Goal: Task Accomplishment & Management: Manage account settings

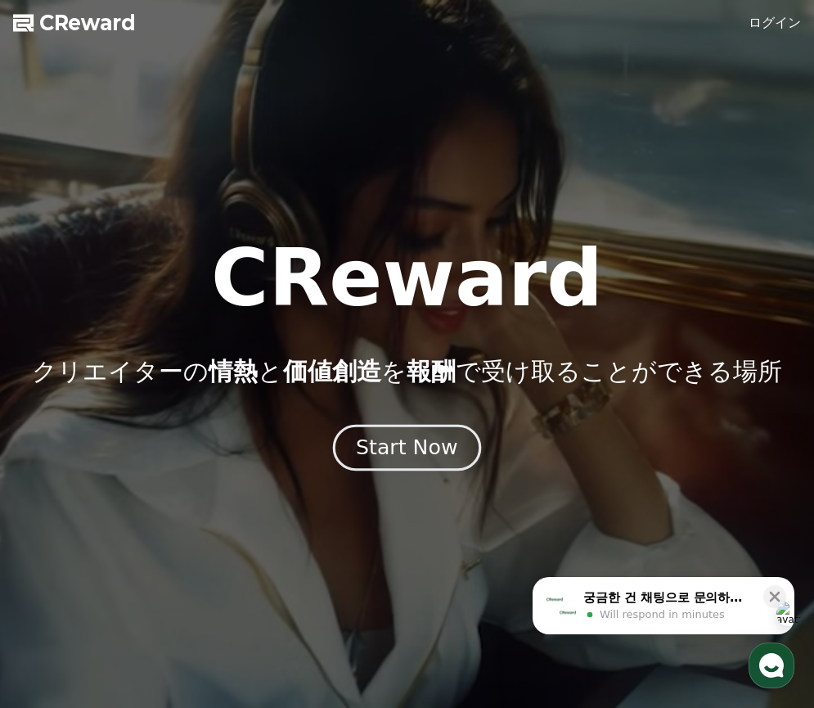
click at [428, 453] on div "Start Now" at bounding box center [406, 448] width 101 height 28
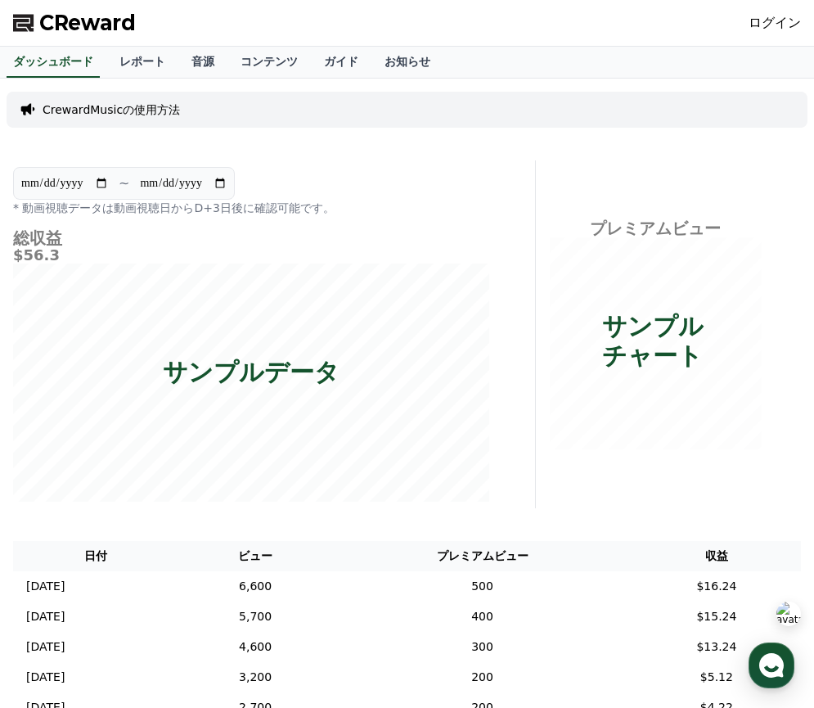
click at [761, 28] on link "ログイン" at bounding box center [775, 23] width 52 height 20
click at [134, 66] on link "レポート" at bounding box center [142, 62] width 72 height 31
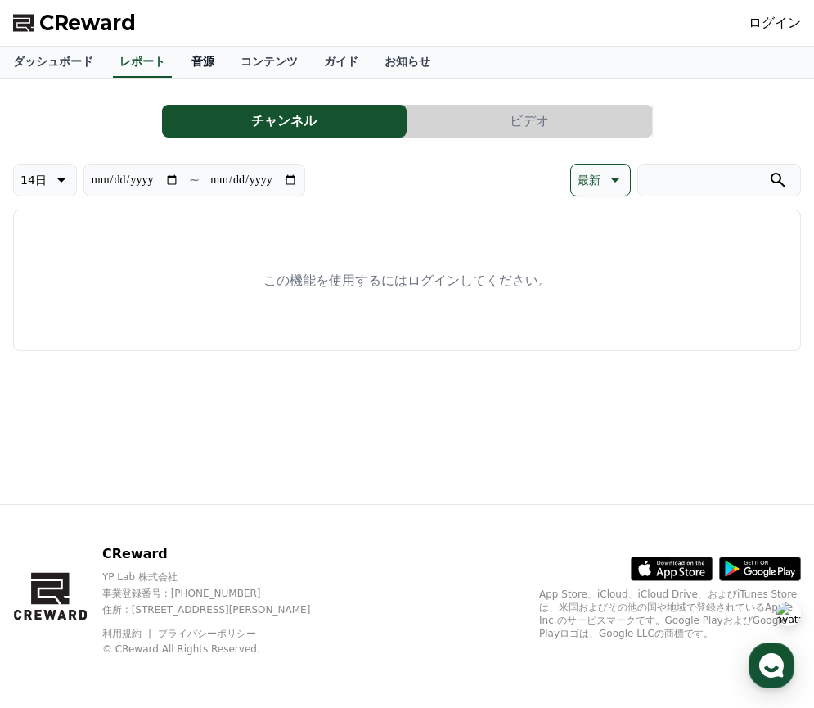
click at [212, 61] on link "音源" at bounding box center [202, 62] width 49 height 31
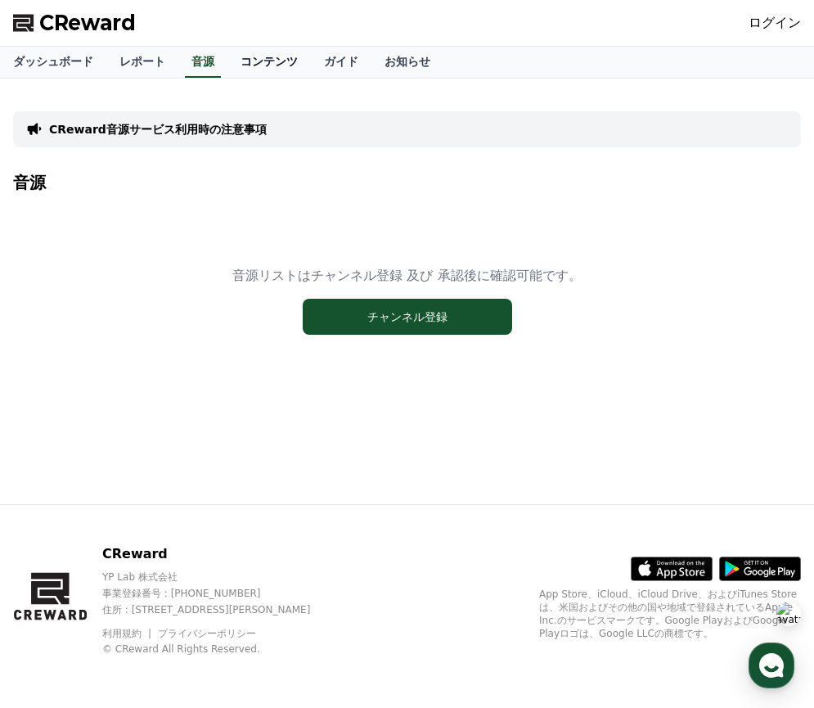
click at [263, 62] on link "コンテンツ" at bounding box center [268, 62] width 83 height 31
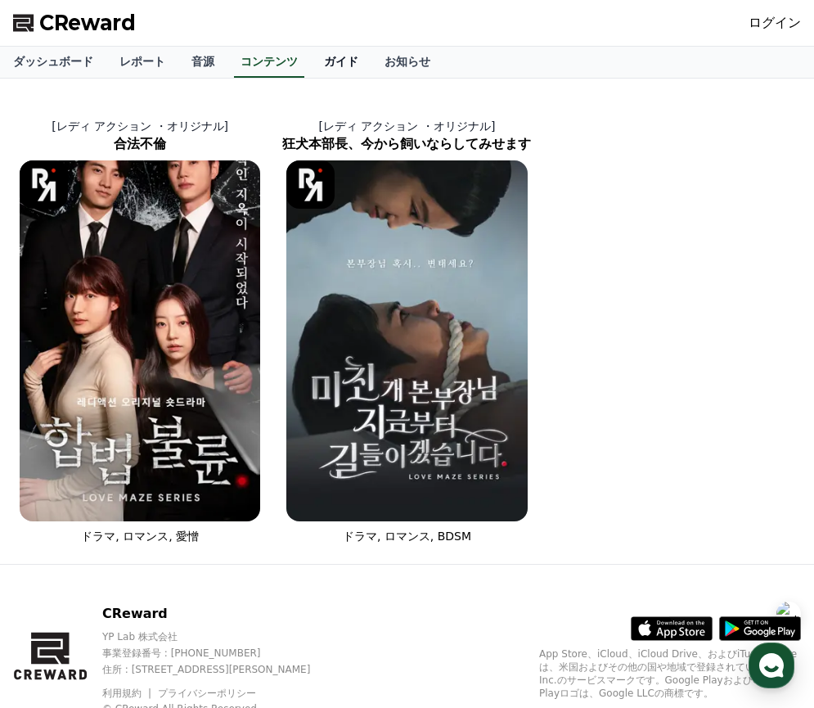
click at [340, 65] on link "ガイド" at bounding box center [341, 62] width 61 height 31
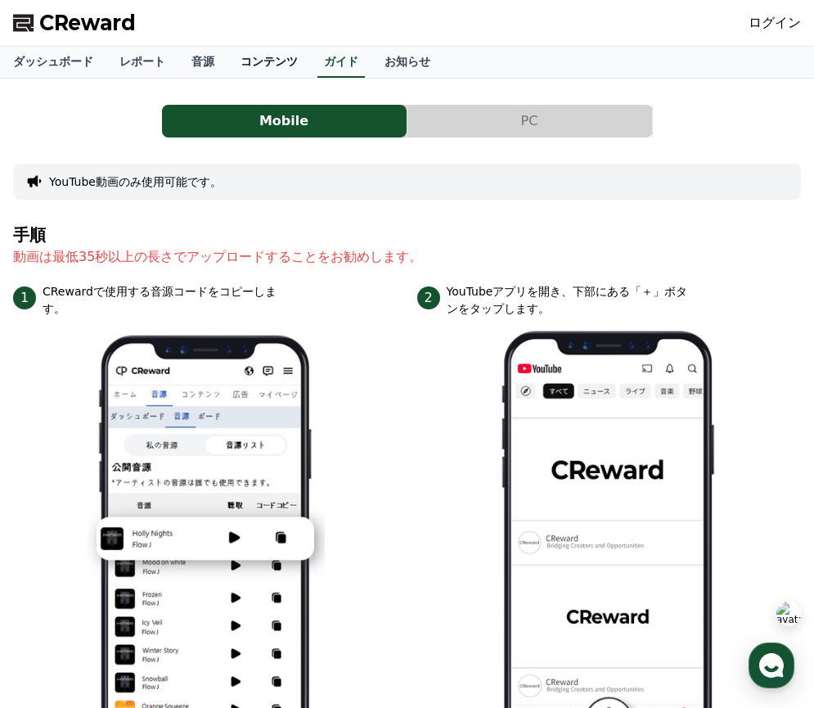
click at [277, 66] on link "コンテンツ" at bounding box center [268, 62] width 83 height 31
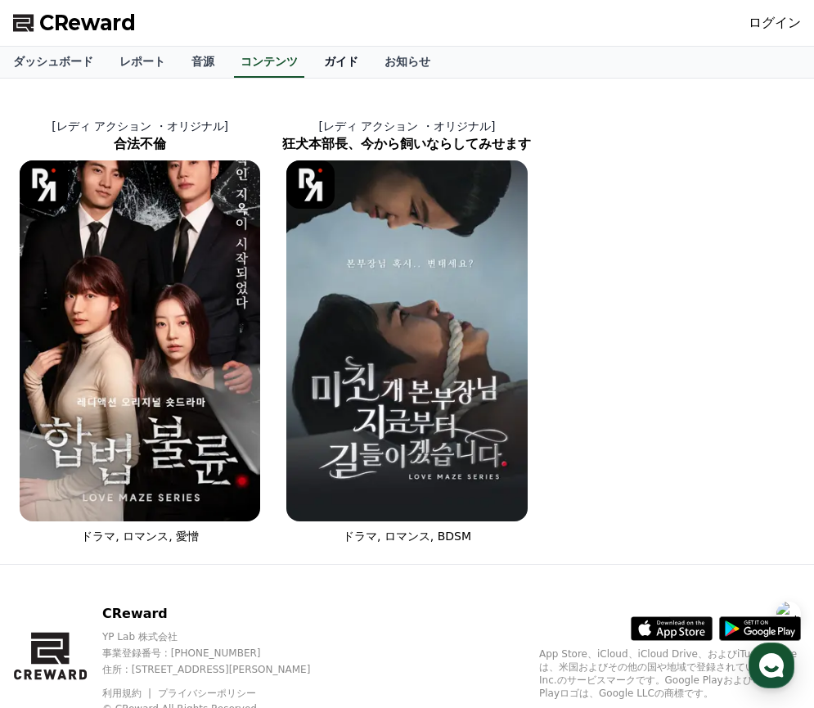
click at [344, 60] on link "ガイド" at bounding box center [341, 62] width 61 height 31
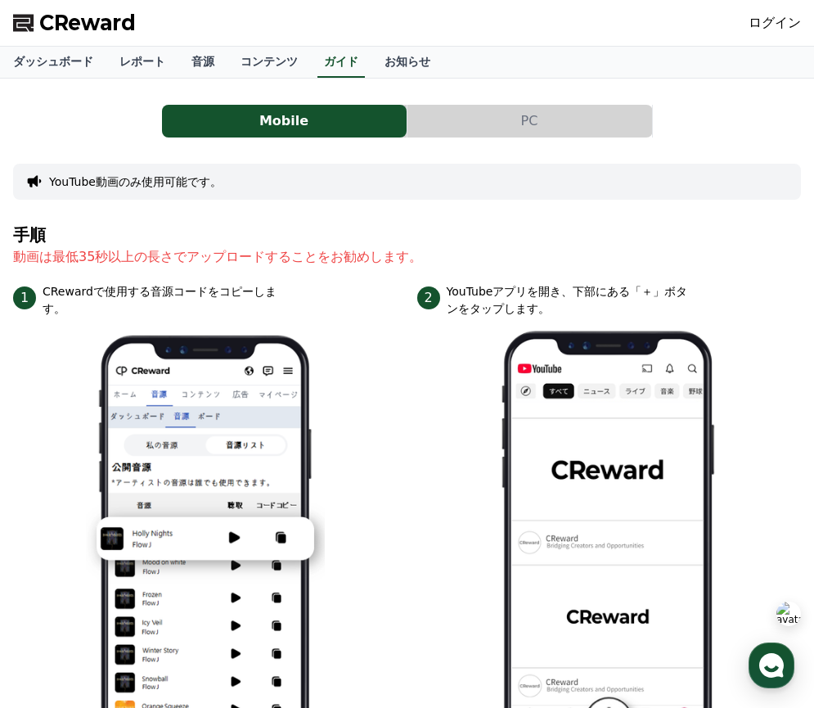
click at [753, 25] on link "ログイン" at bounding box center [775, 23] width 52 height 20
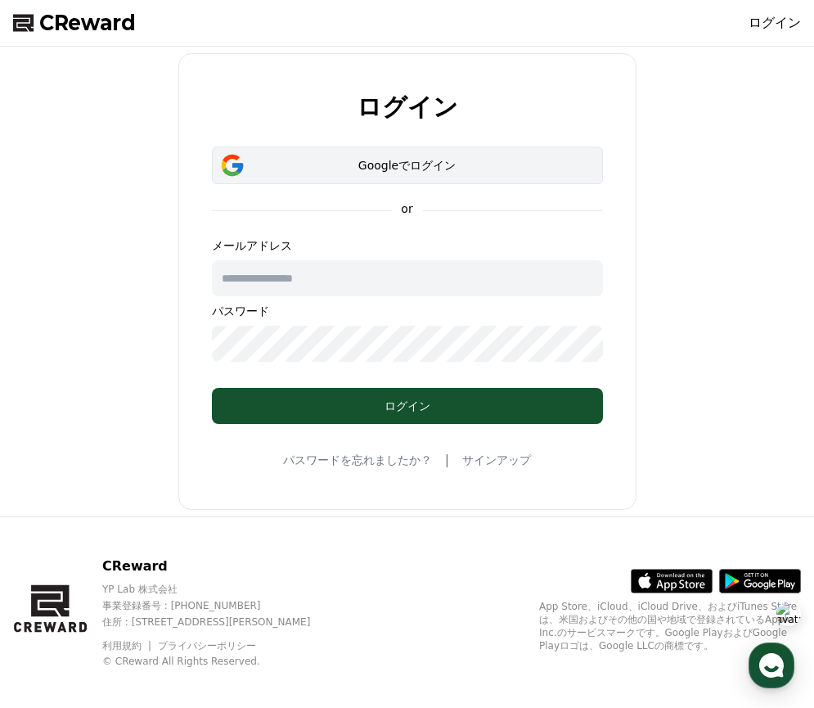
click at [477, 172] on div "Googleでログイン" at bounding box center [408, 165] width 344 height 16
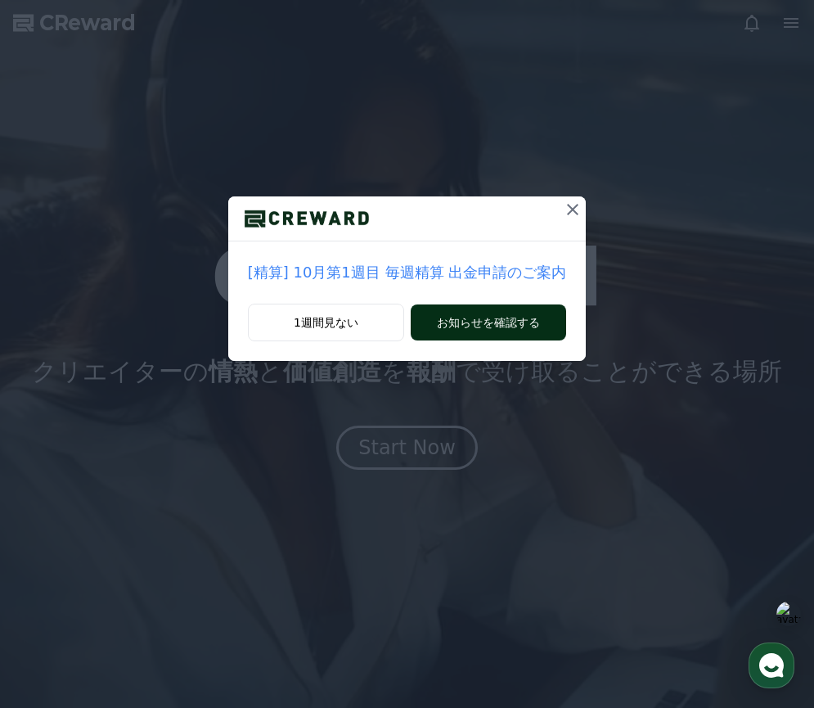
click at [484, 320] on button "お知らせを確認する" at bounding box center [488, 322] width 155 height 36
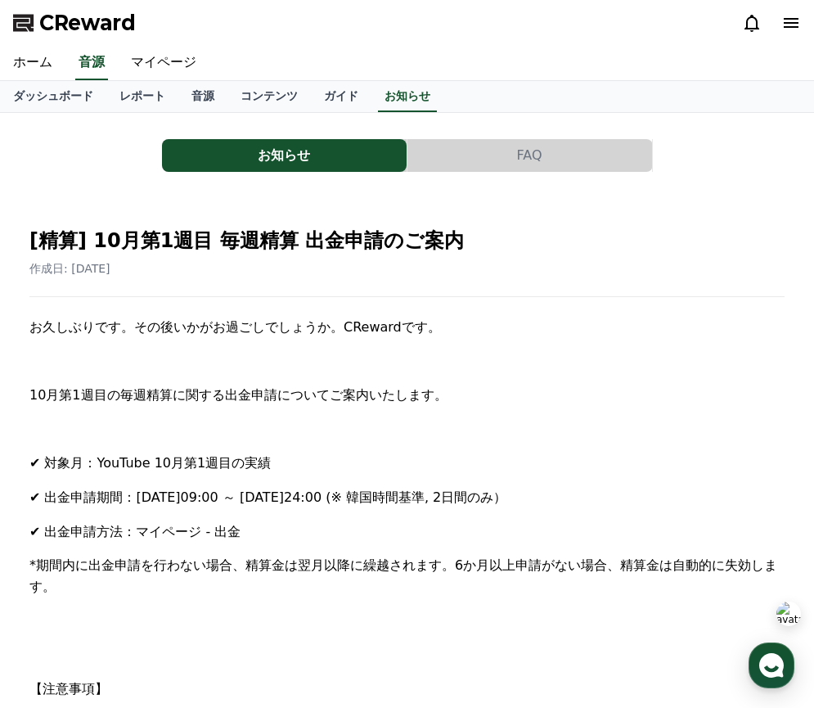
scroll to position [88, 0]
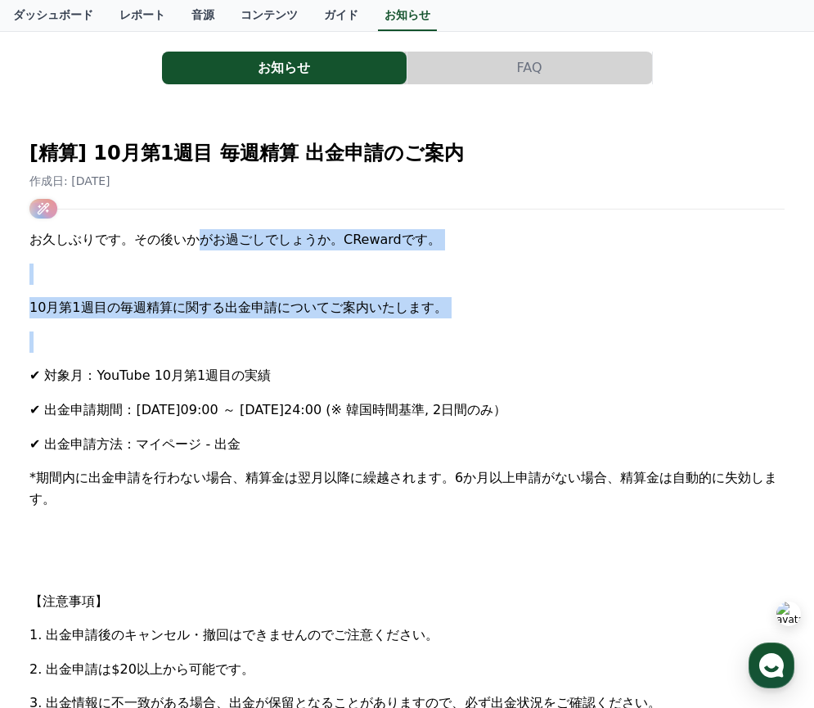
drag, startPoint x: 204, startPoint y: 245, endPoint x: 245, endPoint y: 326, distance: 91.1
click at [245, 326] on div "お久しぶりです。その後いかがお過ごしでしょうか。CRewardです。 10月第1週目の毎週精算に関する出金申請についてご案内いたします。 ✔ 対象月：YouT…" at bounding box center [406, 669] width 755 height 880
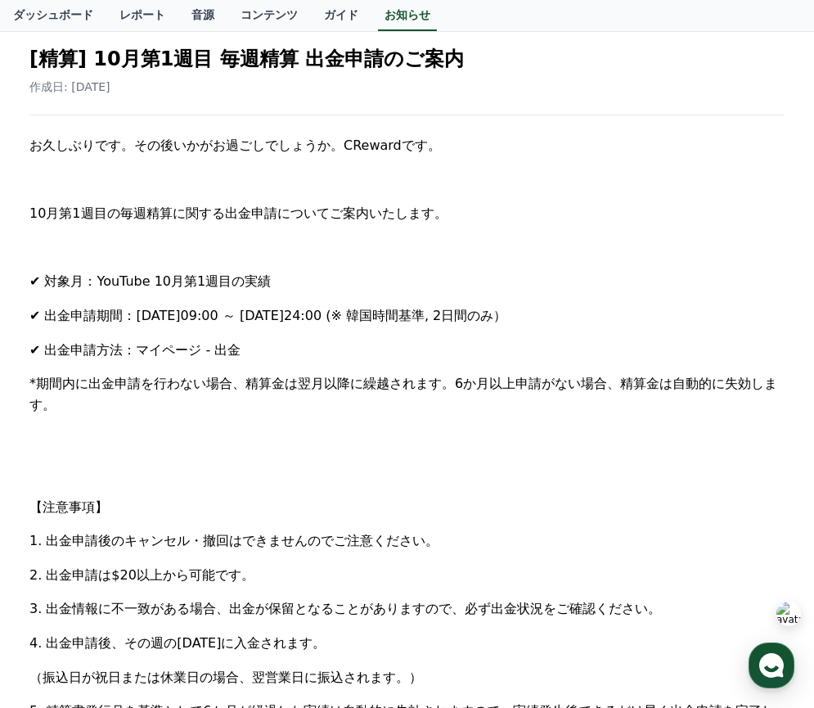
scroll to position [200, 0]
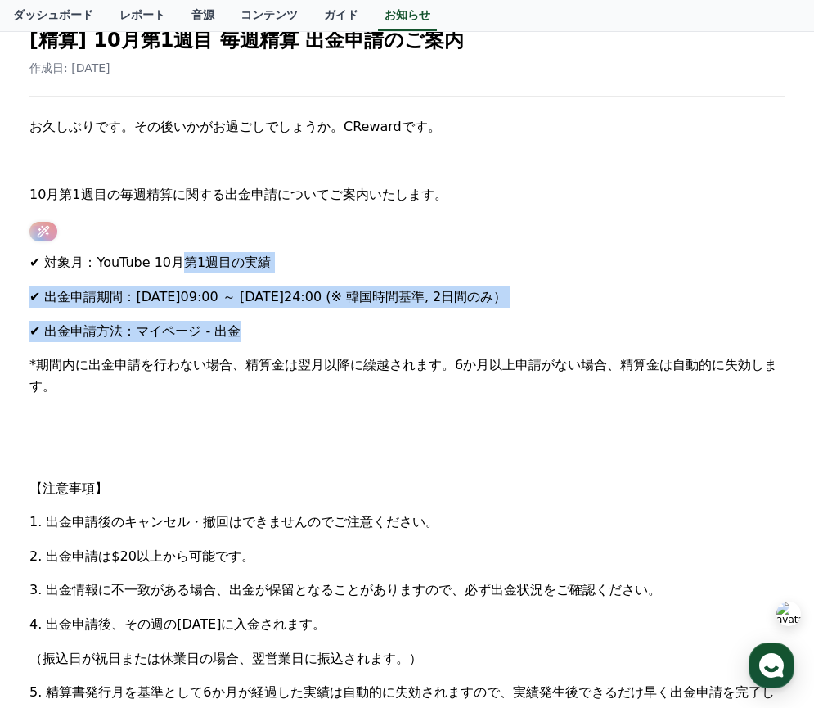
drag, startPoint x: 182, startPoint y: 261, endPoint x: 305, endPoint y: 340, distance: 146.2
click at [305, 340] on div "お久しぶりです。その後いかがお過ごしでしょうか。CRewardです。 10月第1週目の毎週精算に関する出金申請についてご案内いたします。 ✔ 対象月：YouT…" at bounding box center [406, 556] width 755 height 880
click at [305, 340] on p "✔ 出金申請方法：マイページ - 出金" at bounding box center [406, 331] width 755 height 21
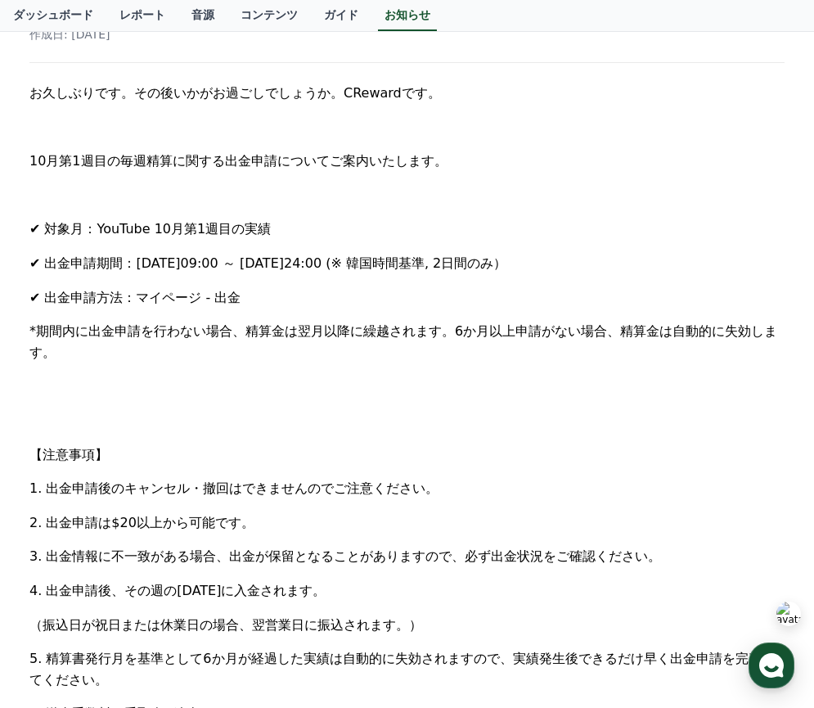
scroll to position [236, 0]
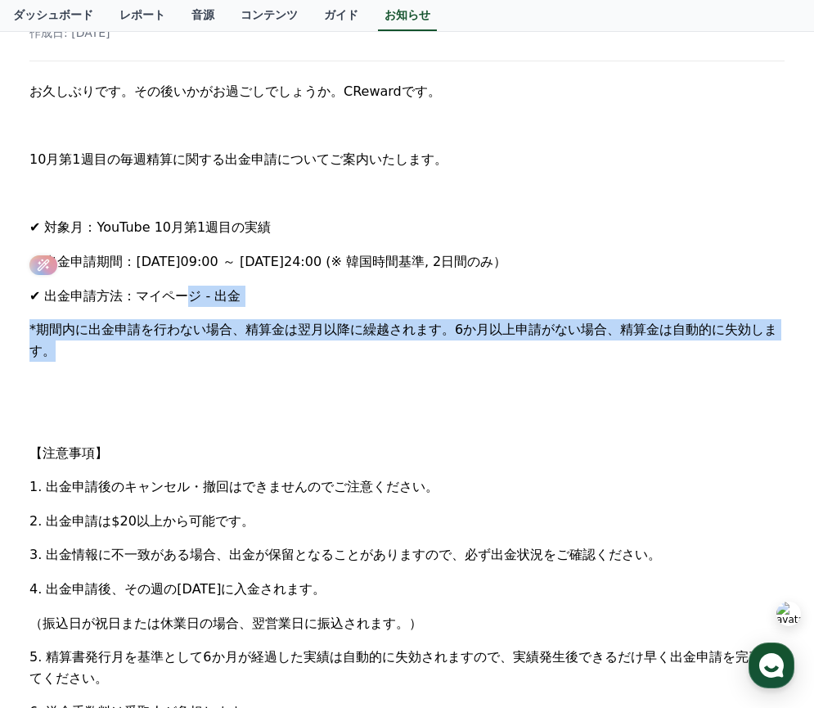
drag, startPoint x: 187, startPoint y: 298, endPoint x: 230, endPoint y: 343, distance: 61.9
click at [230, 343] on div "お久しぶりです。その後いかがお過ごしでしょうか。CRewardです。 10月第1週目の毎週精算に関する出金申請についてご案内いたします。 ✔ 対象月：YouT…" at bounding box center [406, 521] width 755 height 880
click at [230, 343] on p "*期間内に出金申請を行わない場合、精算金は翌月以降に繰越されます。6か月以上申請がない場合、精算金は自動的に失効します。" at bounding box center [406, 340] width 755 height 42
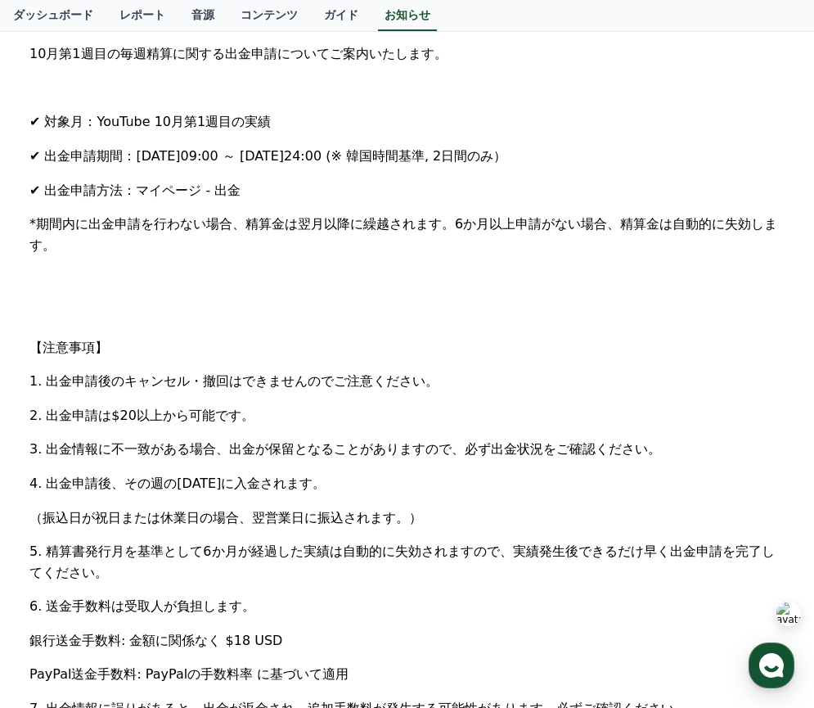
scroll to position [434, 0]
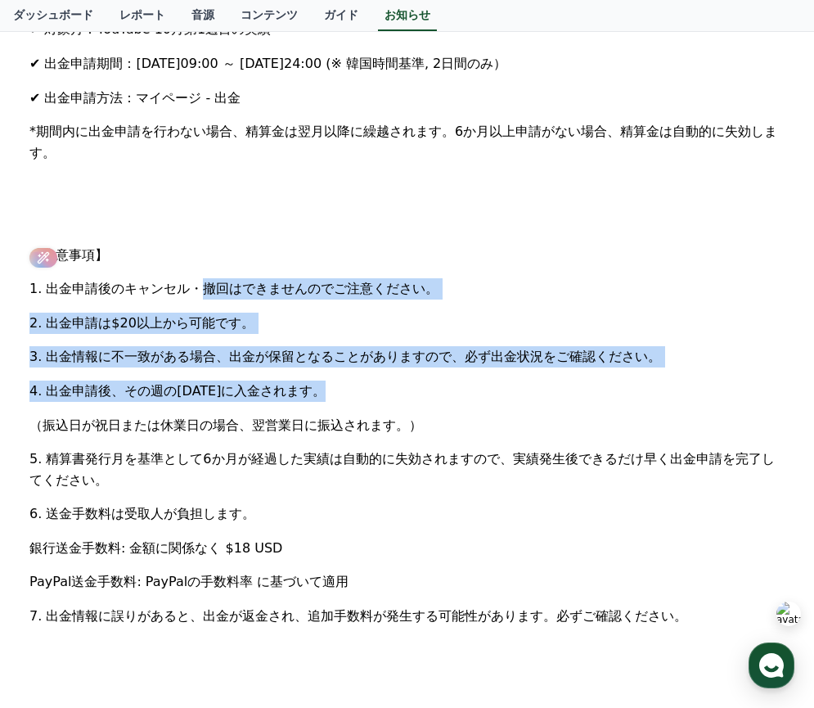
drag, startPoint x: 205, startPoint y: 293, endPoint x: 381, endPoint y: 412, distance: 212.9
click at [381, 412] on div "お久しぶりです。その後いかがお過ごしでしょうか。CRewardです。 10月第1週目の毎週精算に関する出金申請についてご案内いたします。 ✔ 対象月：YouT…" at bounding box center [406, 323] width 755 height 880
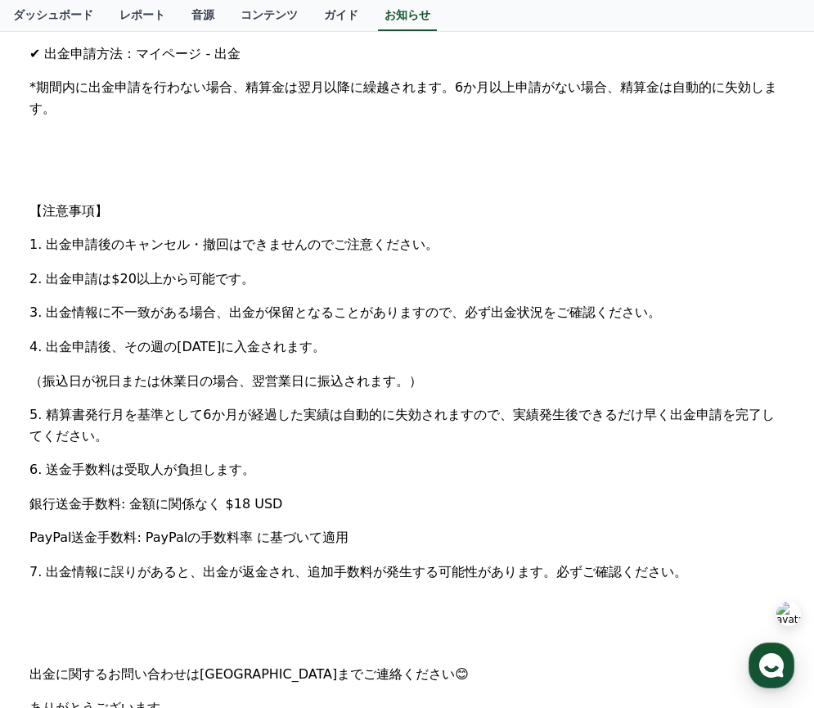
scroll to position [479, 0]
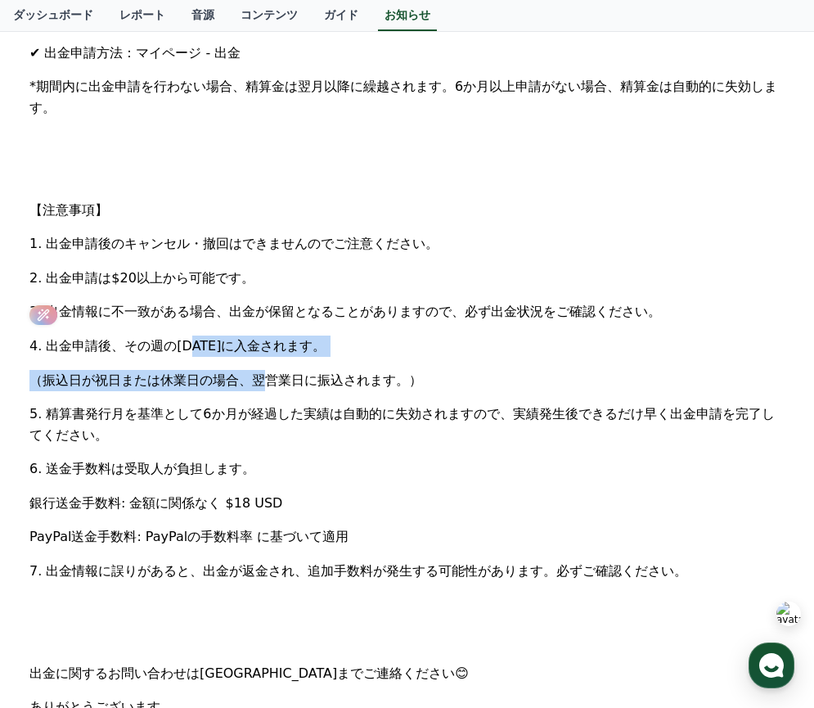
drag, startPoint x: 196, startPoint y: 355, endPoint x: 223, endPoint y: 373, distance: 32.5
click at [223, 373] on div "お久しぶりです。その後いかがお過ごしでしょうか。CRewardです。 10月第1週目の毎週精算に関する出金申請についてご案内いたします。 ✔ 対象月：YouT…" at bounding box center [406, 278] width 755 height 880
click at [223, 373] on span "（振込日が祝日または休業日の場合、翌営業日に振込されます。）" at bounding box center [225, 380] width 393 height 16
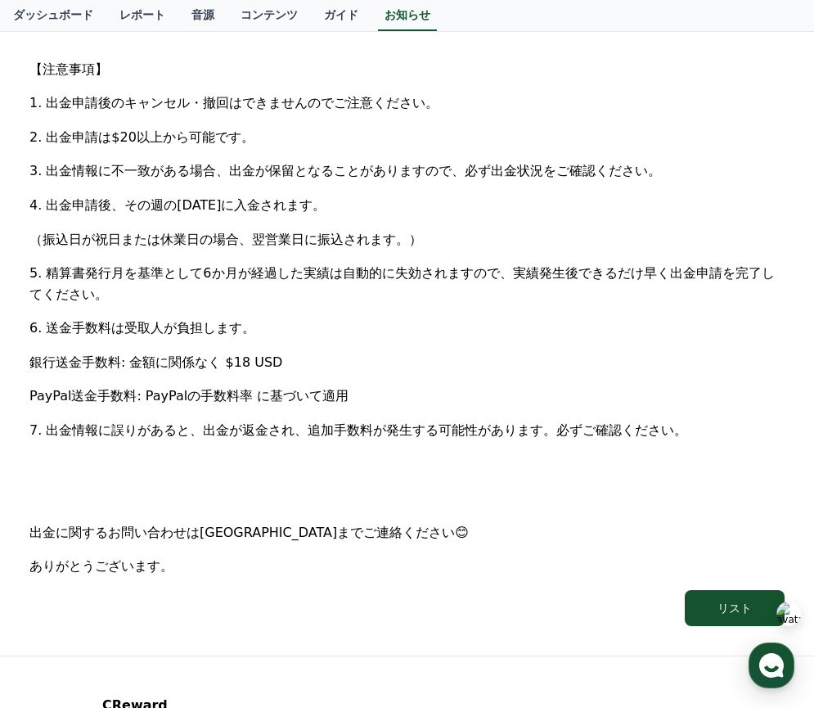
scroll to position [627, 0]
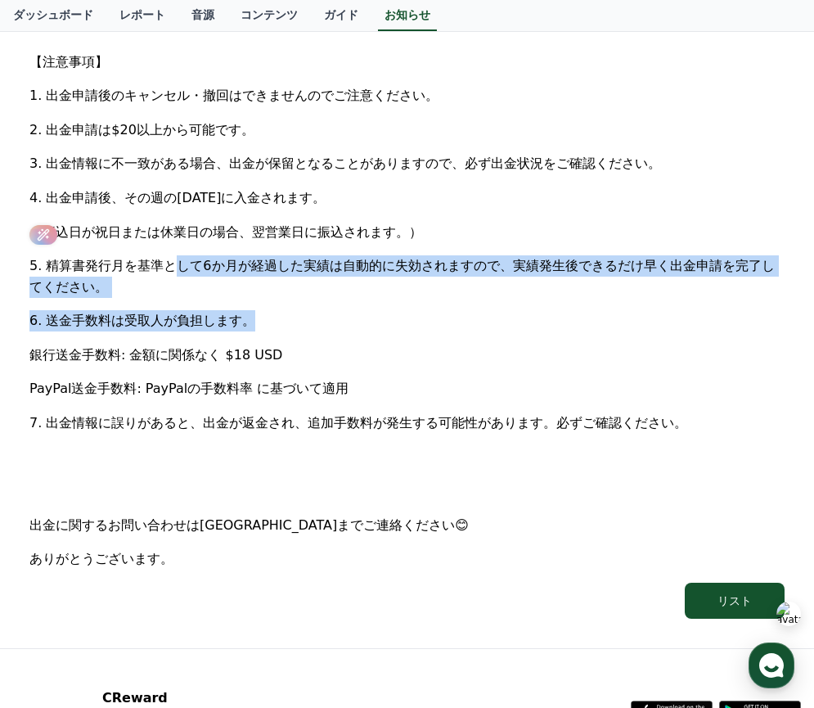
drag, startPoint x: 173, startPoint y: 268, endPoint x: 250, endPoint y: 320, distance: 93.1
click at [250, 320] on div "お久しぶりです。その後いかがお過ごしでしょうか。CRewardです。 10月第1週目の毎週精算に関する出金申請についてご案内いたします。 ✔ 対象月：YouT…" at bounding box center [406, 130] width 755 height 880
click at [250, 320] on span "6. 送金手数料は受取人が負担します。" at bounding box center [142, 321] width 226 height 16
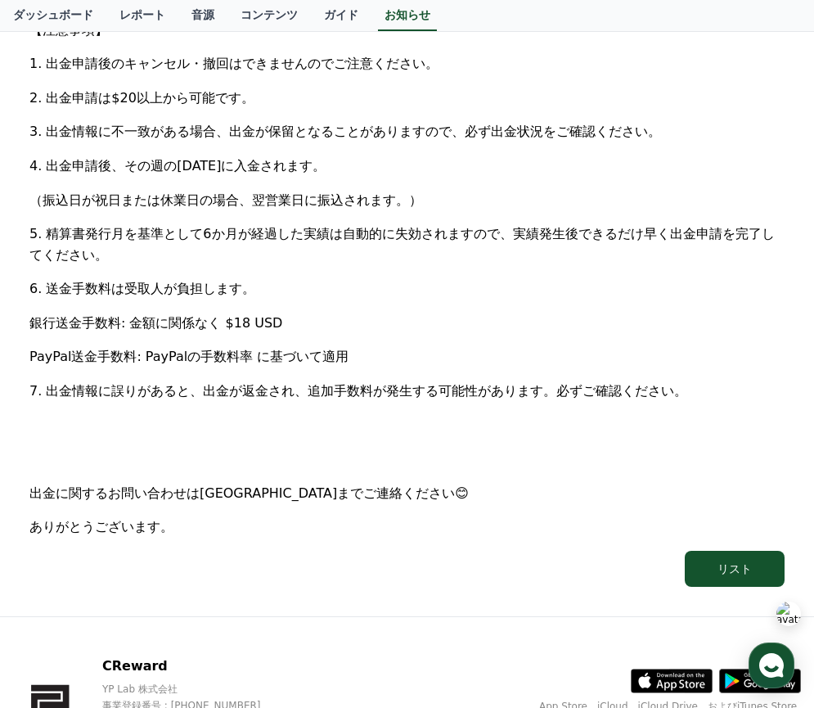
scroll to position [660, 0]
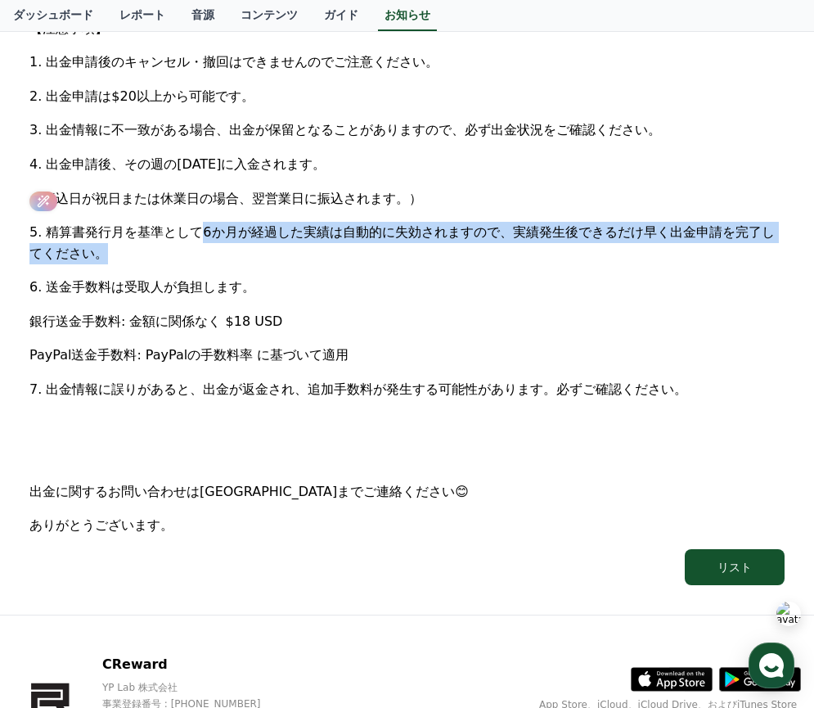
drag, startPoint x: 201, startPoint y: 232, endPoint x: 520, endPoint y: 265, distance: 320.0
click at [520, 265] on div "お久しぶりです。その後いかがお過ごしでしょうか。CRewardです。 10月第1週目の毎週精算に関する出金申請についてご案内いたします。 ✔ 対象月：YouT…" at bounding box center [406, 96] width 755 height 880
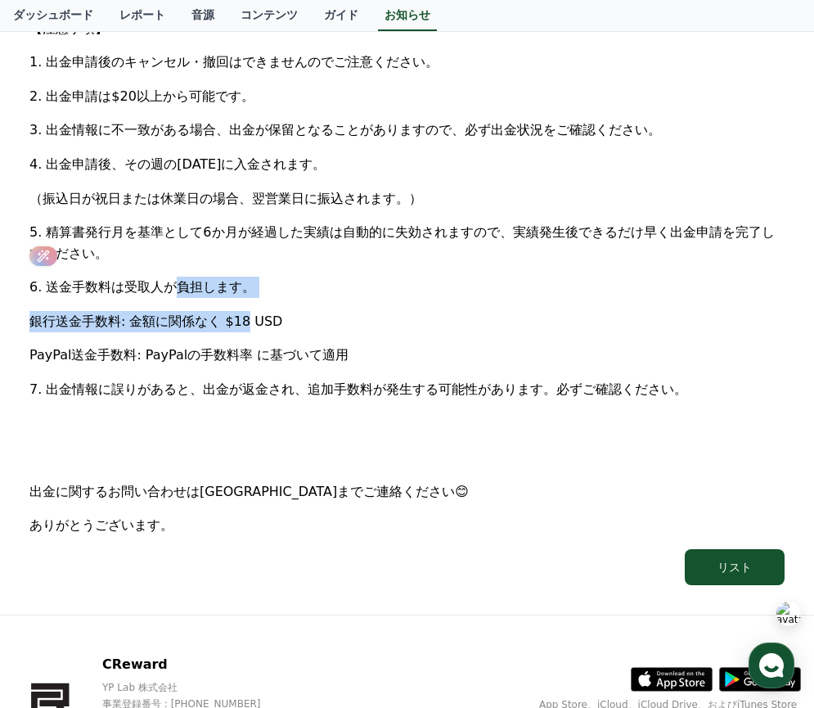
drag, startPoint x: 178, startPoint y: 282, endPoint x: 219, endPoint y: 322, distance: 56.7
click at [219, 322] on div "お久しぶりです。その後いかがお過ごしでしょうか。CRewardです。 10月第1週目の毎週精算に関する出金申請についてご案内いたします。 ✔ 対象月：YouT…" at bounding box center [406, 96] width 755 height 880
click at [219, 322] on span "銀行送金手数料: 金額に関係なく $18 USD" at bounding box center [155, 321] width 253 height 16
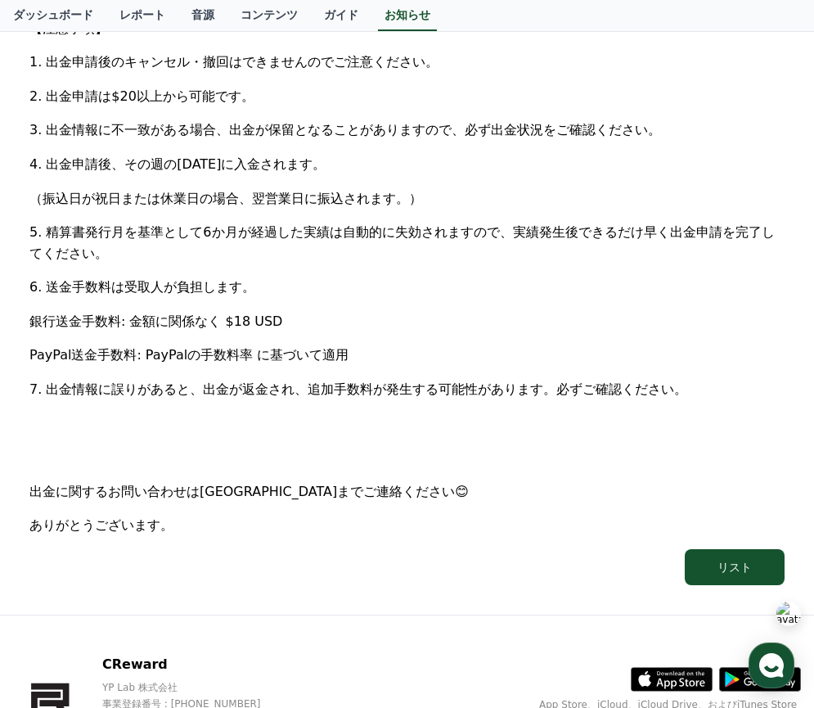
click at [277, 332] on div "お久しぶりです。その後いかがお過ごしでしょうか。CRewardです。 10月第1週目の毎週精算に関する出金申請についてご案内いたします。 ✔ 対象月：YouT…" at bounding box center [406, 96] width 755 height 880
drag, startPoint x: 288, startPoint y: 319, endPoint x: 174, endPoint y: 291, distance: 117.1
click at [174, 291] on div "お久しぶりです。その後いかがお過ごしでしょうか。CRewardです。 10月第1週目の毎週精算に関する出金申請についてご案内いたします。 ✔ 対象月：YouT…" at bounding box center [406, 96] width 755 height 880
click at [174, 291] on span "6. 送金手数料は受取人が負担します。" at bounding box center [142, 287] width 226 height 16
drag, startPoint x: 177, startPoint y: 352, endPoint x: 378, endPoint y: 352, distance: 201.3
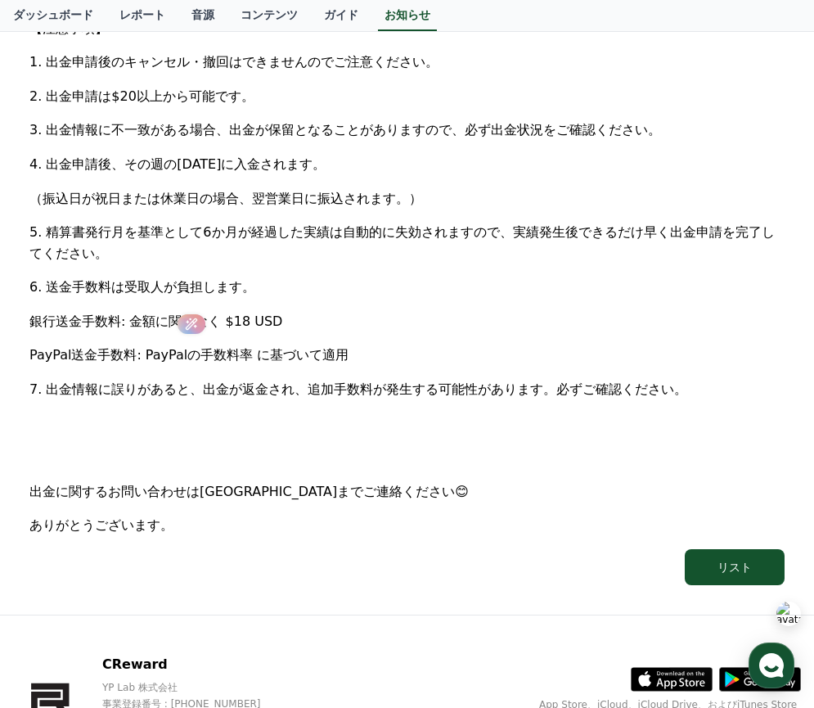
click at [379, 352] on p "PayPal送金手数料: PayPalの手数料率 に基づいて適用" at bounding box center [406, 354] width 755 height 21
click at [378, 352] on p "PayPal送金手数料: PayPalの手数料率 に基づいて適用" at bounding box center [406, 354] width 755 height 21
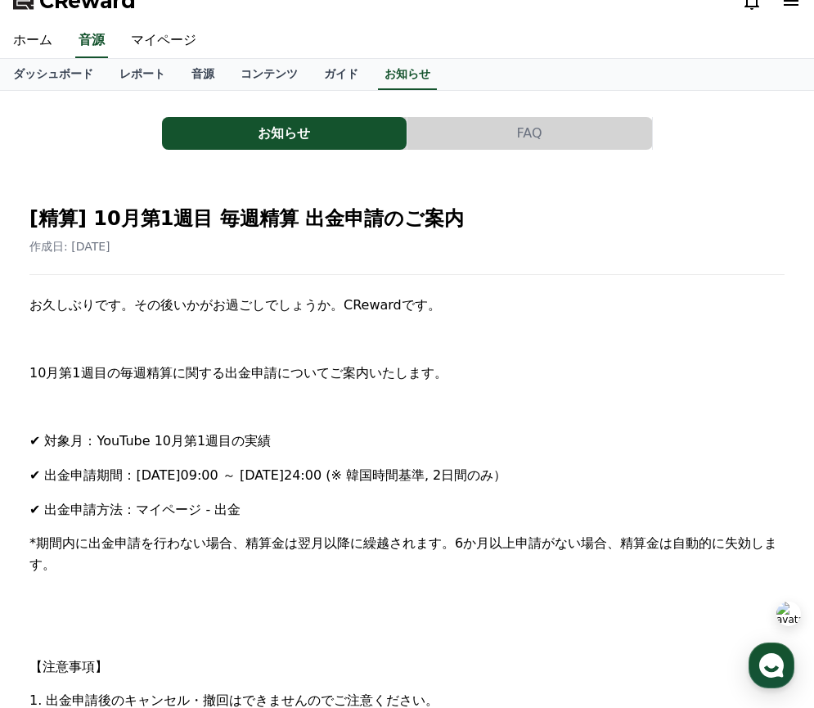
scroll to position [0, 0]
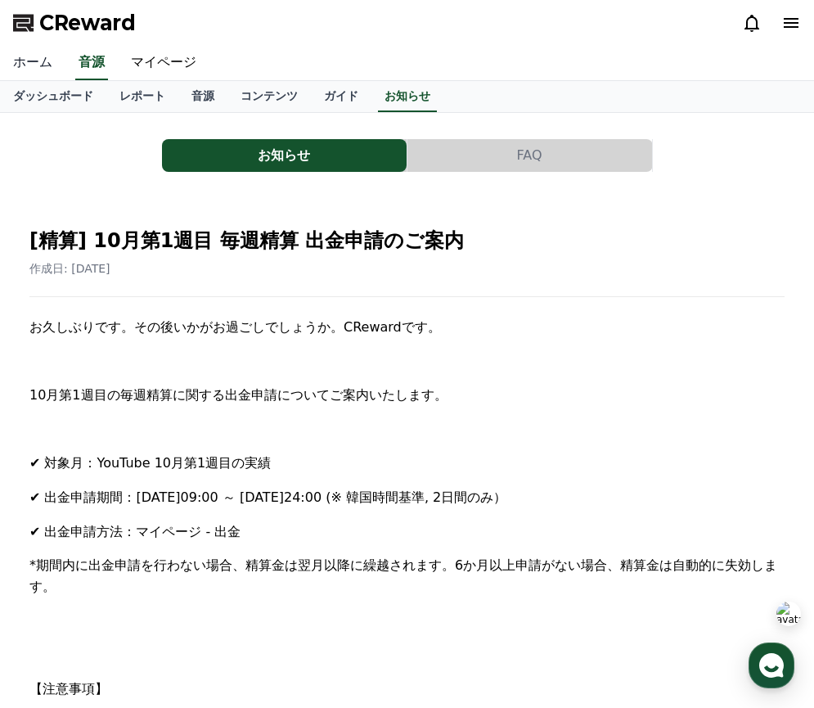
click at [48, 58] on link "ホーム" at bounding box center [32, 63] width 65 height 34
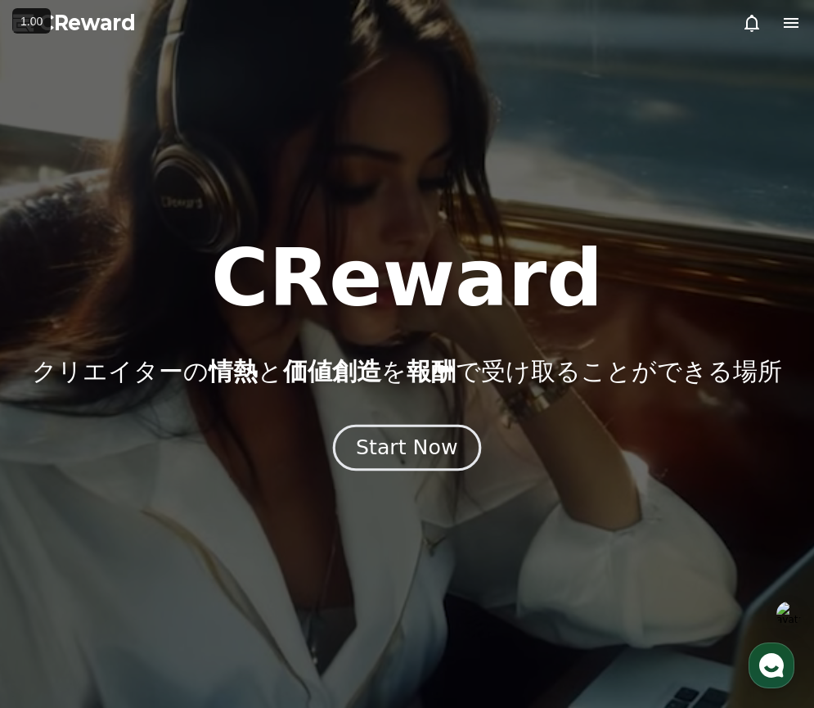
click at [419, 444] on div "Start Now" at bounding box center [406, 448] width 101 height 28
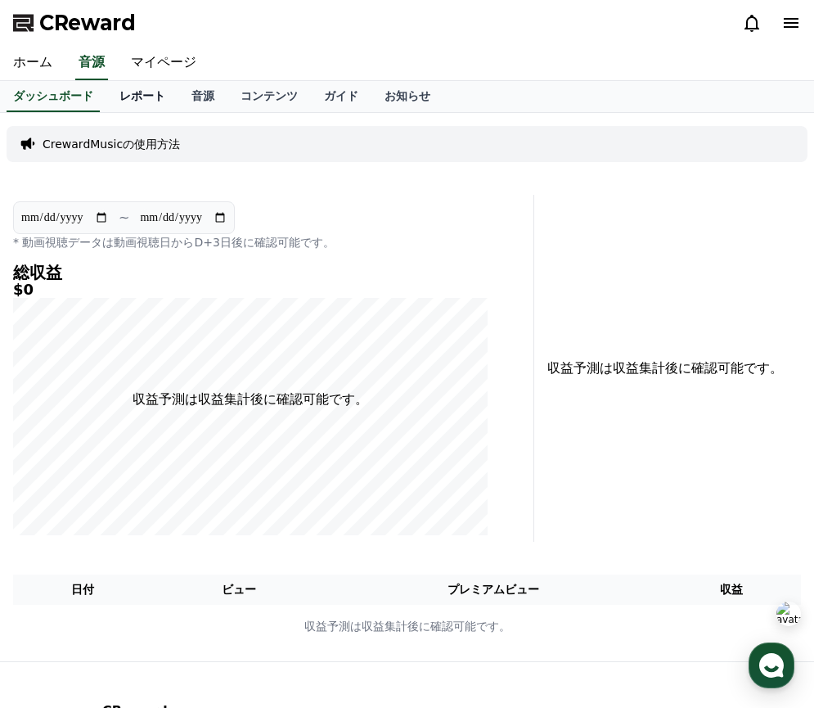
click at [142, 90] on link "レポート" at bounding box center [142, 96] width 72 height 31
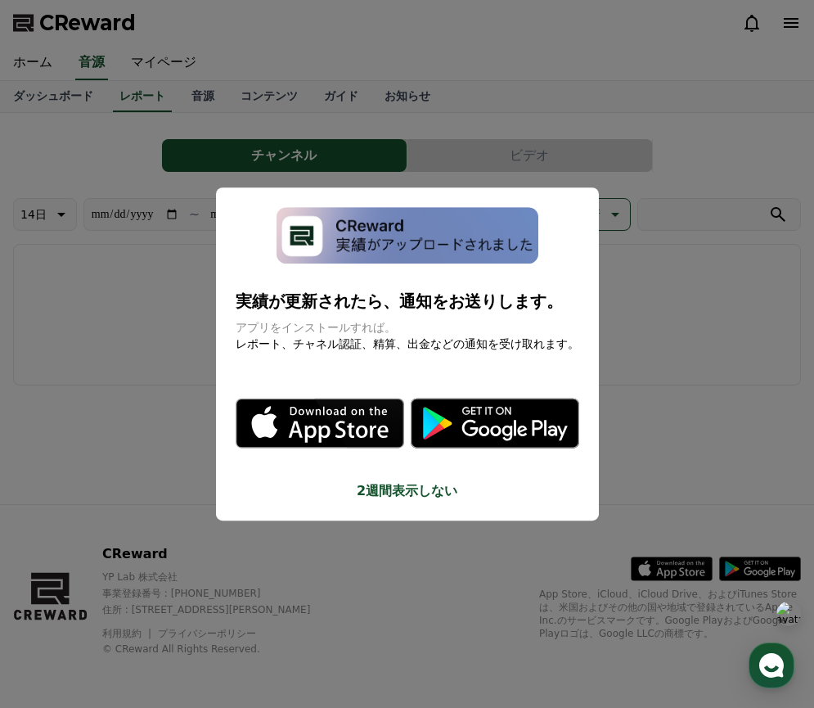
click at [414, 481] on button "2週間表示しない" at bounding box center [408, 491] width 344 height 20
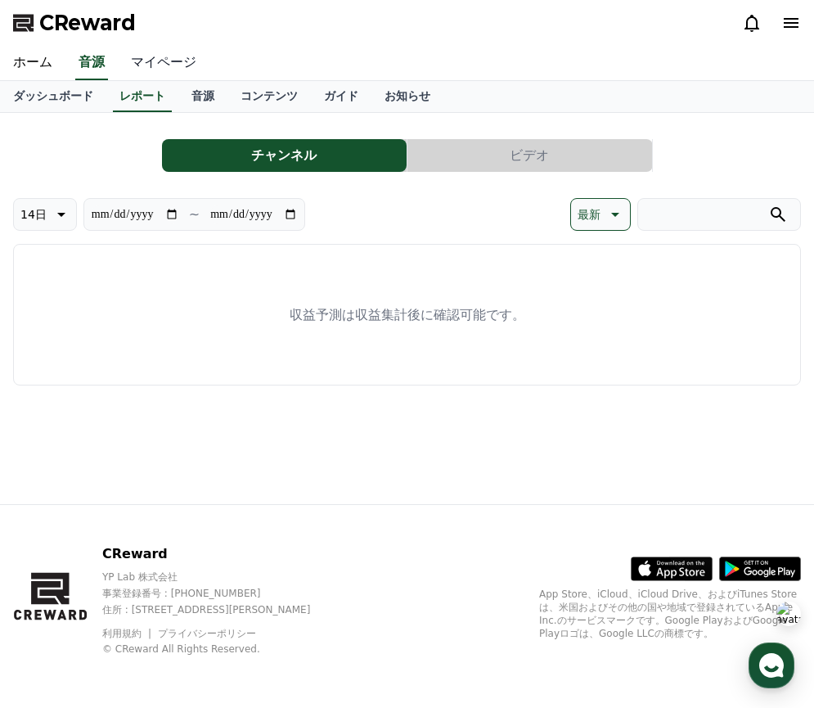
click at [177, 51] on link "マイページ" at bounding box center [164, 63] width 92 height 34
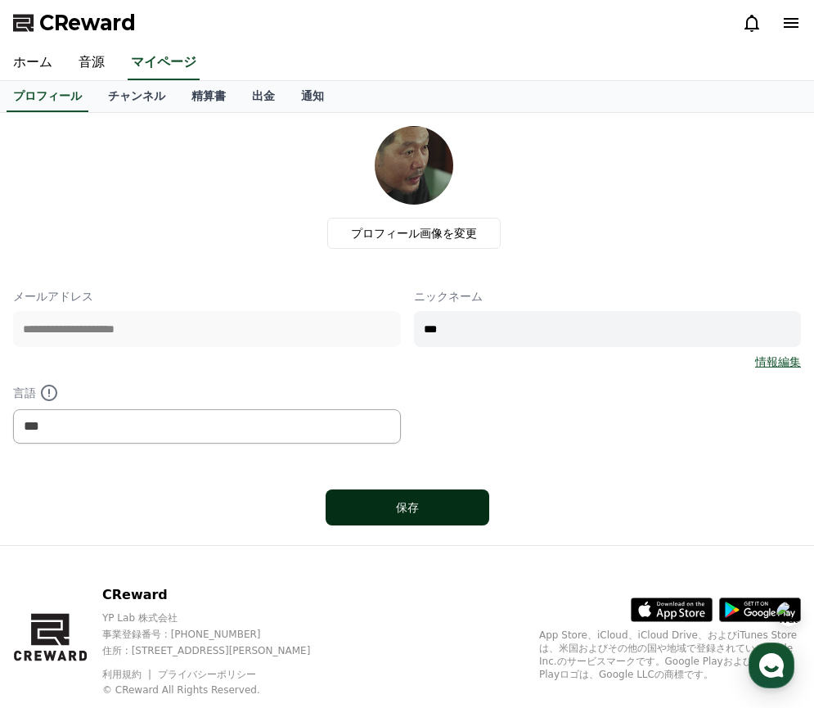
click at [416, 506] on div "保存" at bounding box center [407, 507] width 98 height 16
click at [137, 92] on link "チャンネル" at bounding box center [136, 96] width 83 height 31
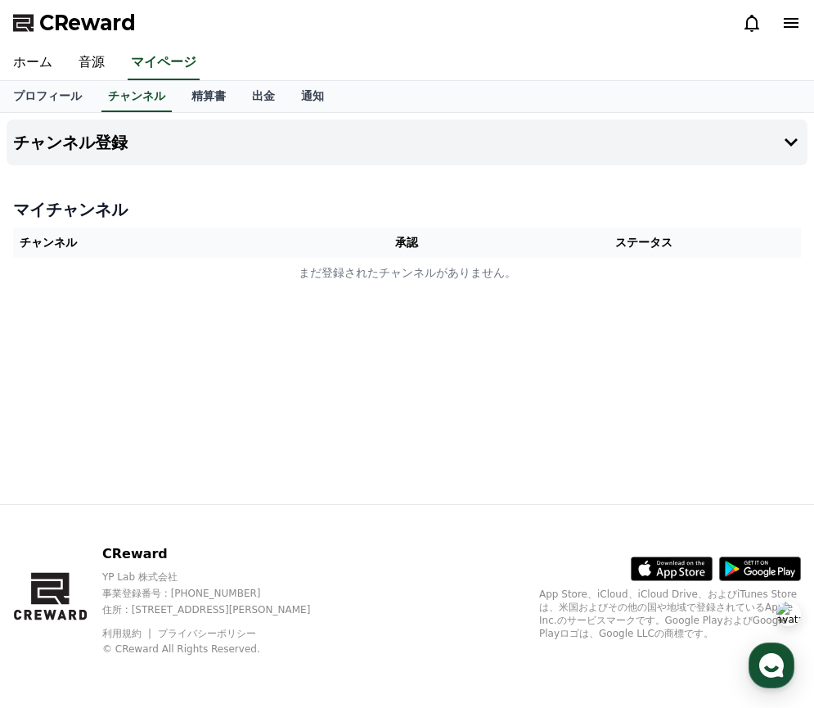
drag, startPoint x: 199, startPoint y: 229, endPoint x: 208, endPoint y: 229, distance: 9.0
click at [199, 229] on th "チャンネル" at bounding box center [169, 242] width 313 height 30
click at [674, 217] on h4 "マイチャンネル" at bounding box center [407, 209] width 788 height 23
click at [747, 135] on button "チャンネル登録" at bounding box center [407, 142] width 801 height 46
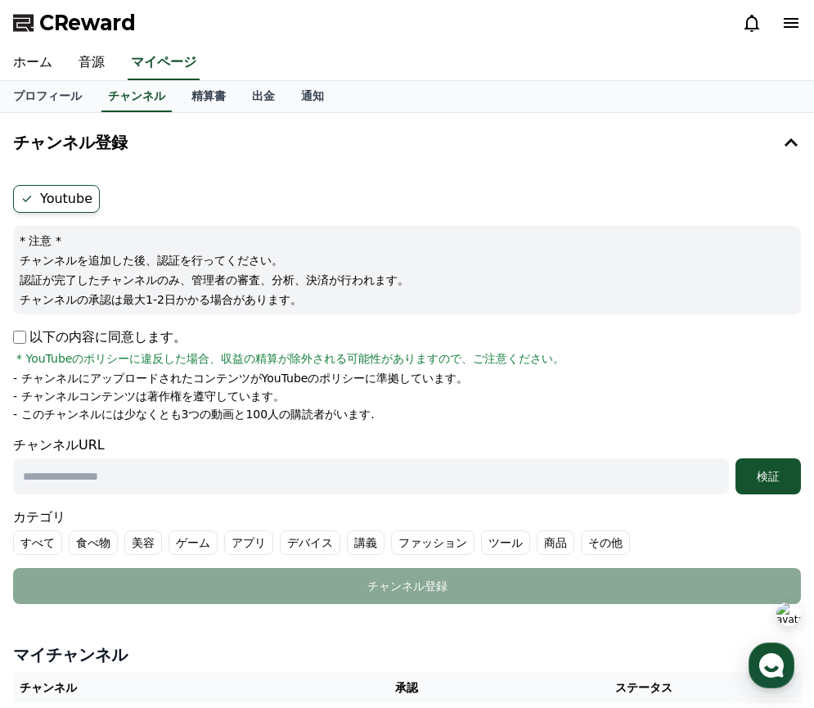
scroll to position [118, 0]
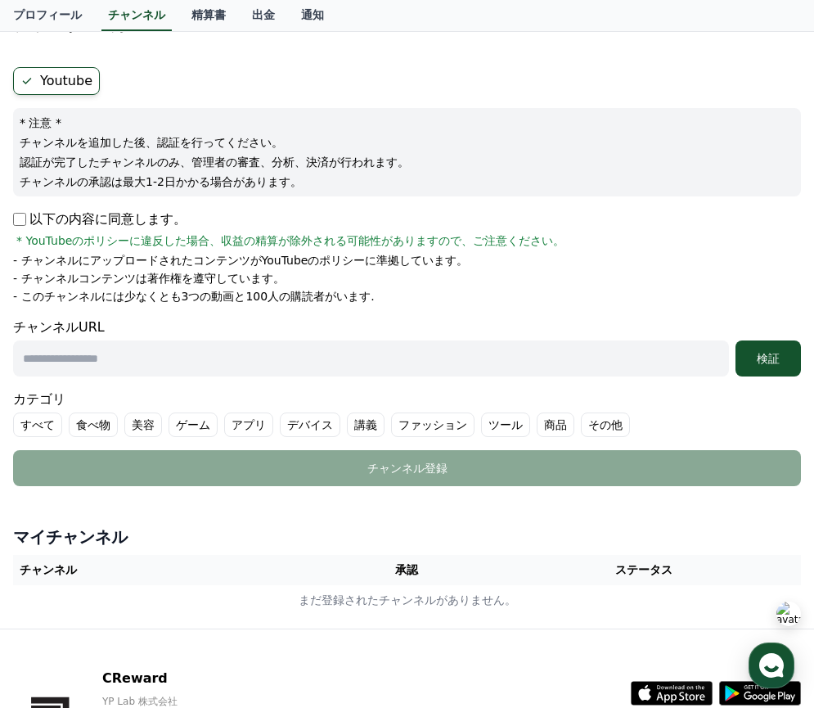
click at [10, 224] on div "Youtube * 注意 * チャンネルを追加した後、認証を行ってください。 認証が完了したチャンネルのみ、管理者の審査、分析、決済が行われます。 チャンネル…" at bounding box center [407, 277] width 801 height 432
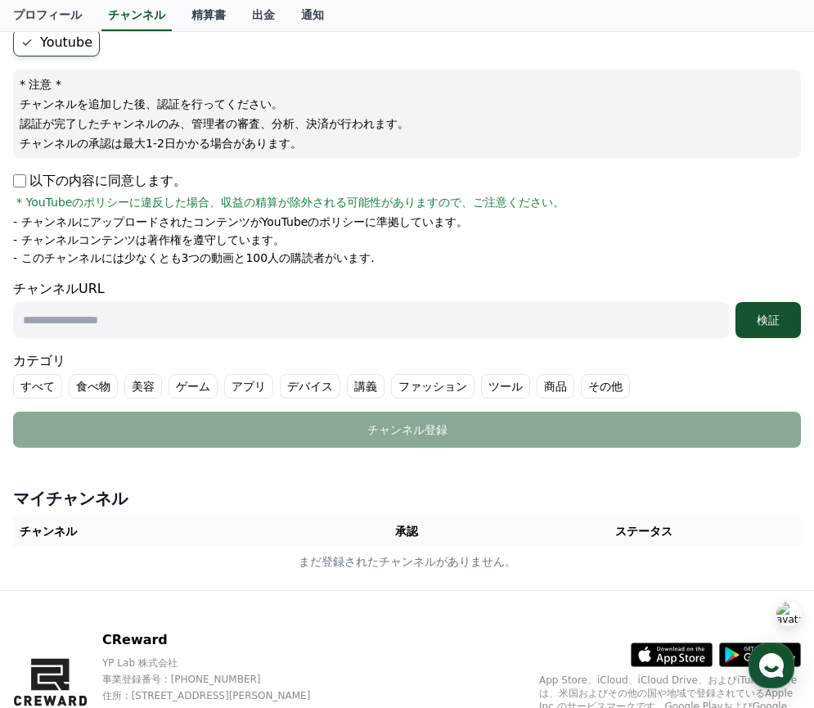
scroll to position [158, 0]
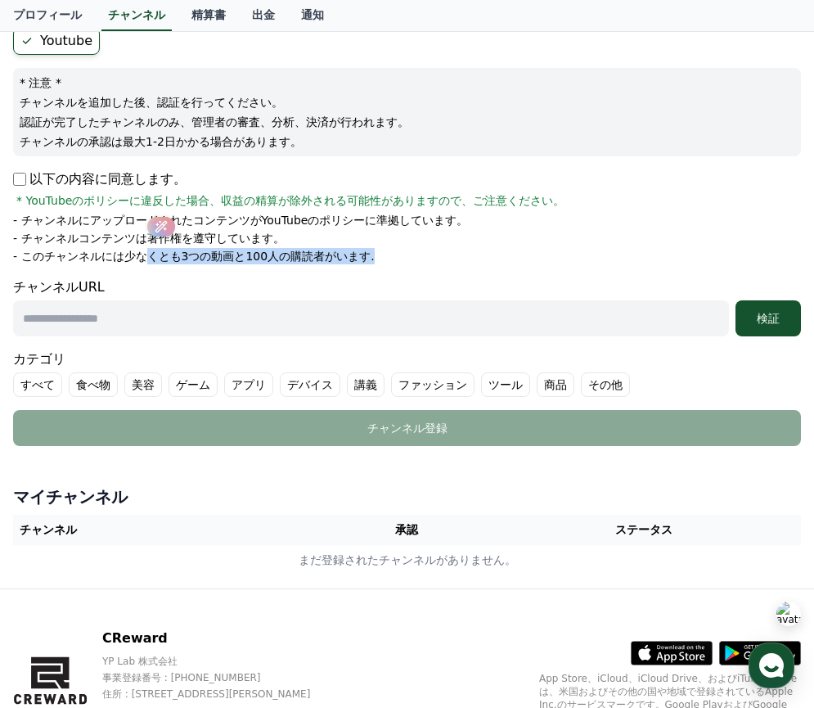
drag, startPoint x: 145, startPoint y: 260, endPoint x: 376, endPoint y: 260, distance: 231.6
click at [377, 260] on li "- このチャンネルには少なくとも3つの動画と100人の購読者がいます." at bounding box center [407, 256] width 788 height 16
click at [376, 260] on li "- このチャンネルには少なくとも3つの動画と100人の購読者がいます." at bounding box center [407, 256] width 788 height 16
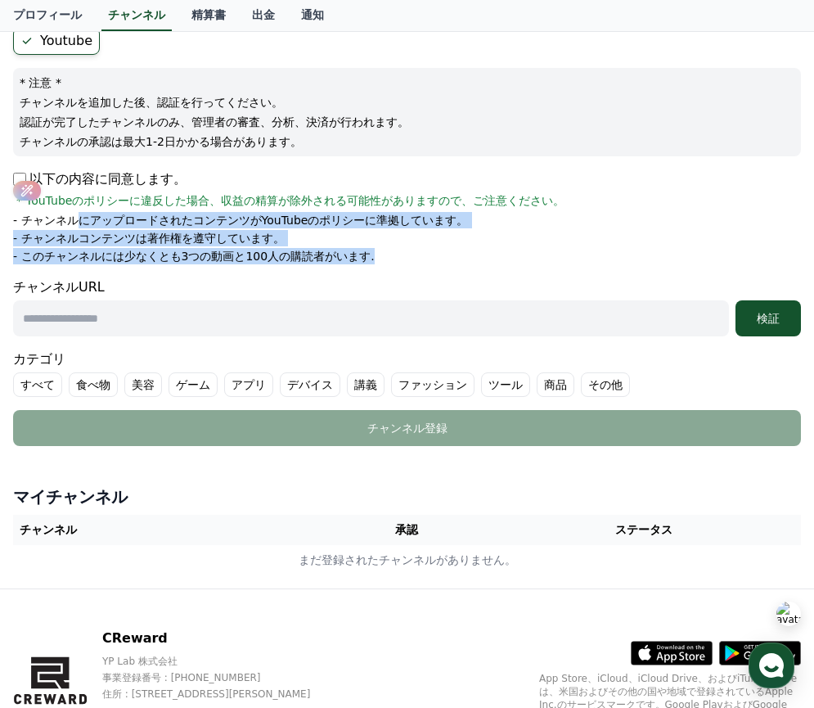
drag, startPoint x: 382, startPoint y: 256, endPoint x: 74, endPoint y: 217, distance: 310.2
click at [74, 217] on ul "- チャンネルにアップロードされたコンテンツがYouTubeのポリシーに準拠しています。 - チャンネルコンテンツは著作権を遵守しています。 - このチャンネ…" at bounding box center [407, 238] width 788 height 52
click at [74, 217] on p "- チャンネルにアップロードされたコンテンツがYouTubeのポリシーに準拠しています。" at bounding box center [240, 220] width 455 height 16
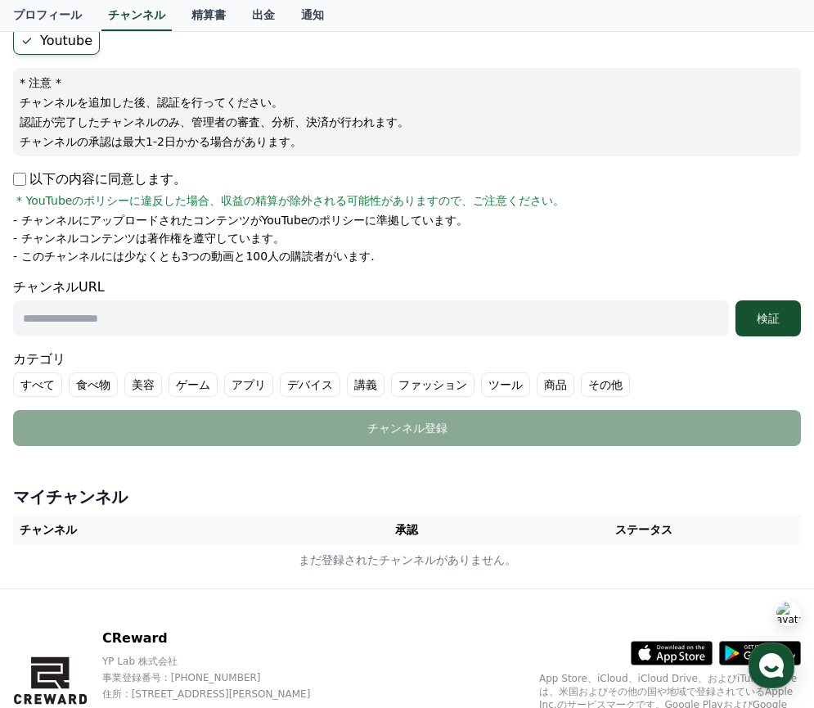
click at [238, 295] on div "チャンネルURL 検証" at bounding box center [407, 306] width 788 height 59
click at [237, 322] on input "text" at bounding box center [371, 318] width 716 height 36
paste input "**********"
type input "**********"
click at [750, 325] on div "検証" at bounding box center [768, 318] width 52 height 16
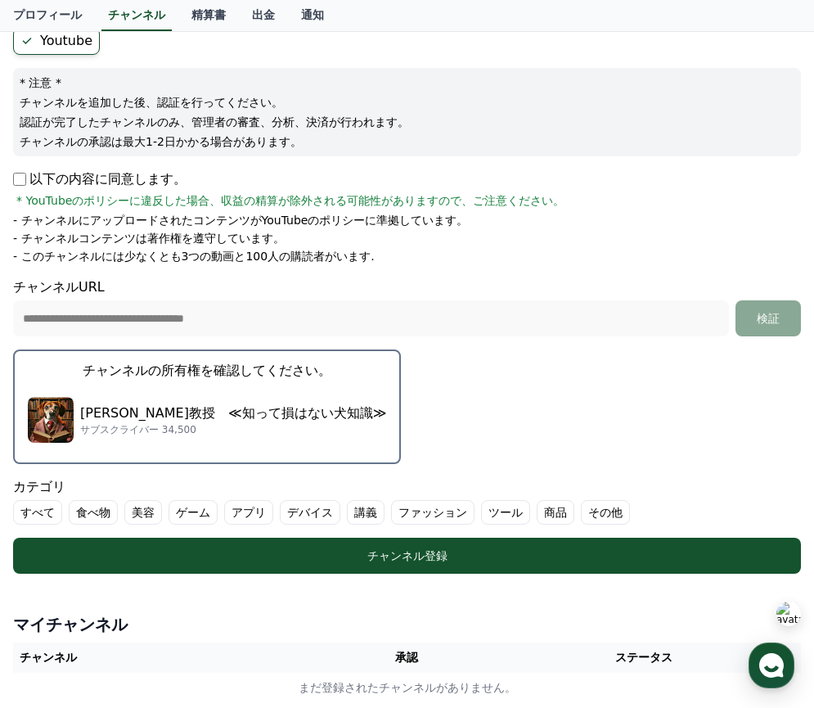
click at [265, 400] on div "ジョン教授　≪知って損はない犬知識≫ サブスクライバー 34,500" at bounding box center [207, 419] width 358 height 65
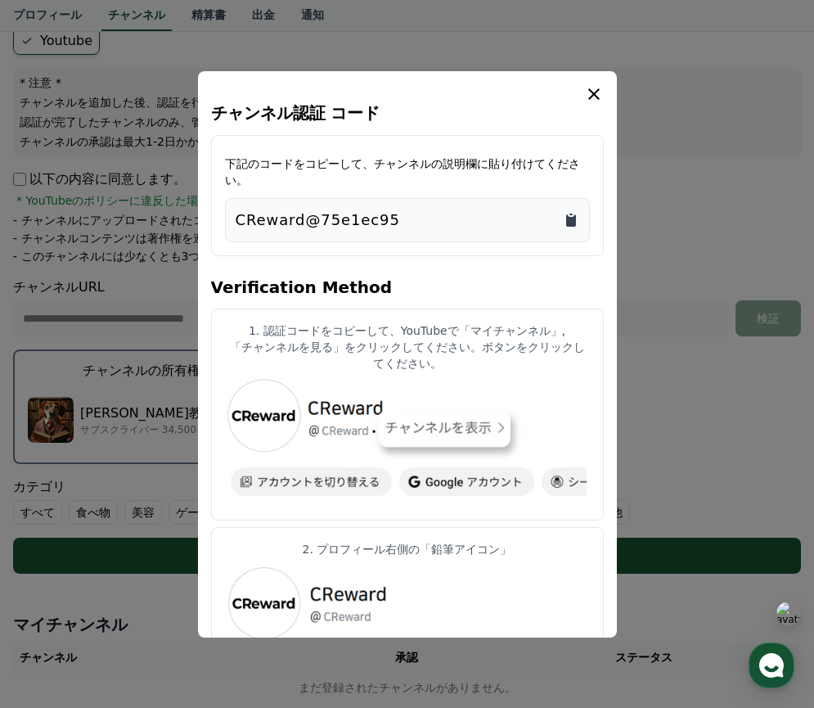
click at [573, 223] on icon "Copy to clipboard" at bounding box center [571, 220] width 10 height 12
drag, startPoint x: 387, startPoint y: 160, endPoint x: 477, endPoint y: 166, distance: 90.2
click at [477, 166] on p "下記のコードをコピーして、チャンネルの説明欄に貼り付けてください。" at bounding box center [407, 171] width 365 height 33
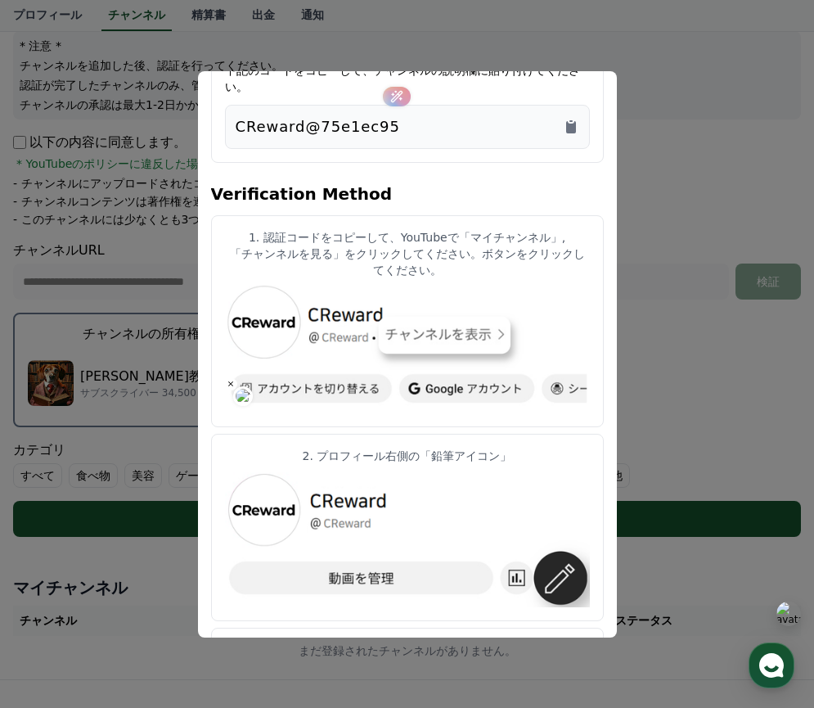
scroll to position [0, 0]
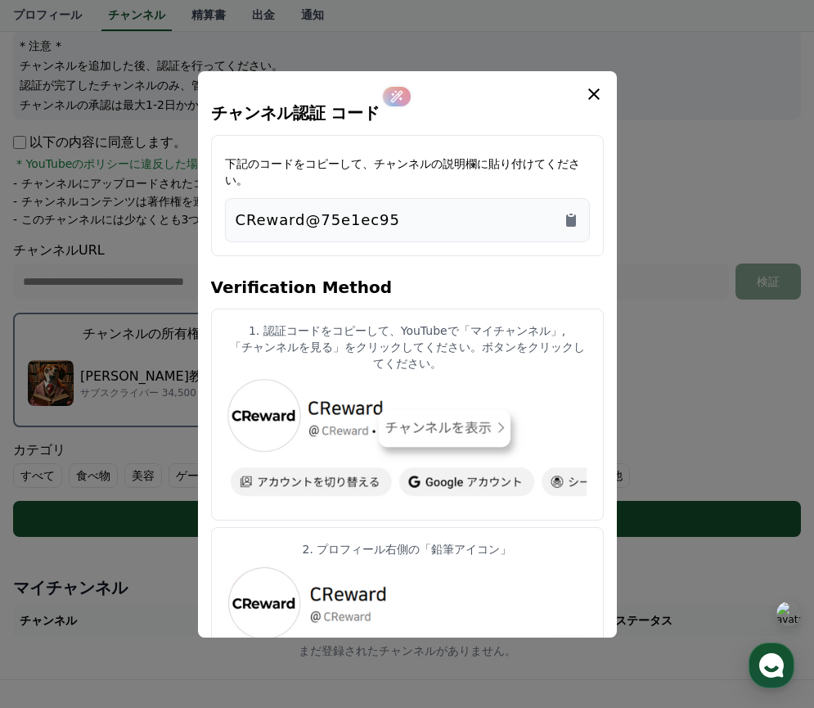
click at [455, 164] on p "下記のコードをコピーして、チャンネルの説明欄に貼り付けてください。" at bounding box center [407, 171] width 365 height 33
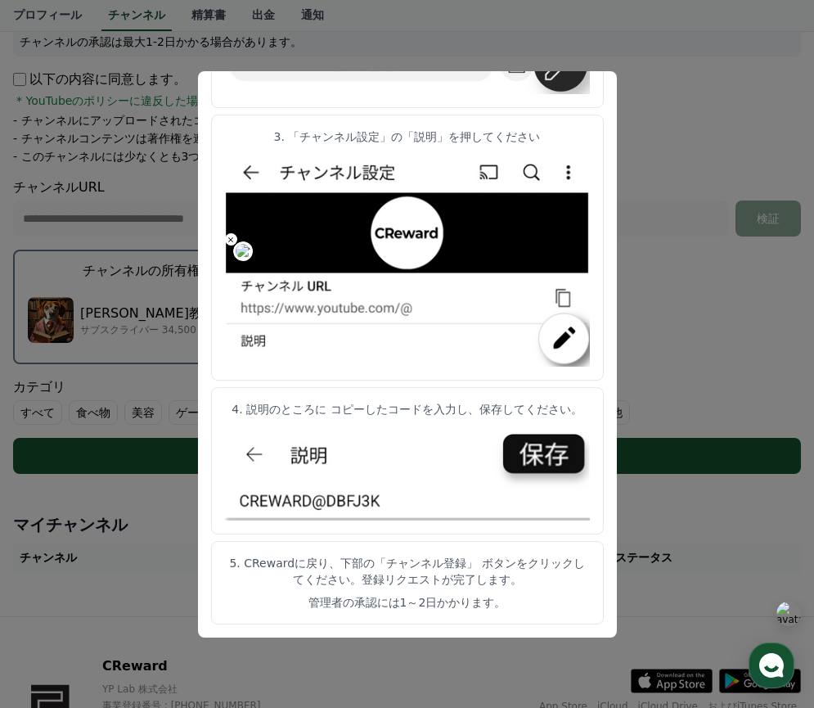
scroll to position [262, 0]
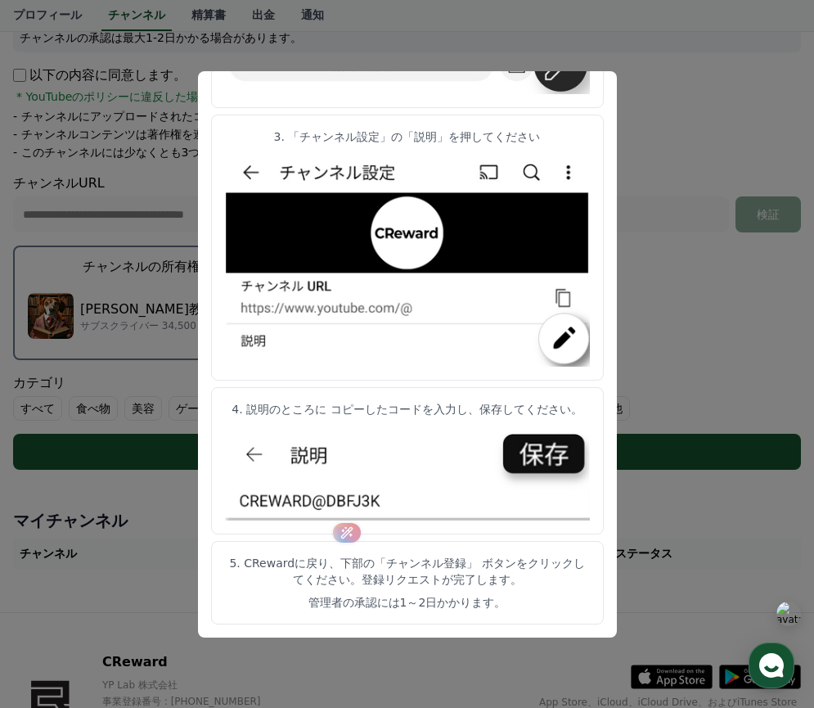
drag, startPoint x: 332, startPoint y: 561, endPoint x: 502, endPoint y: 567, distance: 170.3
click at [503, 568] on p "5. CRewardに戻り、下部の「チャンネル登録」 ボタンをクリックしてください。登録リクエストが完了します。" at bounding box center [407, 571] width 365 height 33
click at [502, 567] on p "5. CRewardに戻り、下部の「チャンネル登録」 ボタンをクリックしてください。登録リクエストが完了します。" at bounding box center [407, 571] width 365 height 33
click at [437, 564] on p "5. CRewardに戻り、下部の「チャンネル登録」 ボタンをクリックしてください。登録リクエストが完了します。" at bounding box center [407, 571] width 365 height 33
drag, startPoint x: 471, startPoint y: 561, endPoint x: 528, endPoint y: 579, distance: 59.8
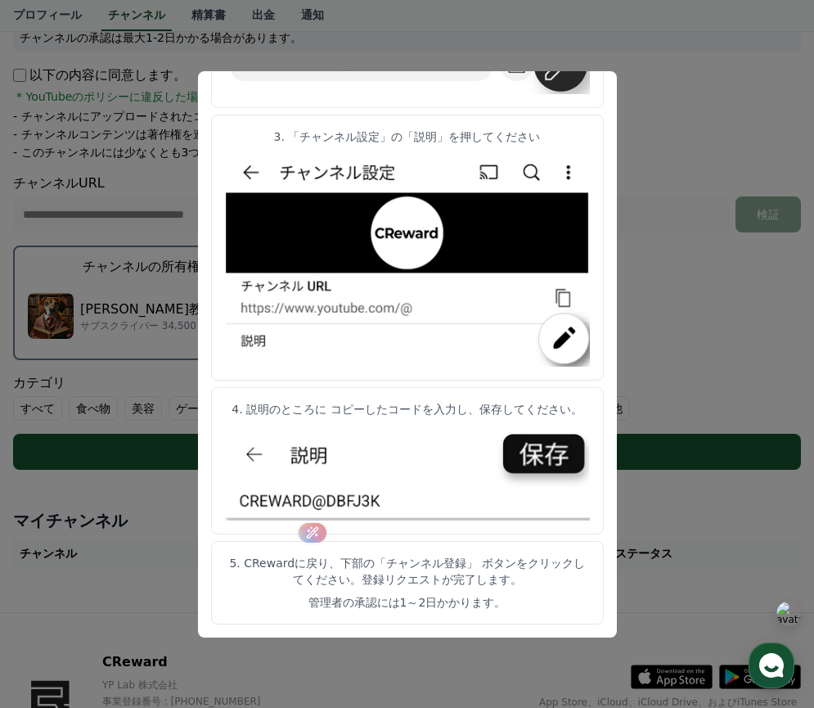
click at [528, 579] on p "5. CRewardに戻り、下部の「チャンネル登録」 ボタンをクリックしてください。登録リクエストが完了します。" at bounding box center [407, 571] width 365 height 33
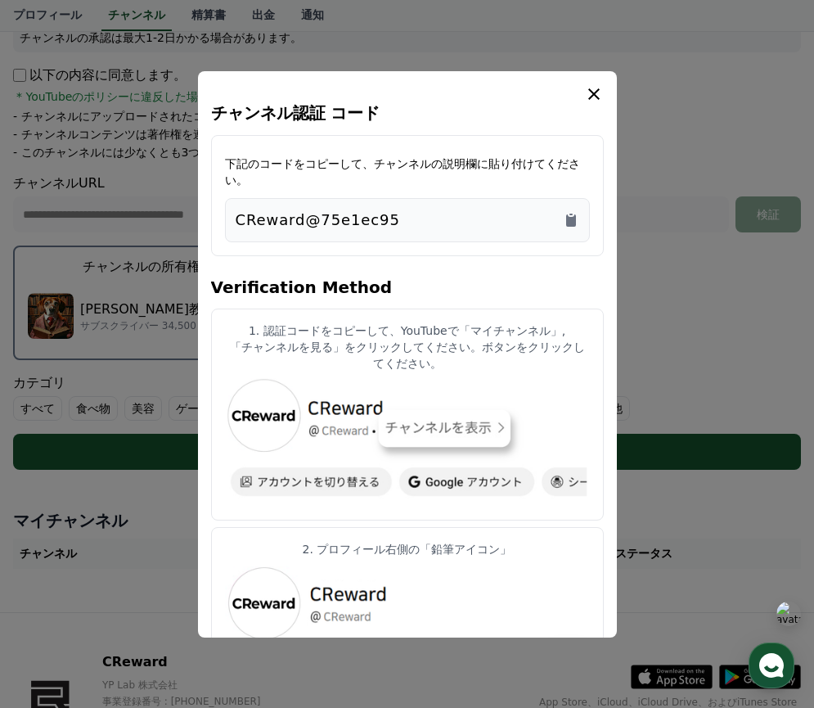
click at [591, 98] on icon "modal" at bounding box center [594, 94] width 20 height 20
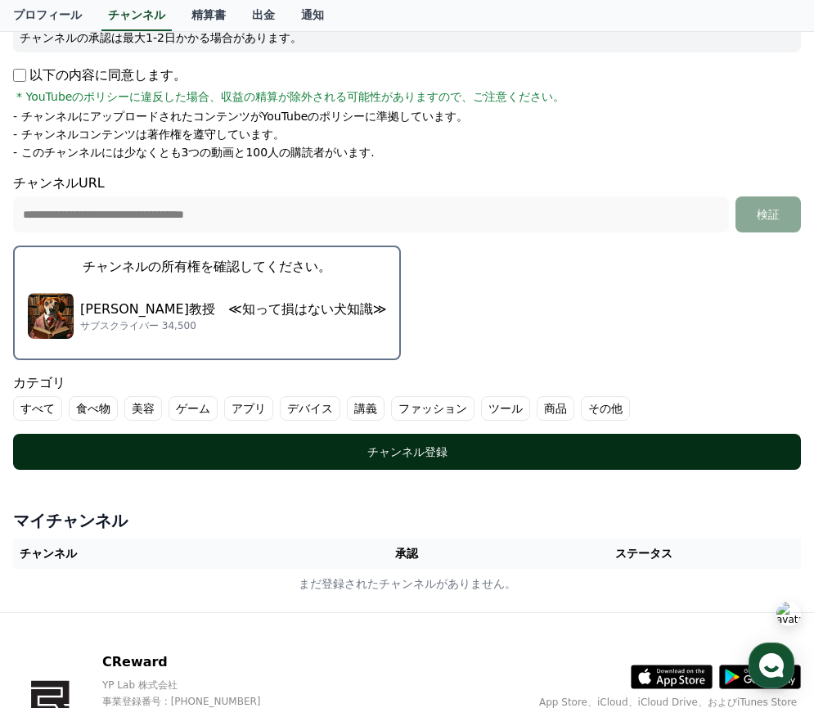
click at [579, 441] on button "チャンネル登録" at bounding box center [407, 452] width 788 height 36
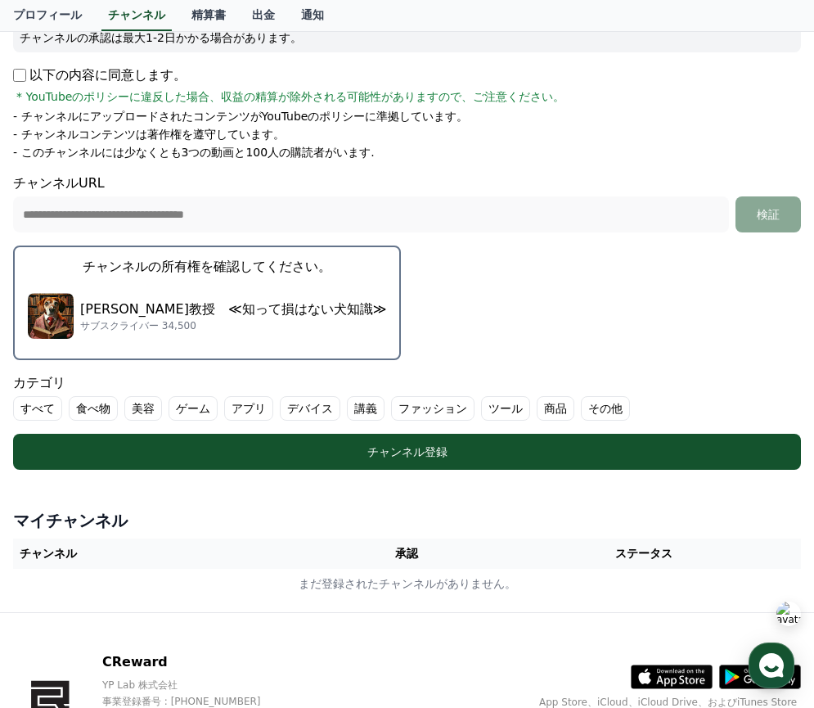
click at [591, 401] on label "その他" at bounding box center [605, 408] width 49 height 25
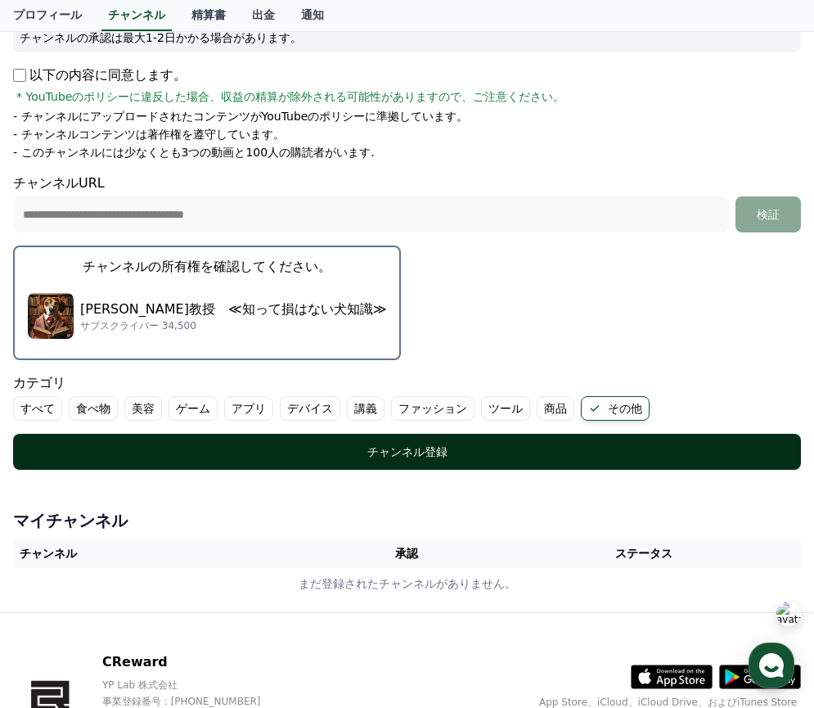
click at [74, 440] on button "チャンネル登録" at bounding box center [407, 452] width 788 height 36
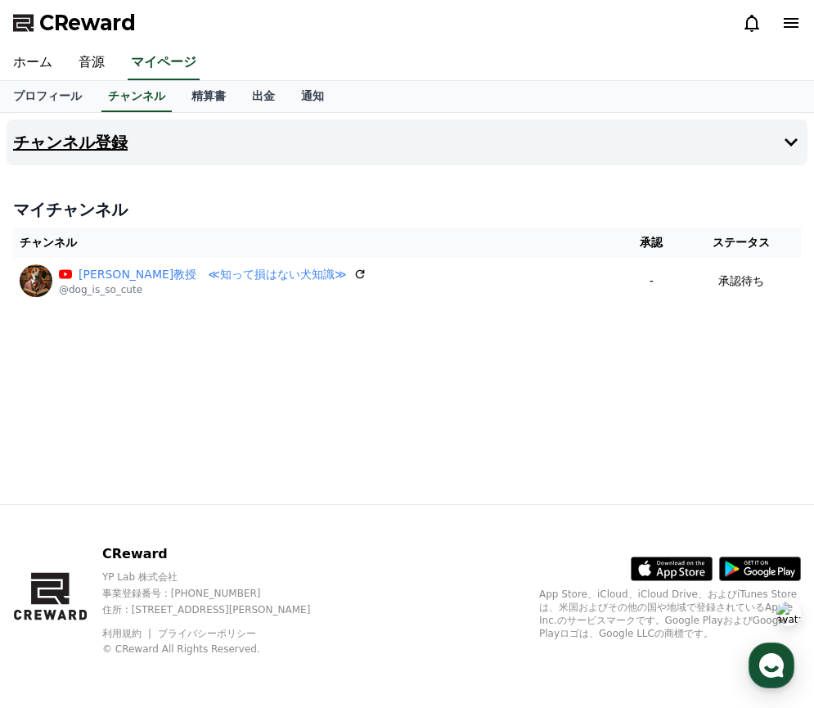
click at [619, 132] on button "チャンネル登録" at bounding box center [407, 142] width 801 height 46
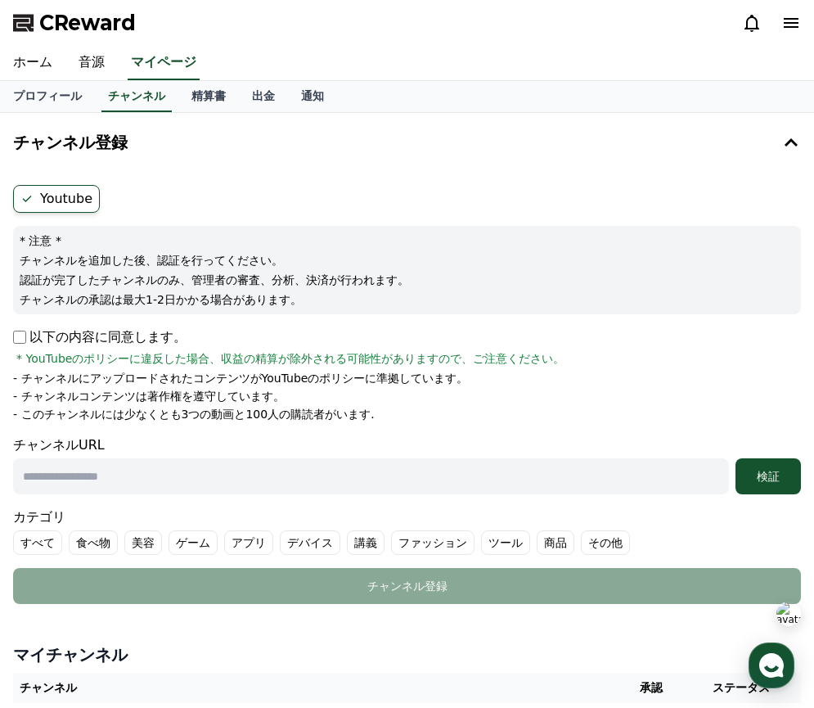
click at [577, 373] on li "- チャンネルにアップロードされたコンテンツがYouTubeのポリシーに準拠しています。" at bounding box center [407, 378] width 788 height 16
drag, startPoint x: 253, startPoint y: 381, endPoint x: 389, endPoint y: 412, distance: 139.2
click at [390, 412] on ul "- チャンネルにアップロードされたコンテンツがYouTubeのポリシーに準拠しています。 - チャンネルコンテンツは著作権を遵守しています。 - このチャンネ…" at bounding box center [407, 396] width 788 height 52
click at [389, 412] on li "- このチャンネルには少なくとも3つの動画と100人の購読者がいます." at bounding box center [407, 414] width 788 height 16
click at [64, 194] on label "Youtube" at bounding box center [56, 199] width 87 height 28
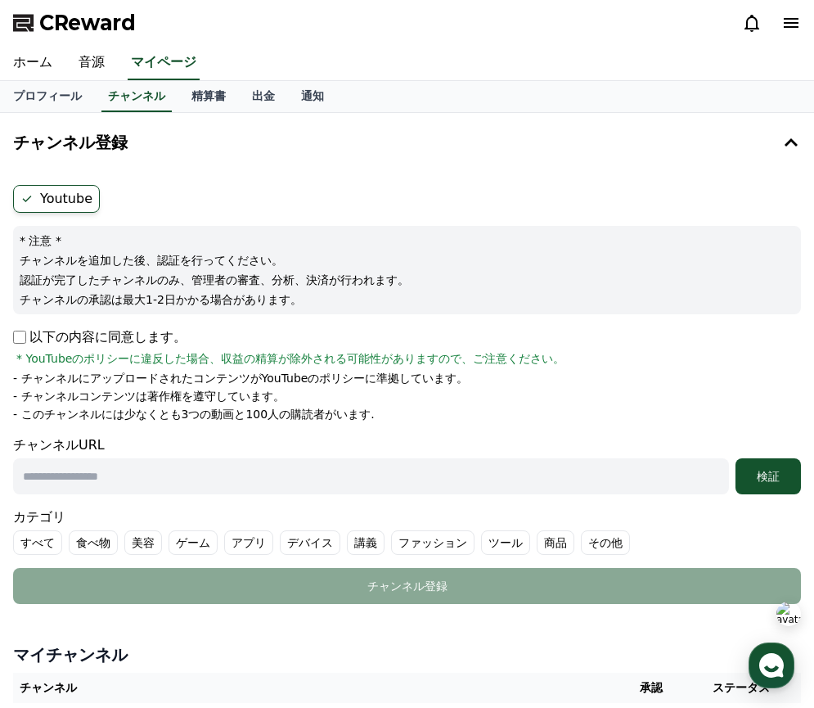
click at [64, 194] on label "Youtube" at bounding box center [56, 199] width 87 height 28
click at [236, 193] on ul "Youtube" at bounding box center [407, 199] width 788 height 28
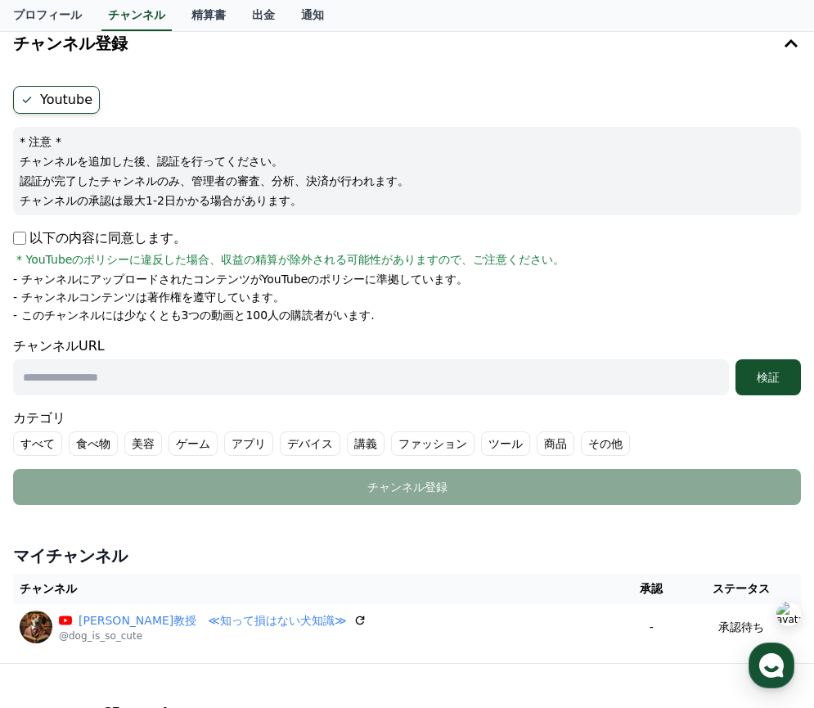
scroll to position [101, 0]
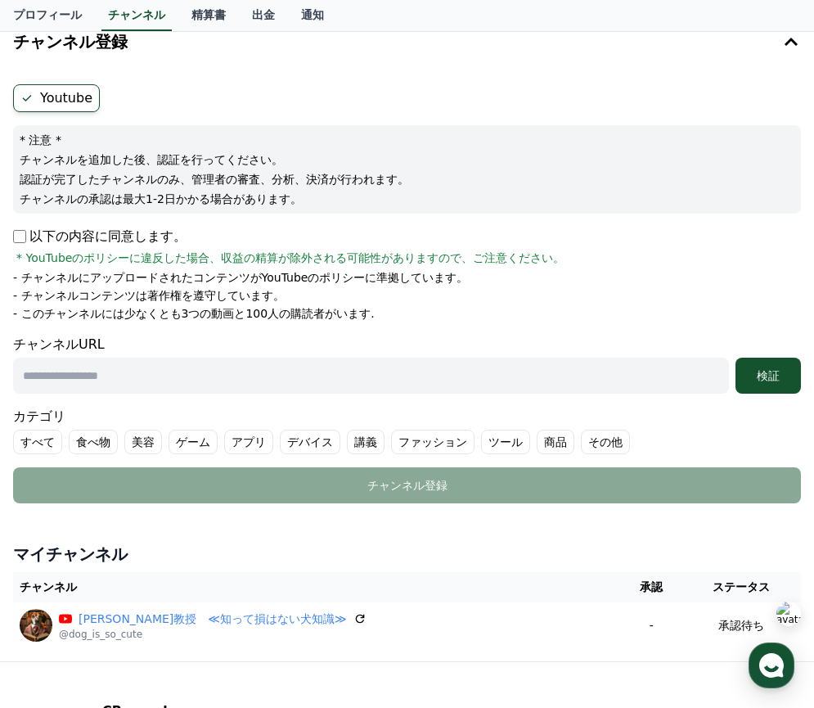
click at [235, 373] on input "text" at bounding box center [371, 376] width 716 height 36
paste input "**********"
type input "**********"
click at [762, 378] on div "検証" at bounding box center [768, 375] width 52 height 16
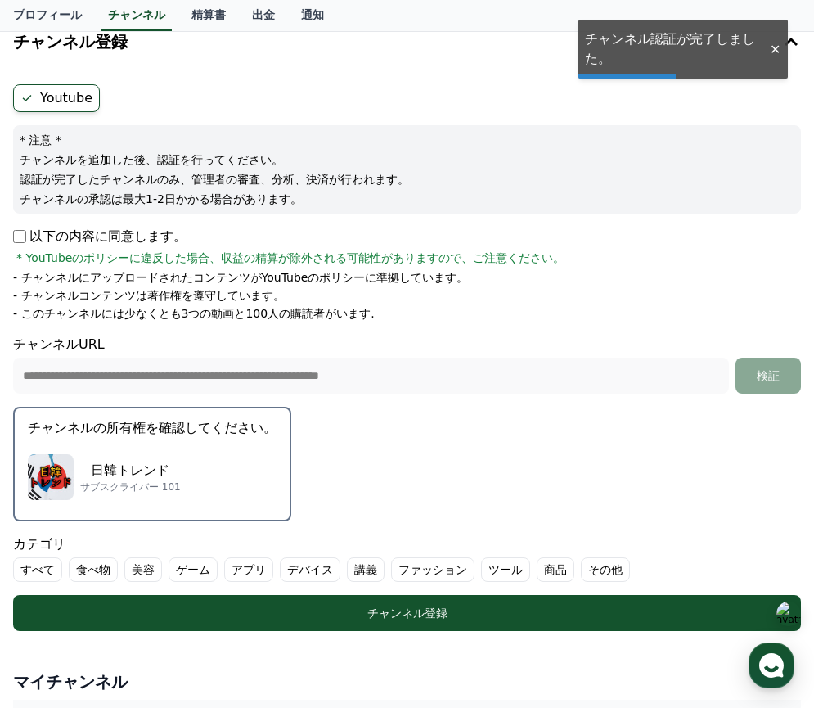
scroll to position [252, 0]
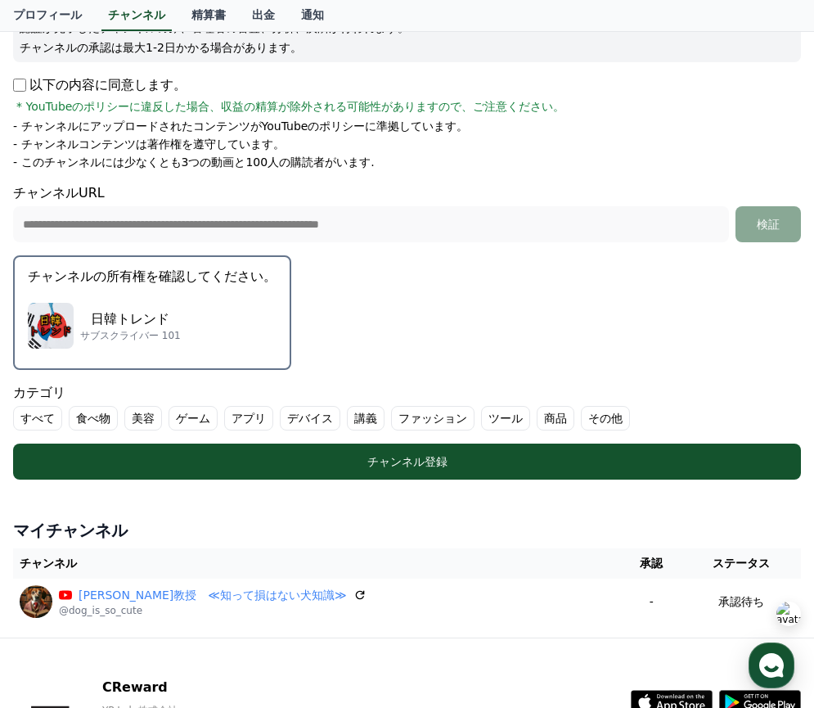
click at [357, 416] on label "講義" at bounding box center [366, 418] width 38 height 25
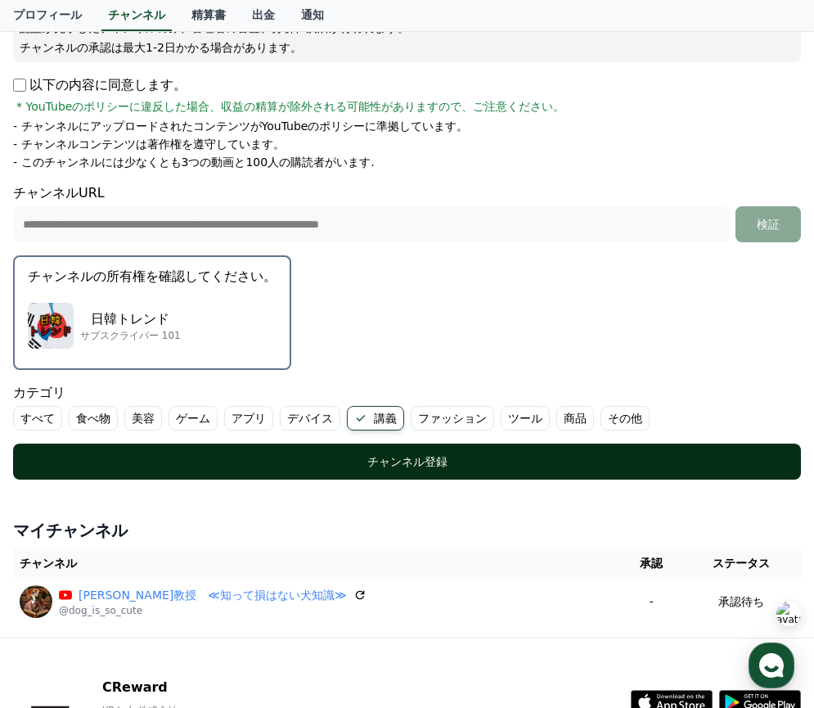
click at [536, 445] on button "チャンネル登録" at bounding box center [407, 462] width 788 height 36
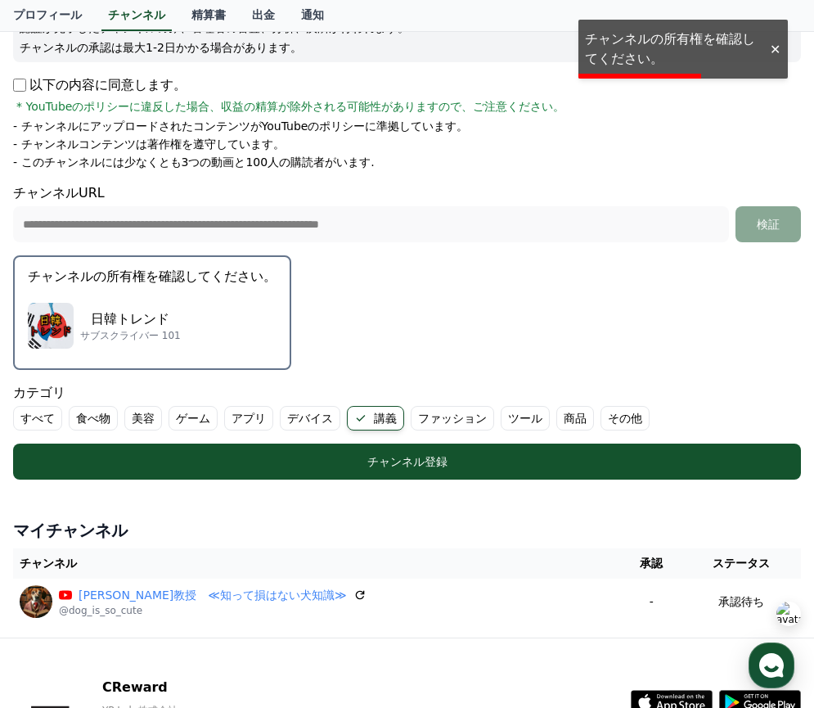
click at [775, 44] on div at bounding box center [775, 50] width 26 height 16
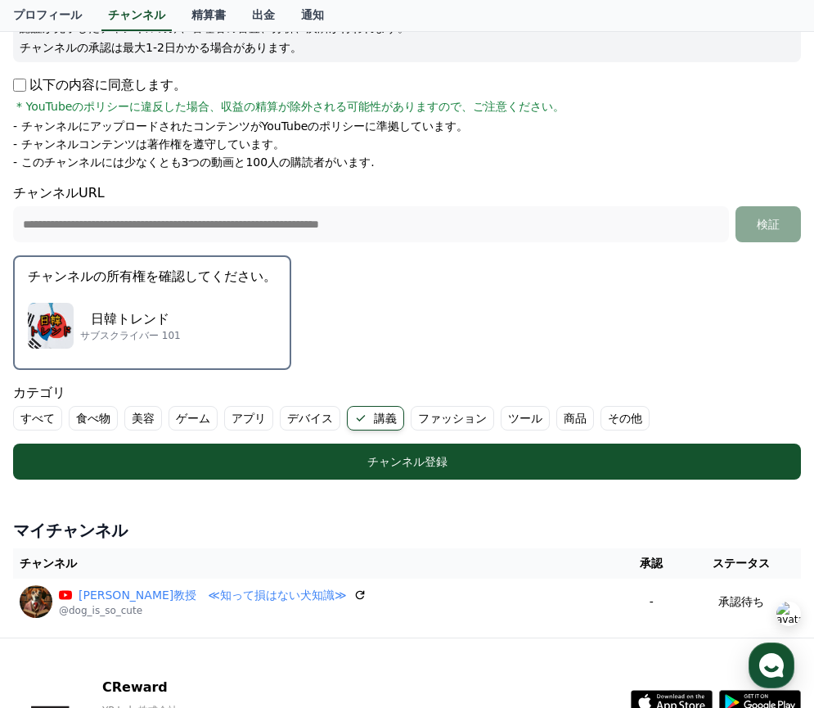
click at [247, 299] on div "日韓トレンド サブスクライバー 101" at bounding box center [152, 325] width 249 height 65
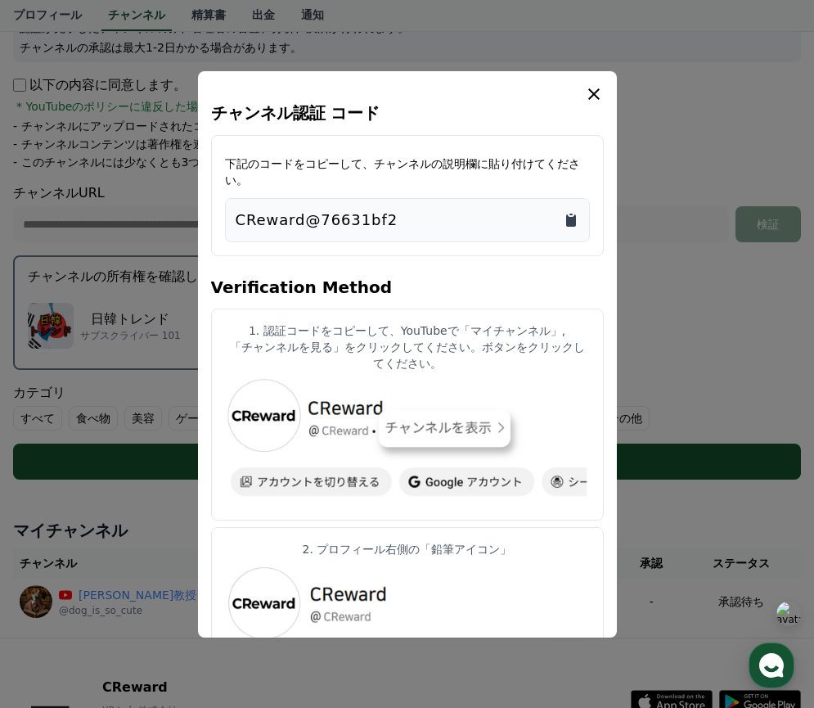
click at [568, 215] on icon "Copy to clipboard" at bounding box center [571, 220] width 16 height 16
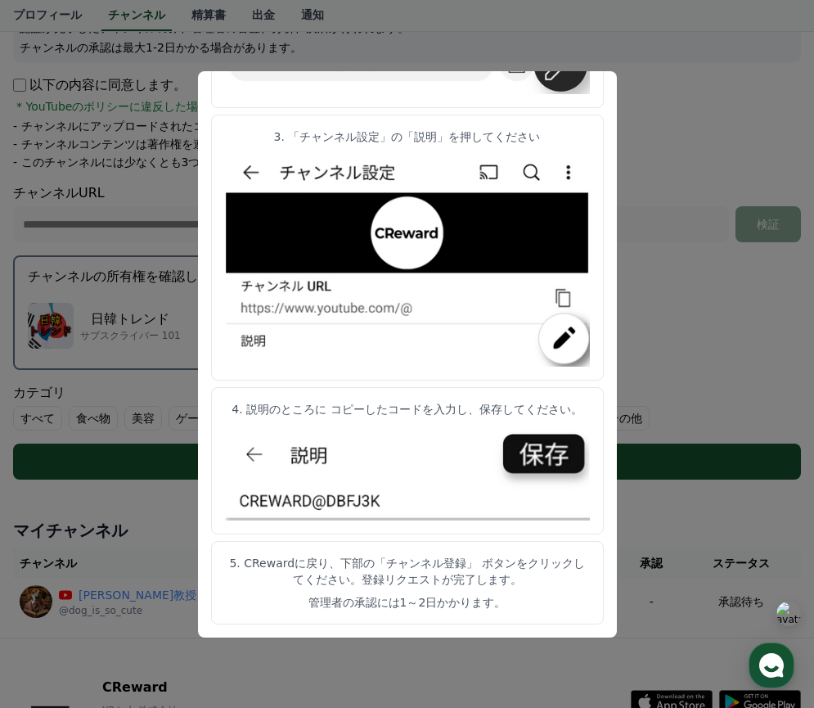
scroll to position [385, 0]
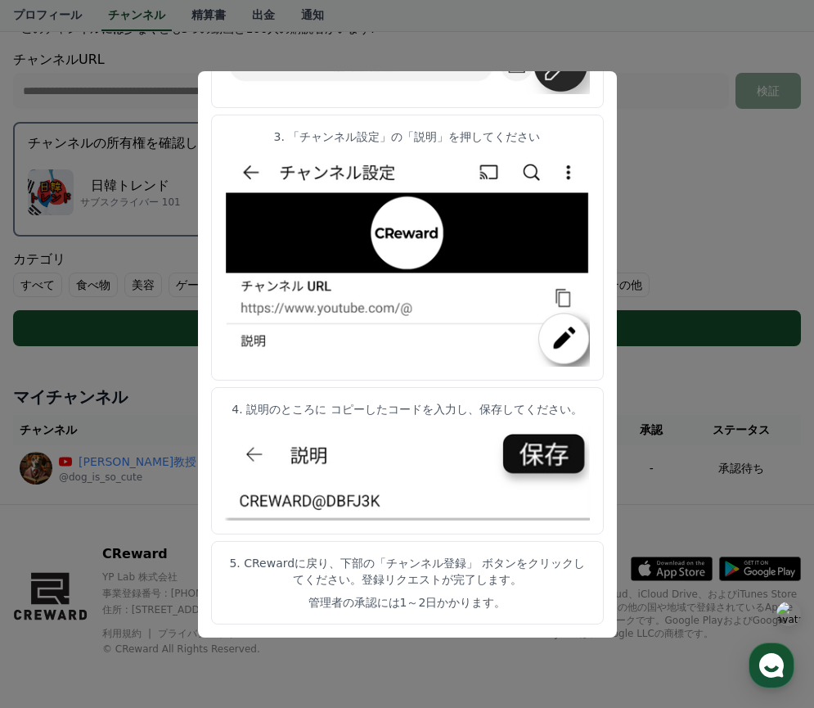
click at [642, 244] on button "close modal" at bounding box center [407, 354] width 814 height 708
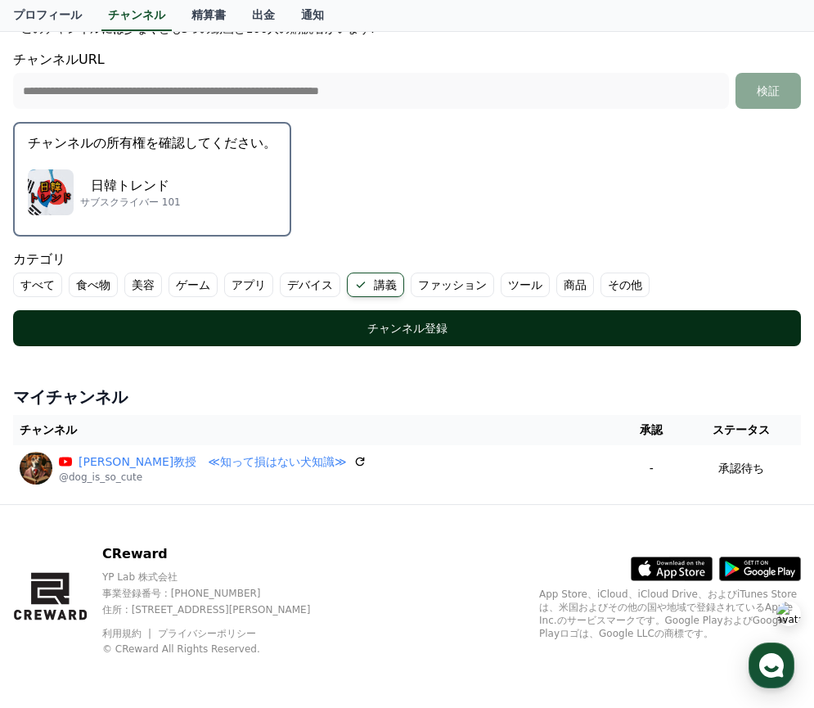
click at [565, 326] on div "チャンネル登録" at bounding box center [407, 328] width 723 height 16
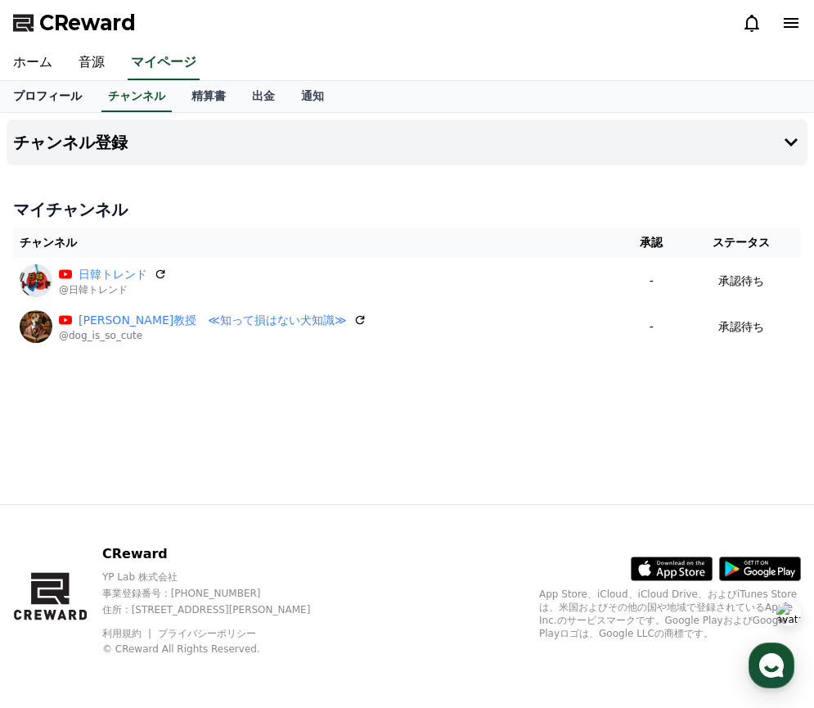
click at [69, 90] on link "プロフィール" at bounding box center [47, 96] width 95 height 31
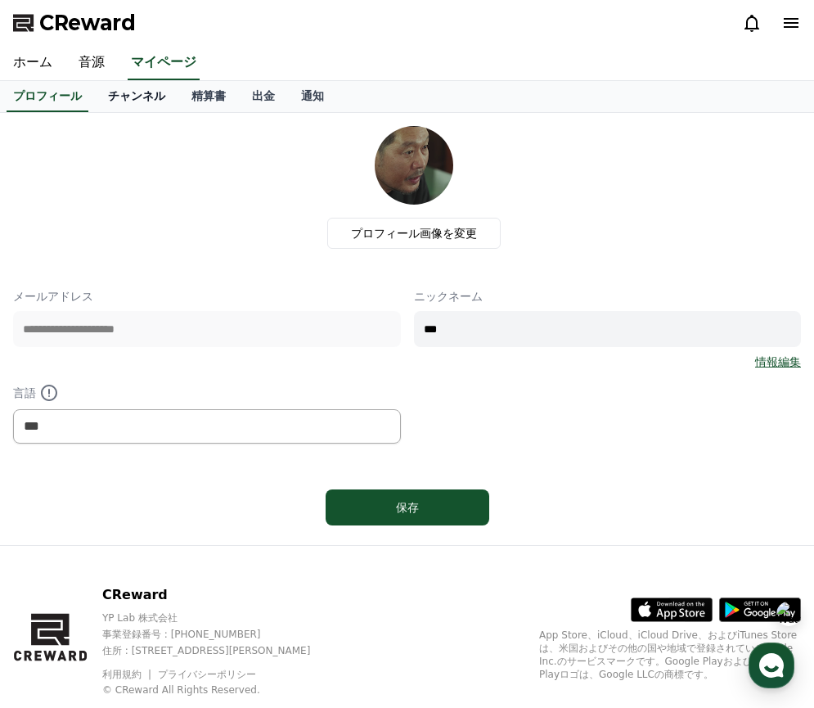
click at [133, 100] on link "チャンネル" at bounding box center [136, 96] width 83 height 31
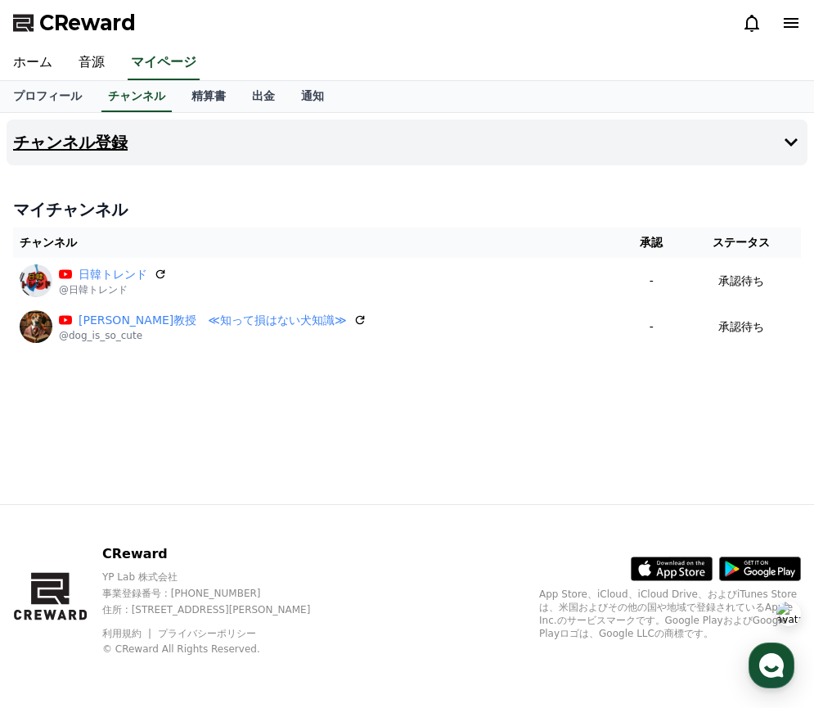
click at [209, 142] on button "チャンネル登録" at bounding box center [407, 142] width 801 height 46
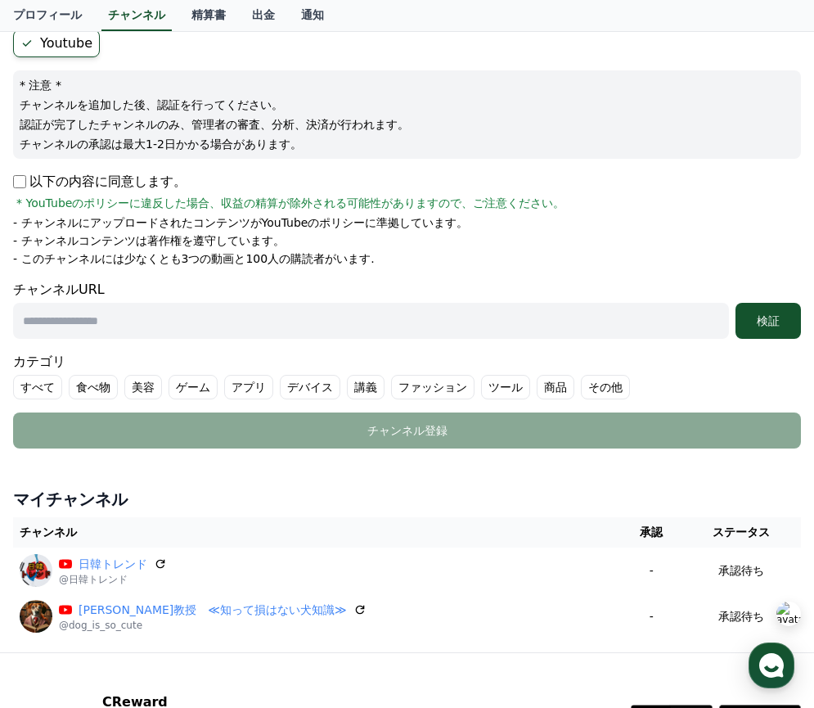
scroll to position [157, 0]
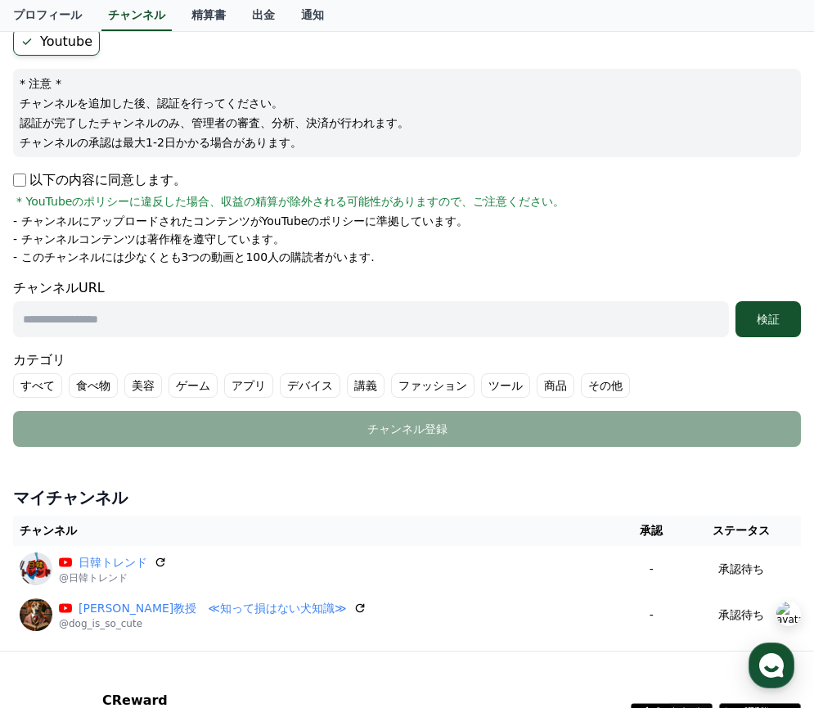
click at [106, 322] on input "text" at bounding box center [371, 319] width 716 height 36
paste input "**********"
type input "**********"
click at [780, 308] on button "検証" at bounding box center [768, 319] width 65 height 36
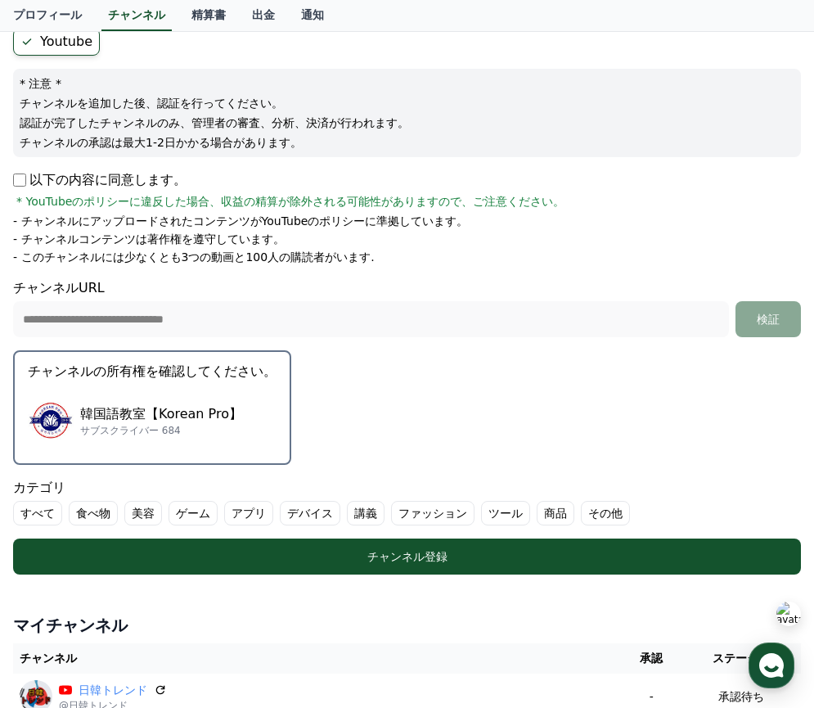
click at [245, 407] on div "韓国語教室【Korean Pro】 サブスクライバー 684" at bounding box center [152, 420] width 249 height 65
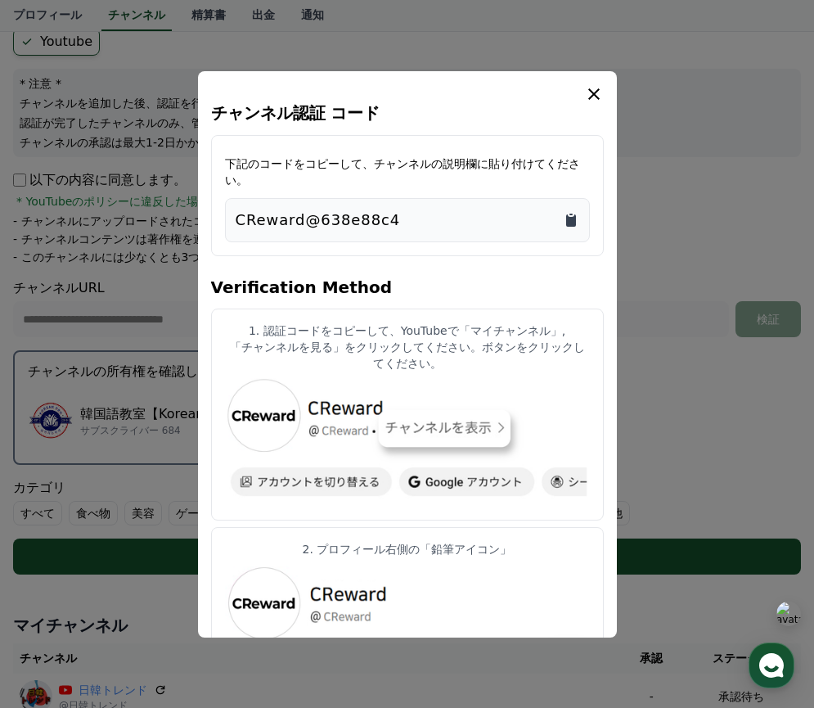
click at [568, 222] on icon "Copy to clipboard" at bounding box center [571, 220] width 10 height 12
click at [592, 101] on icon "modal" at bounding box center [594, 94] width 20 height 20
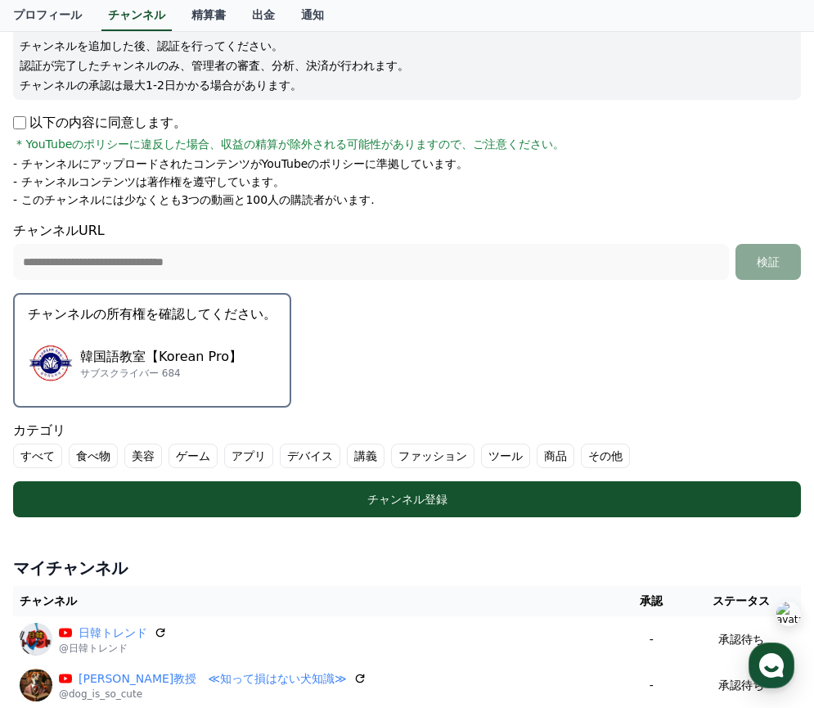
scroll to position [225, 0]
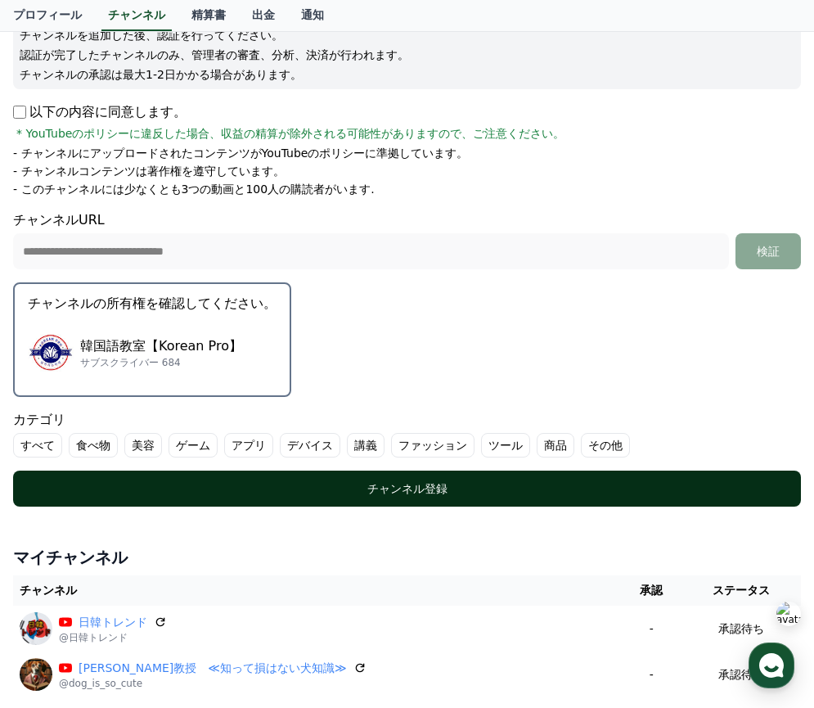
click at [573, 491] on div "チャンネル登録" at bounding box center [407, 488] width 723 height 16
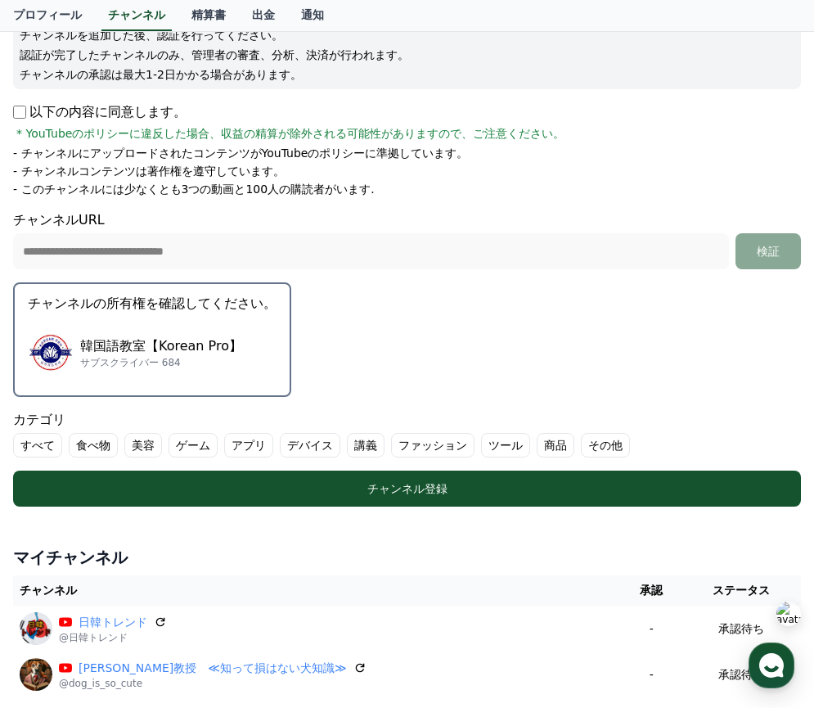
click at [371, 441] on label "講義" at bounding box center [366, 445] width 38 height 25
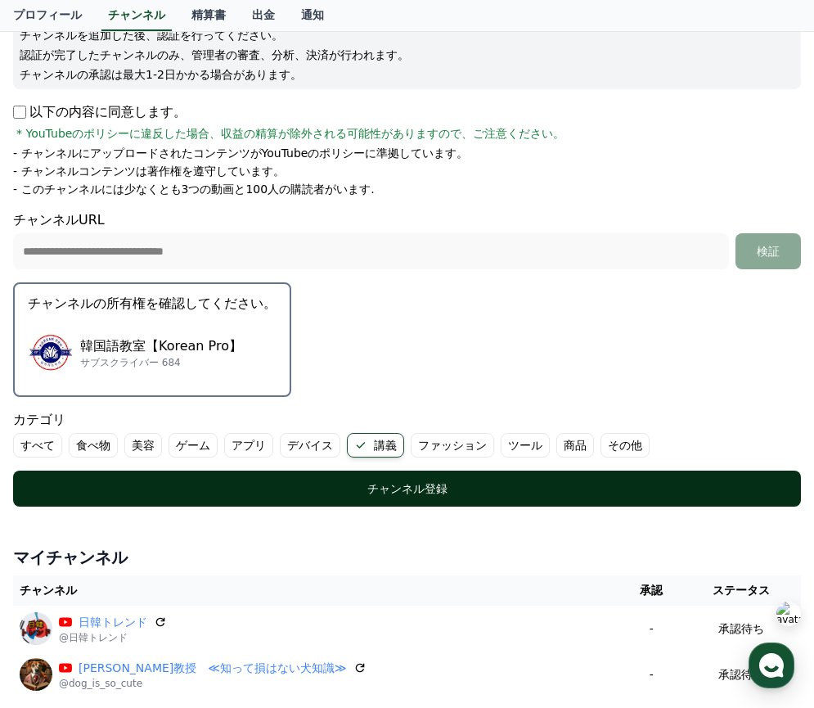
click at [375, 471] on button "チャンネル登録" at bounding box center [407, 489] width 788 height 36
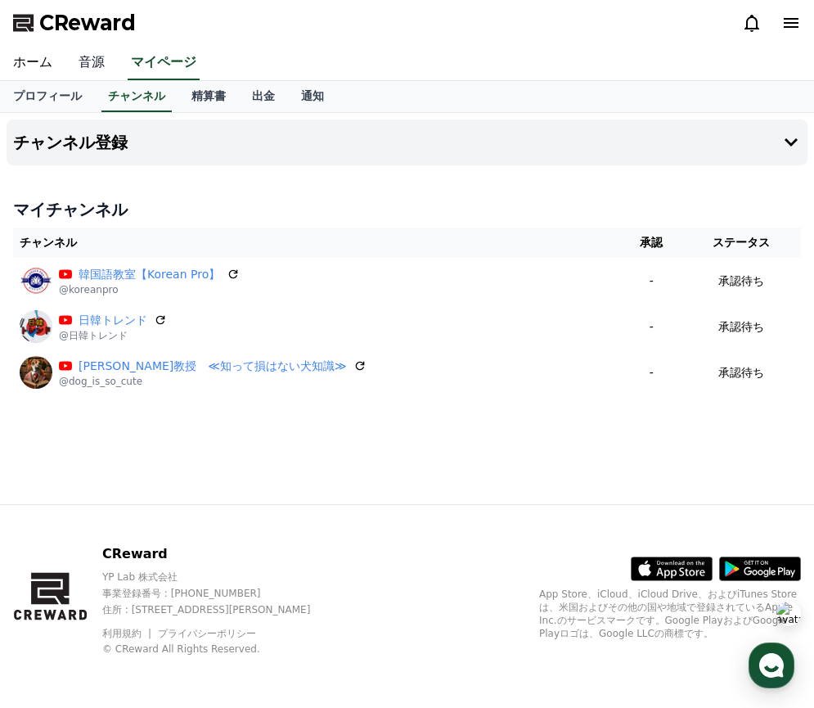
click at [106, 70] on link "音源" at bounding box center [91, 63] width 52 height 34
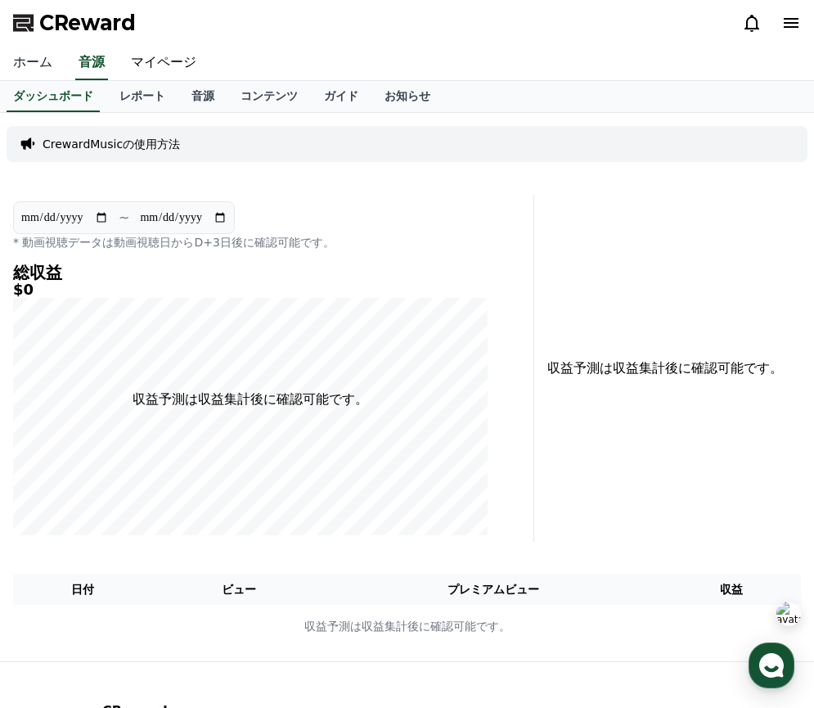
click at [52, 64] on link "ホーム" at bounding box center [32, 63] width 65 height 34
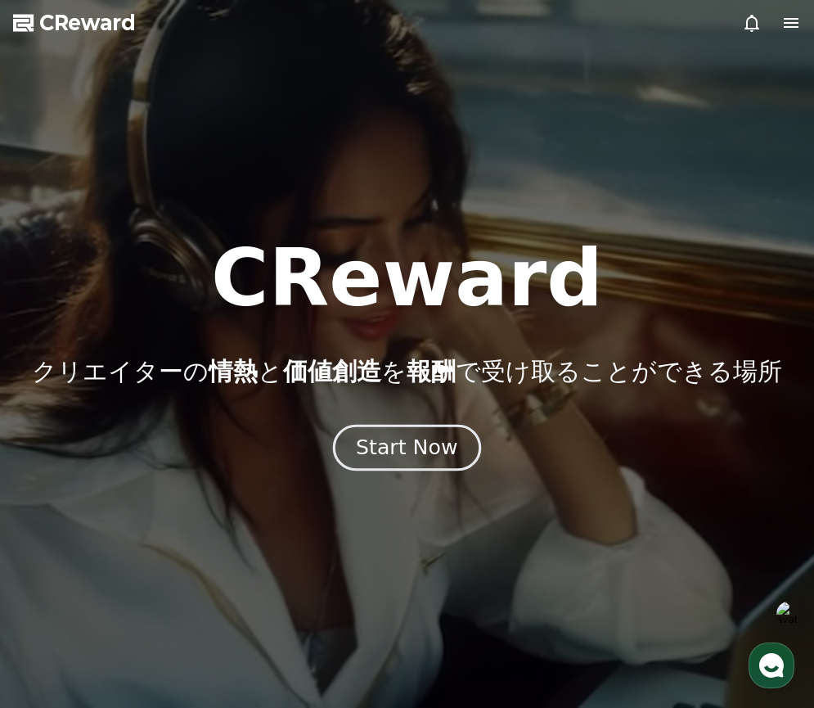
click at [437, 435] on div "Start Now" at bounding box center [406, 448] width 101 height 28
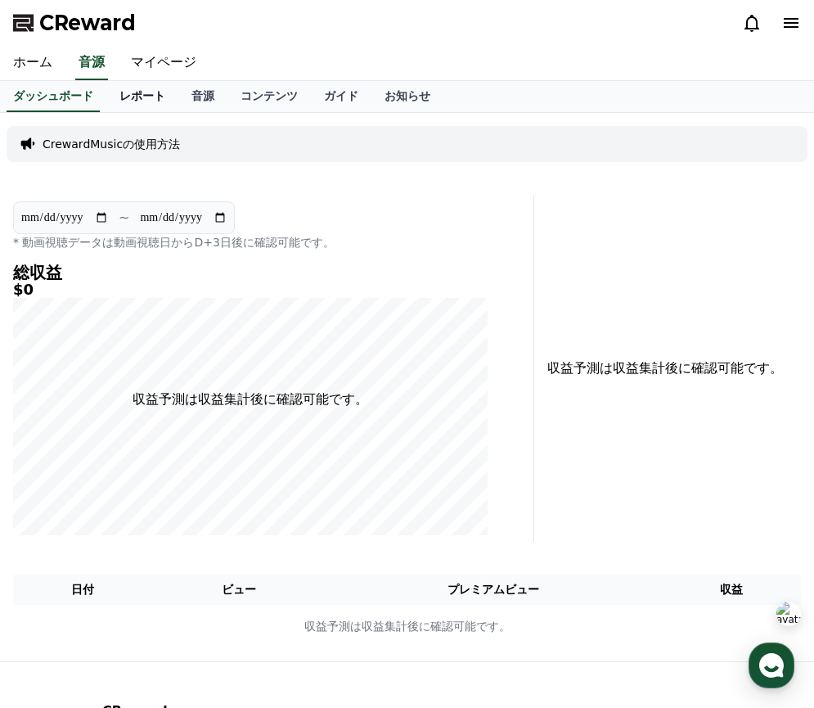
click at [134, 101] on link "レポート" at bounding box center [142, 96] width 72 height 31
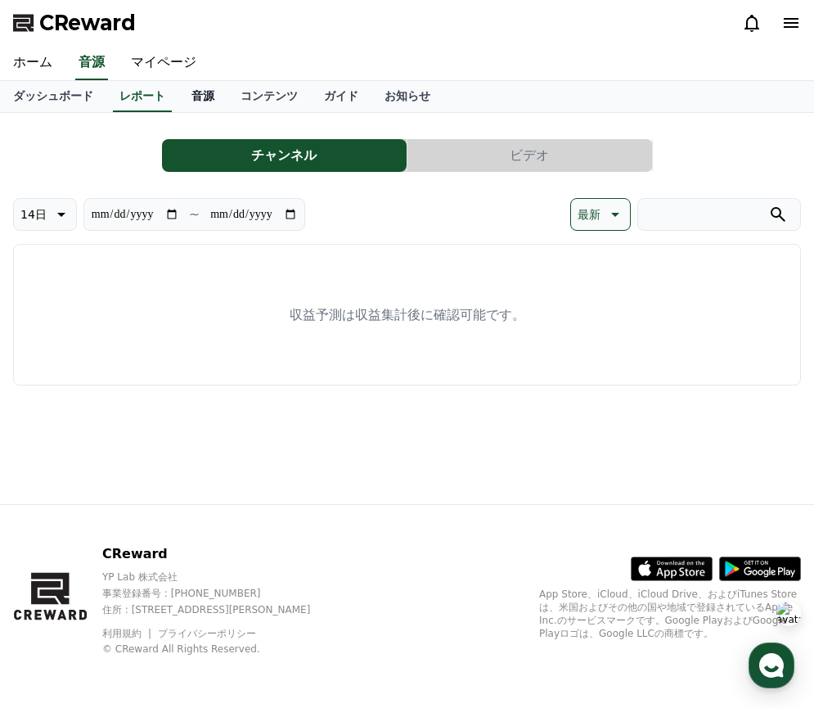
click at [187, 102] on link "音源" at bounding box center [202, 96] width 49 height 31
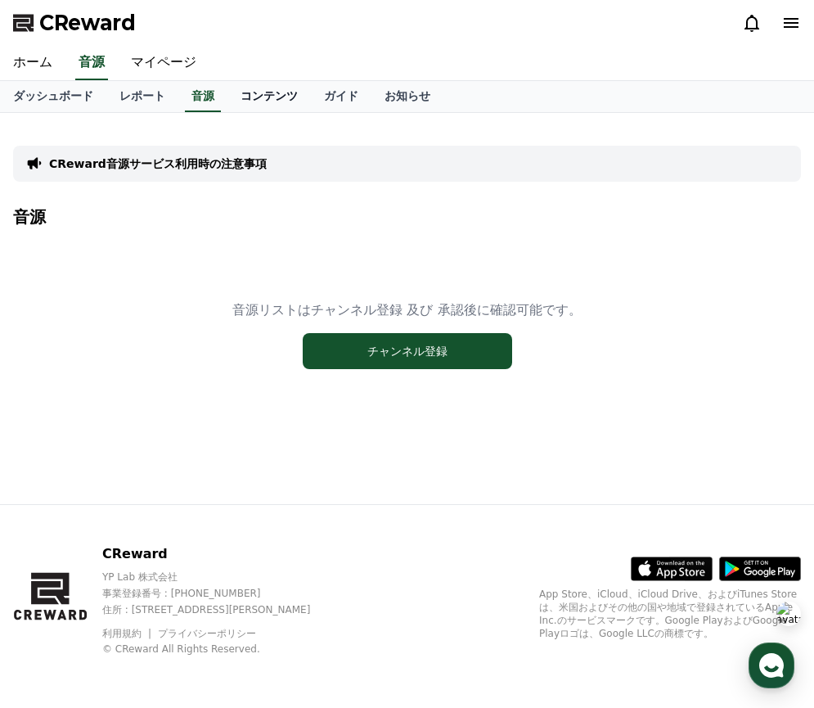
click at [261, 107] on link "コンテンツ" at bounding box center [268, 96] width 83 height 31
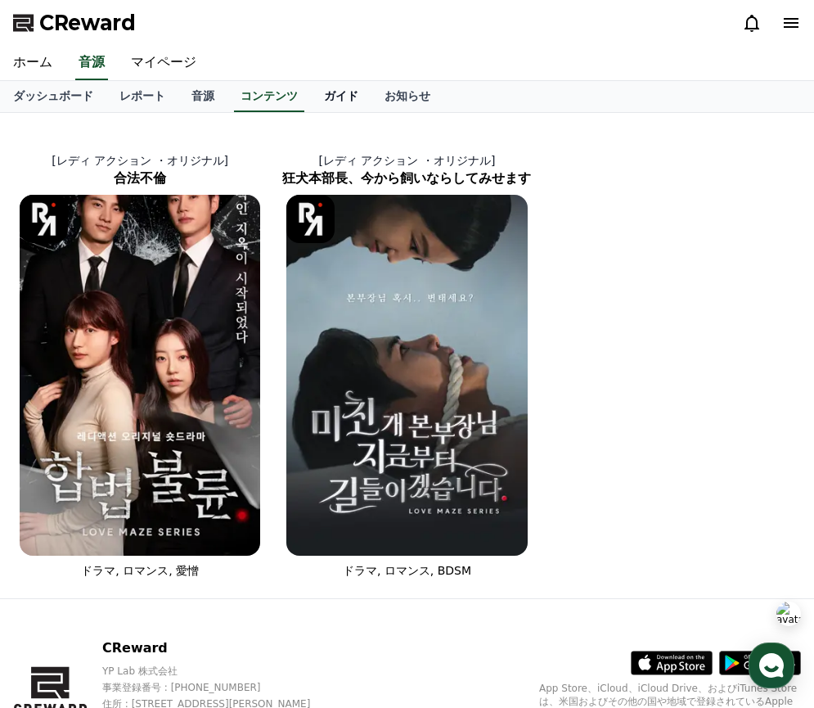
click at [347, 92] on link "ガイド" at bounding box center [341, 96] width 61 height 31
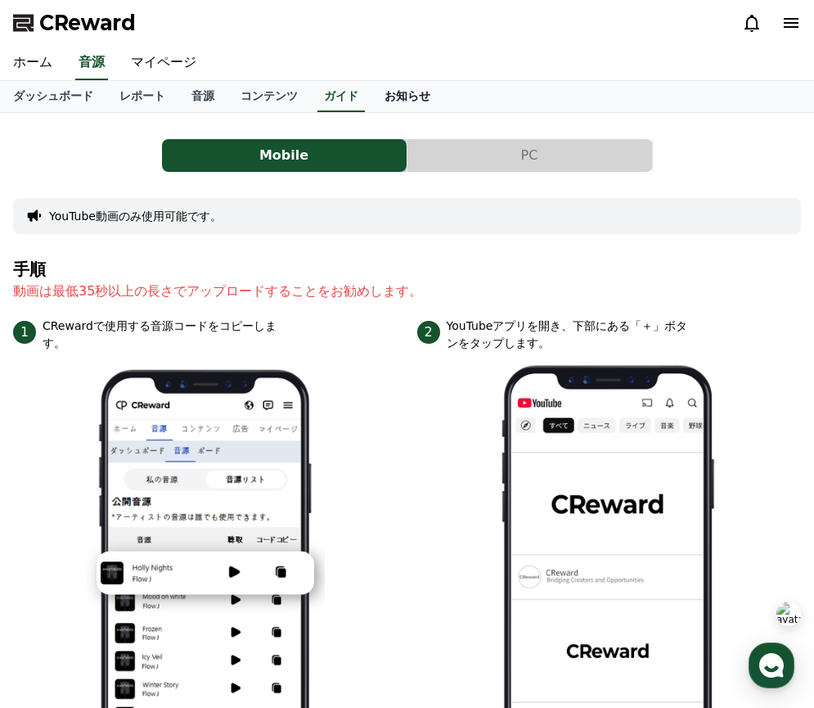
click at [411, 92] on link "お知らせ" at bounding box center [407, 96] width 72 height 31
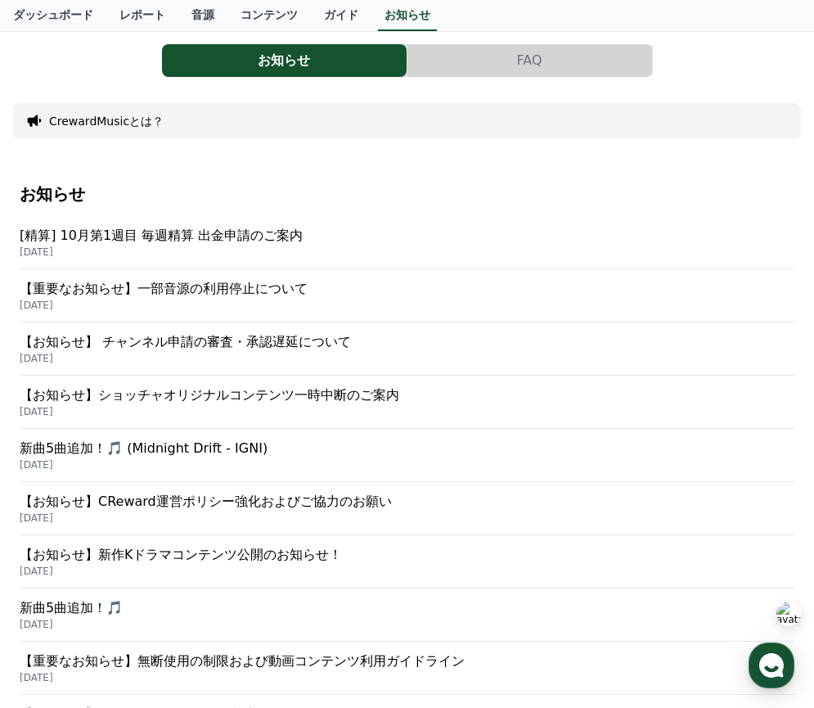
scroll to position [96, 0]
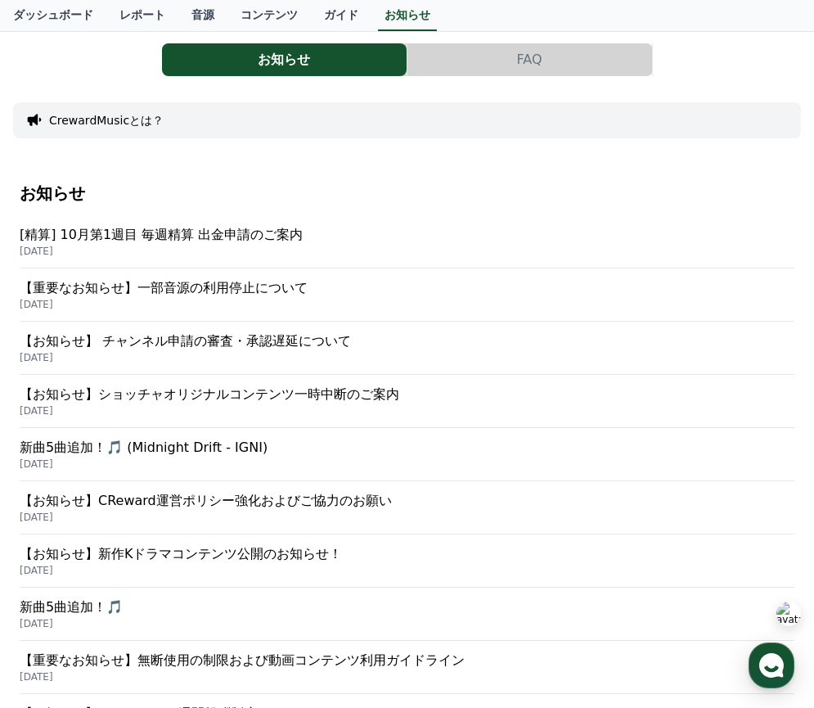
click at [378, 289] on p "【重要なお知らせ】一部音源の利用停止について" at bounding box center [407, 288] width 775 height 20
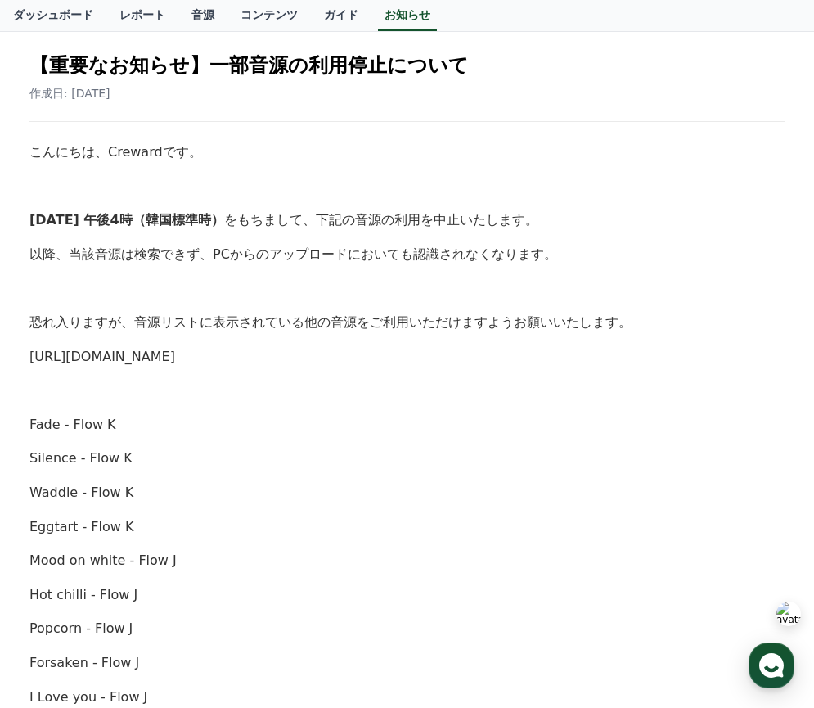
scroll to position [137, 0]
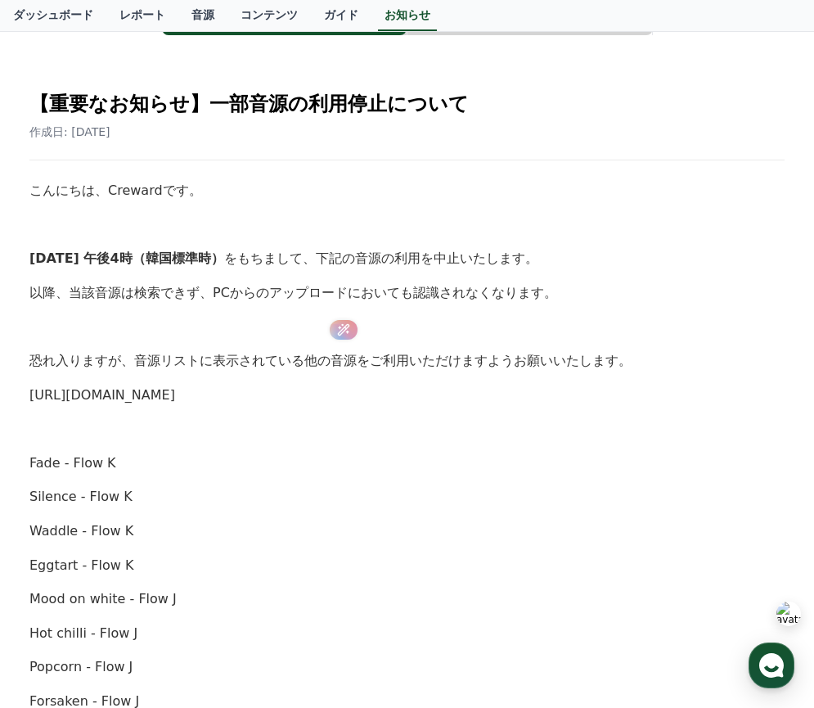
drag, startPoint x: 324, startPoint y: 355, endPoint x: 378, endPoint y: 355, distance: 54.0
click at [378, 355] on p "恐れ入りますが、音源リストに表示されている他の音源をご利用いただけますようお願いいたします。" at bounding box center [406, 360] width 755 height 21
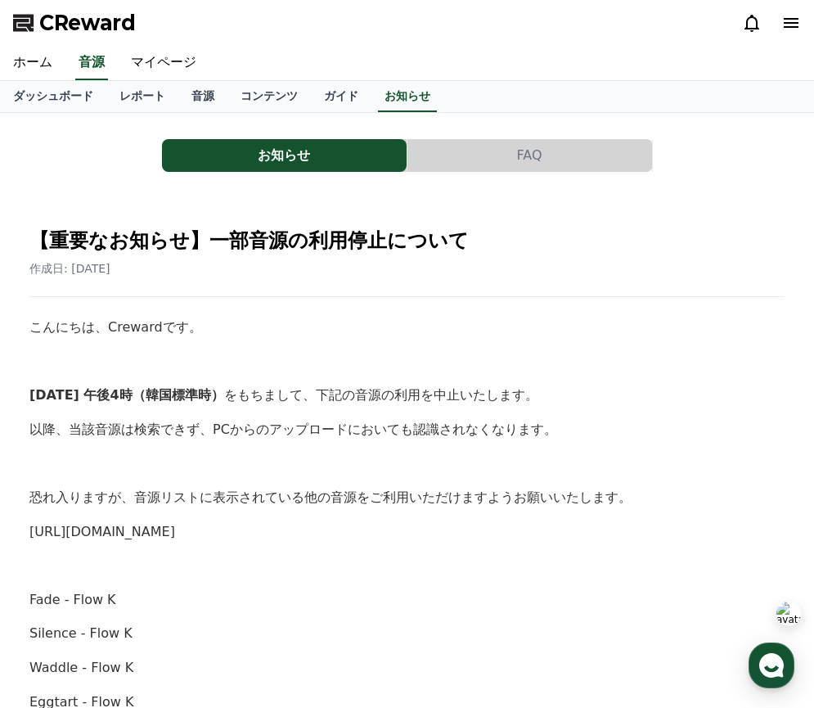
scroll to position [0, 0]
click at [344, 93] on link "ガイド" at bounding box center [341, 96] width 61 height 31
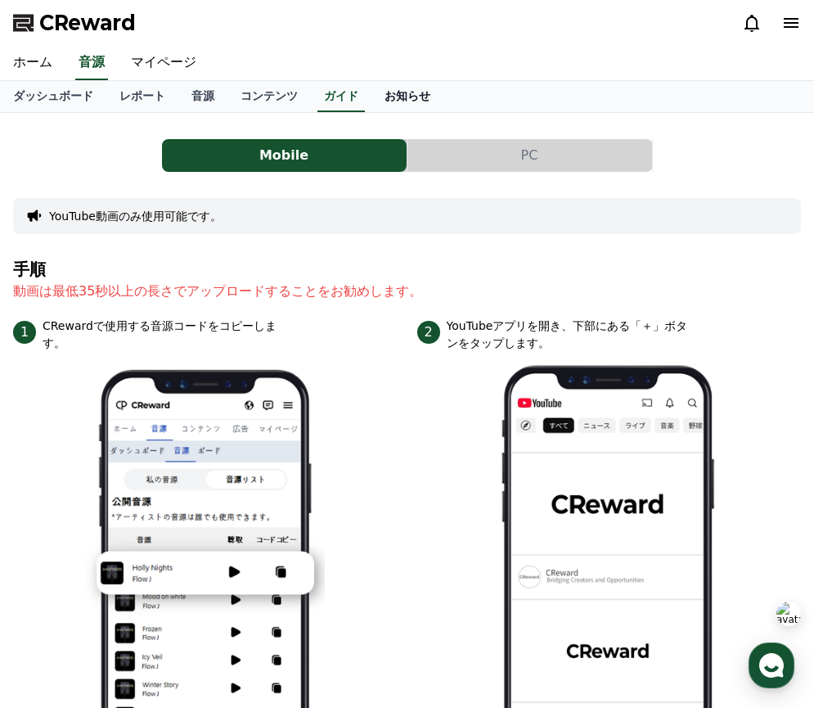
click at [404, 93] on link "お知らせ" at bounding box center [407, 96] width 72 height 31
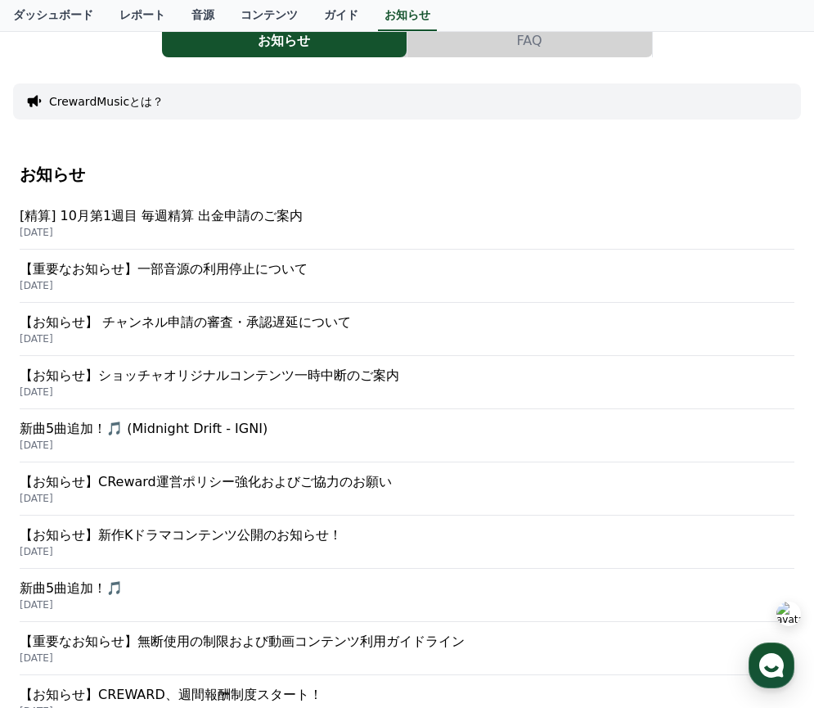
scroll to position [115, 0]
click at [350, 318] on p "【お知らせ】 チャンネル申請の審査・承認遅延について" at bounding box center [407, 322] width 775 height 20
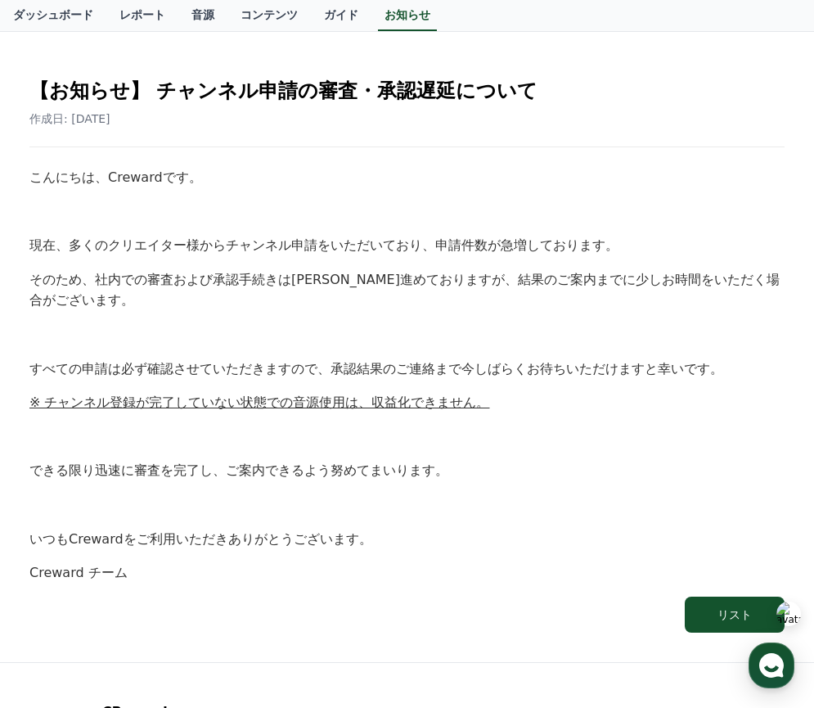
scroll to position [229, 0]
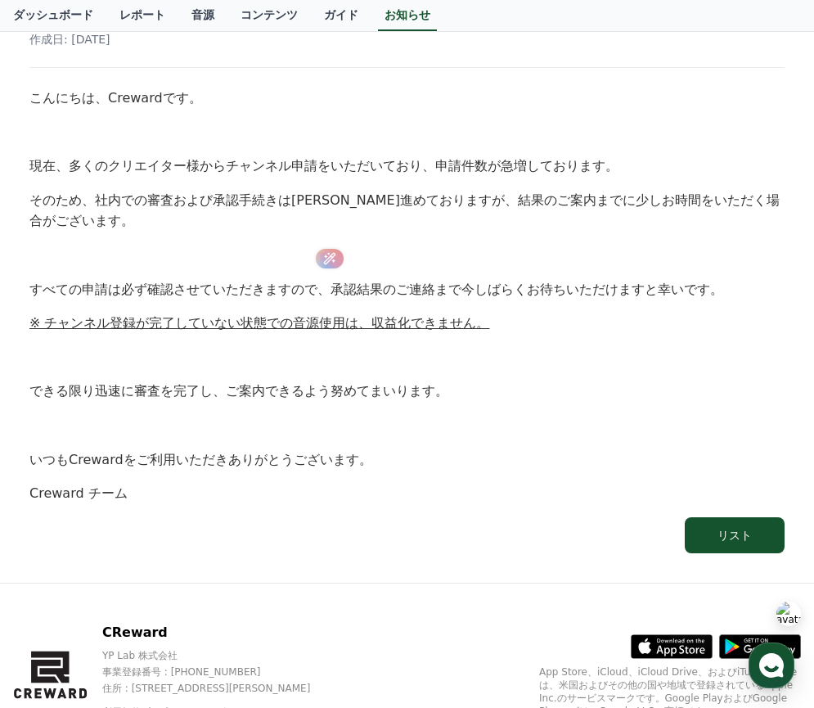
drag, startPoint x: 313, startPoint y: 283, endPoint x: 483, endPoint y: 283, distance: 169.4
click at [484, 283] on p "すべての申請は必ず確認させていただきますので、承認結果のご連絡まで今しばらくお待ちいただけますと幸いです。" at bounding box center [406, 289] width 755 height 21
click at [483, 283] on p "すべての申請は必ず確認させていただきますので、承認結果のご連絡まで今しばらくお待ちいただけますと幸いです。" at bounding box center [406, 289] width 755 height 21
drag, startPoint x: 324, startPoint y: 295, endPoint x: 556, endPoint y: 356, distance: 240.4
click at [556, 356] on div "こんにちは、Crewardです。 現在、多くのクリエイター様からチャンネル申請をいただいており、申請件数が急増しております。 そのため、社内での審査および承認…" at bounding box center [406, 296] width 755 height 416
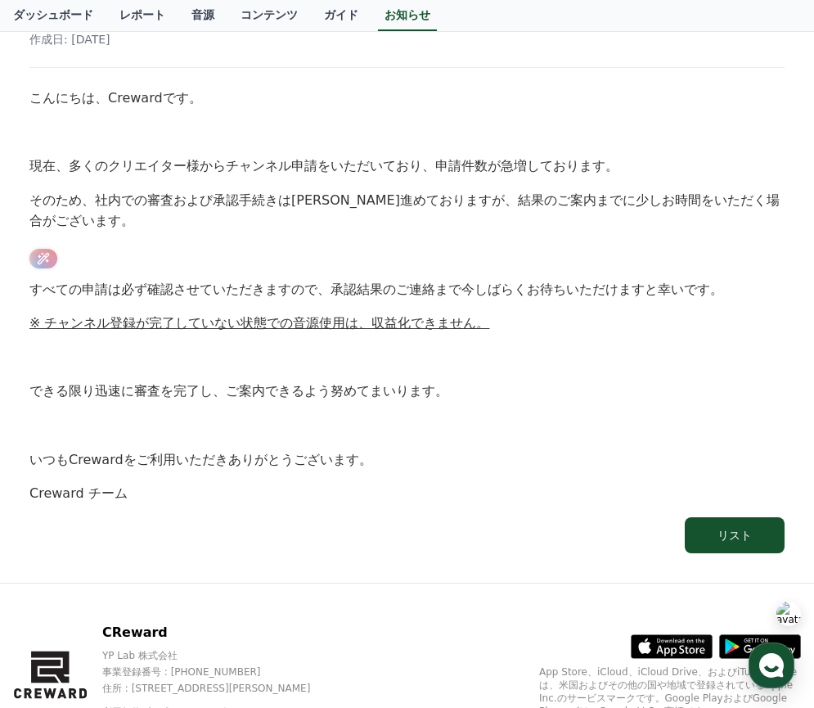
click at [556, 356] on p at bounding box center [406, 357] width 755 height 21
drag, startPoint x: 124, startPoint y: 322, endPoint x: 316, endPoint y: 322, distance: 192.3
click at [316, 322] on u "※ チャンネル登録が完了していない状態での音源使用は、収益化できません。" at bounding box center [259, 323] width 461 height 16
drag, startPoint x: 367, startPoint y: 325, endPoint x: 428, endPoint y: 339, distance: 62.9
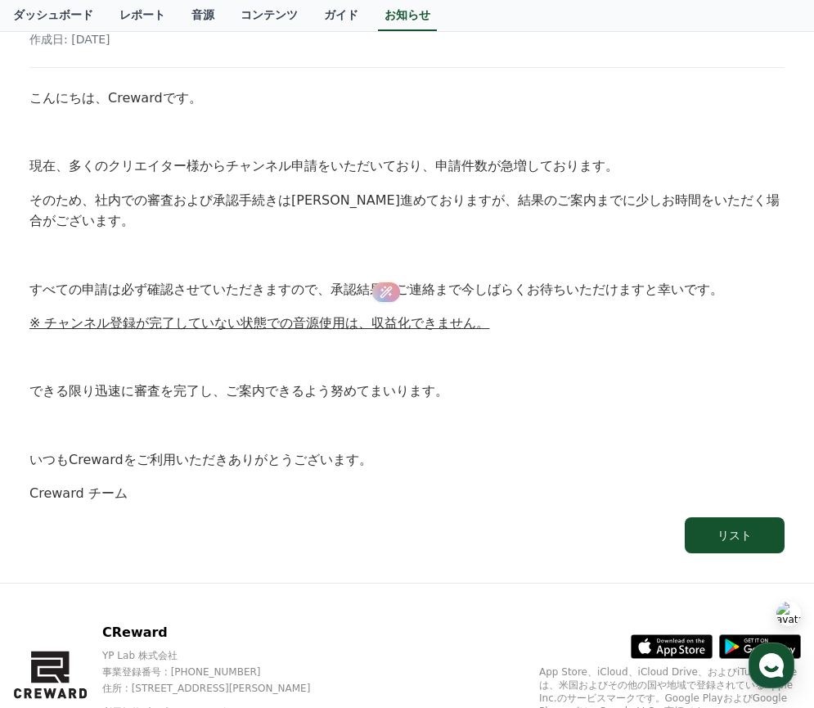
click at [428, 339] on div "こんにちは、Crewardです。 現在、多くのクリエイター様からチャンネル申請をいただいており、申請件数が急増しております。 そのため、社内での審査および承認…" at bounding box center [406, 296] width 755 height 416
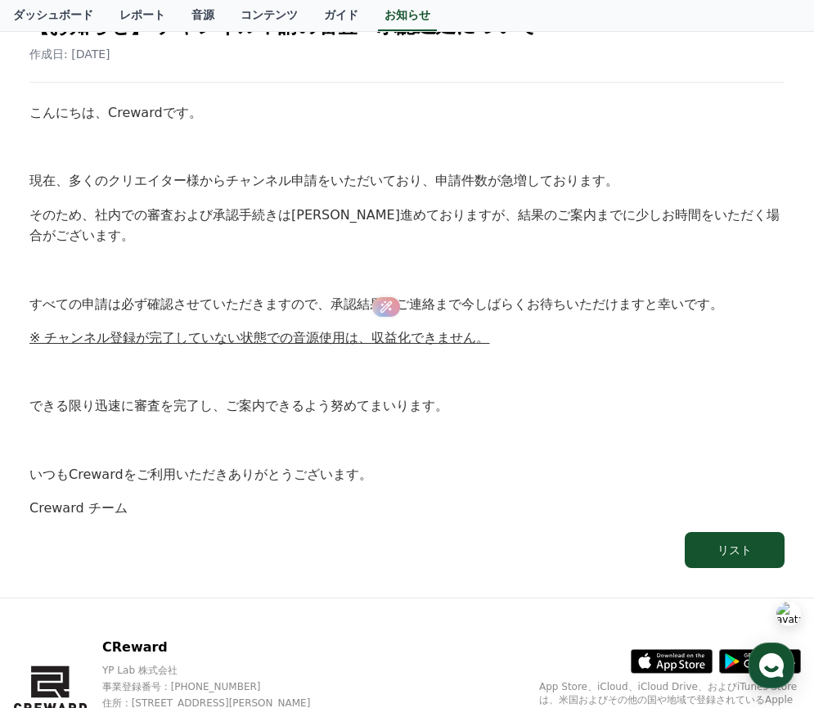
scroll to position [0, 0]
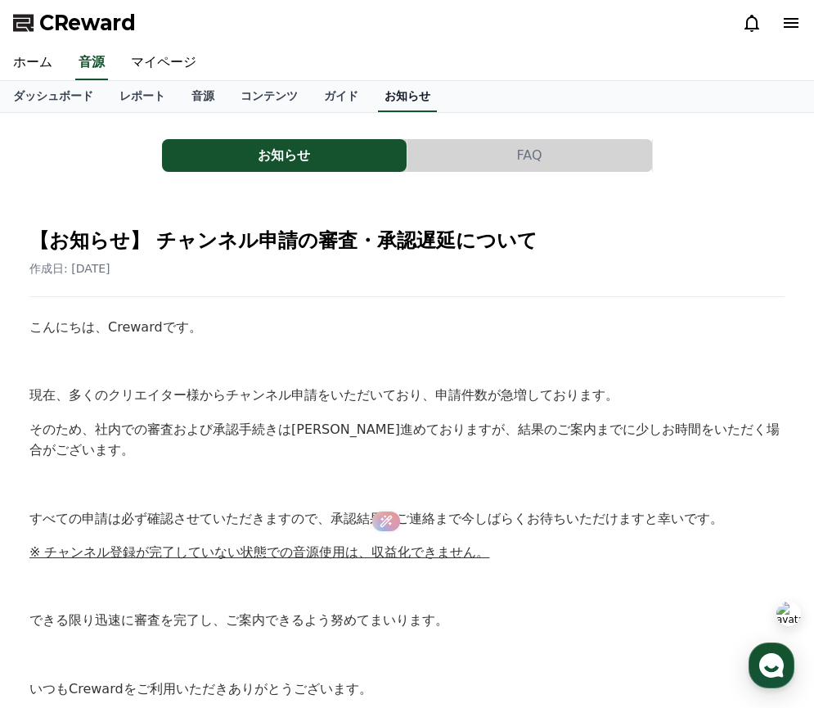
click at [392, 97] on link "お知らせ" at bounding box center [407, 96] width 59 height 31
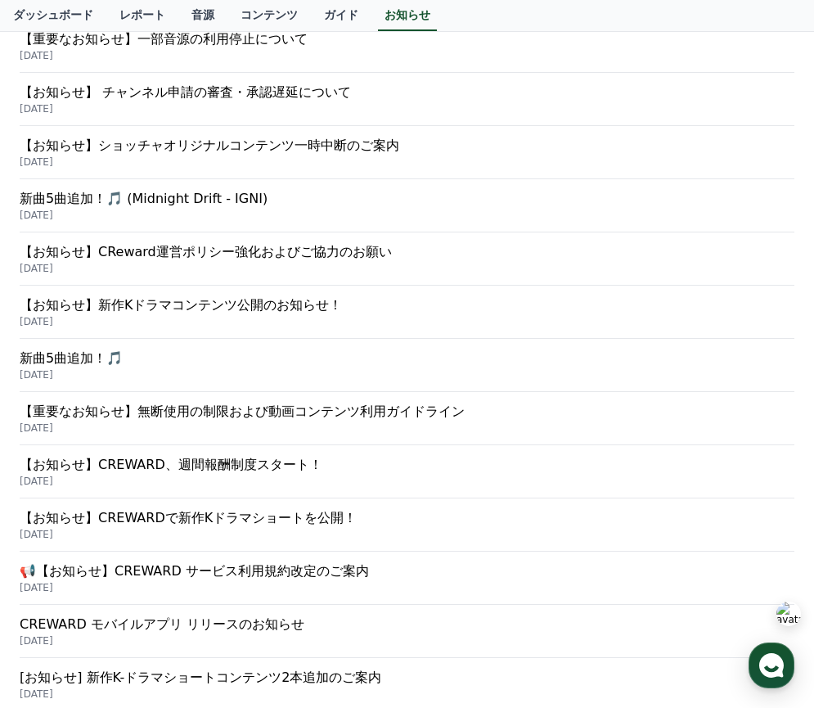
scroll to position [363, 0]
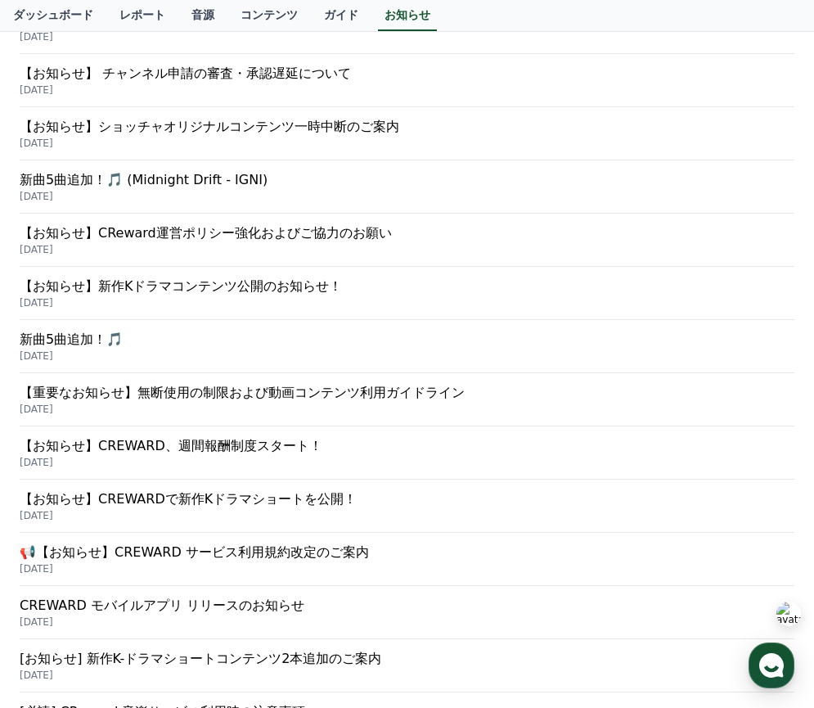
click at [347, 442] on p "【お知らせ】CREWARD、週間報酬制度スタート！" at bounding box center [407, 446] width 775 height 20
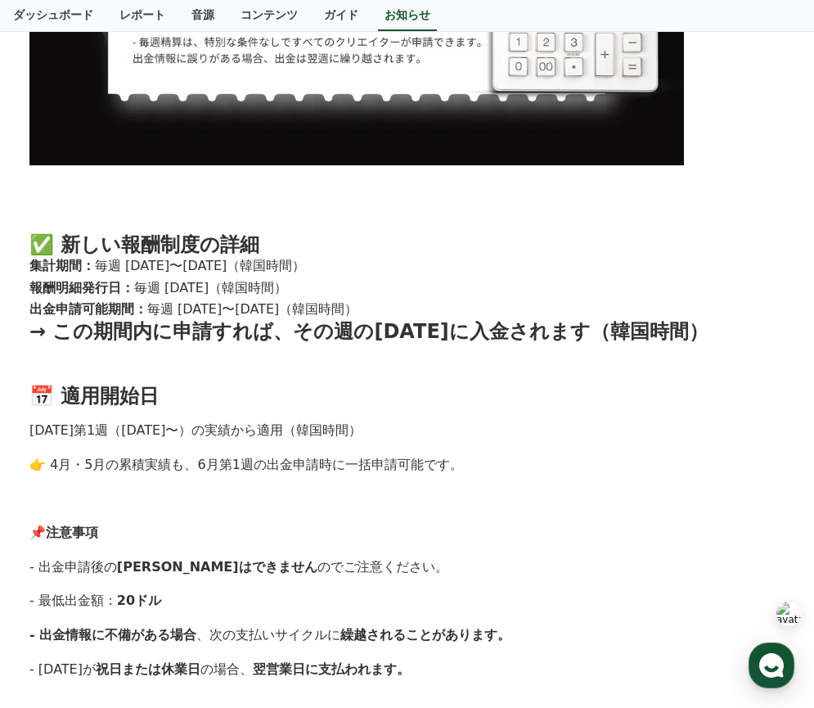
scroll to position [984, 0]
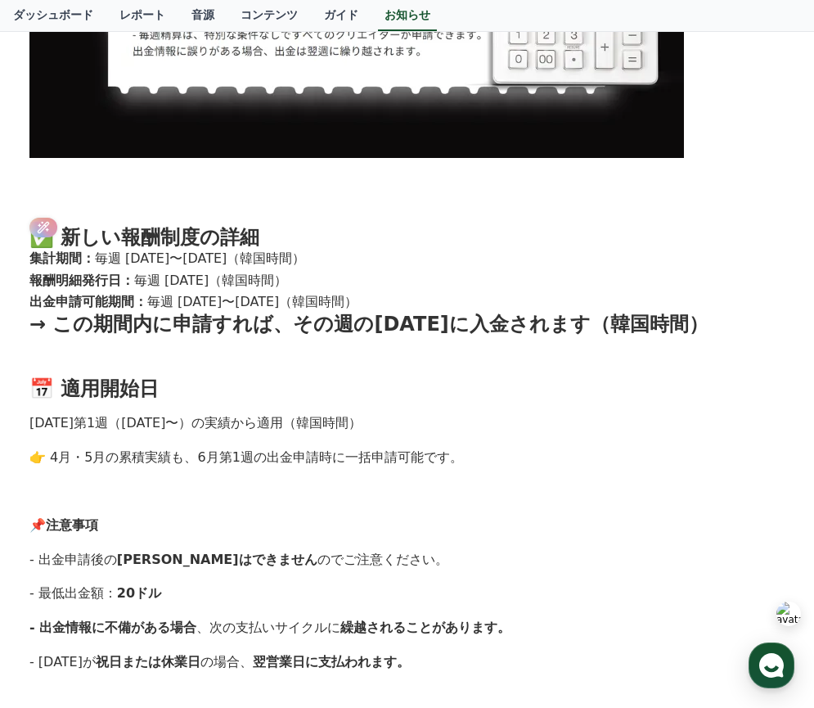
drag, startPoint x: 217, startPoint y: 262, endPoint x: 299, endPoint y: 270, distance: 82.2
click at [299, 270] on ol "集計期間： 毎週 月曜日〜日曜日（韓国時間） 報酬明細発行日： 毎週 水曜日（韓国時間） 出金申請可能期間： 毎週 水曜日〜木曜日（韓国時間）" at bounding box center [406, 280] width 755 height 65
click at [299, 270] on li "報酬明細発行日： 毎週 水曜日（韓国時間）" at bounding box center [406, 281] width 755 height 22
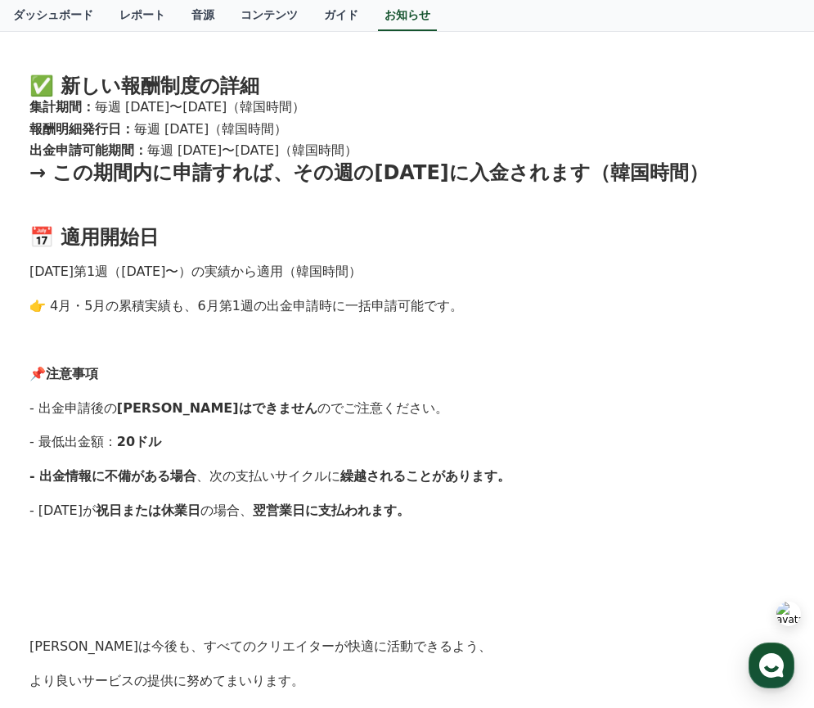
scroll to position [1242, 0]
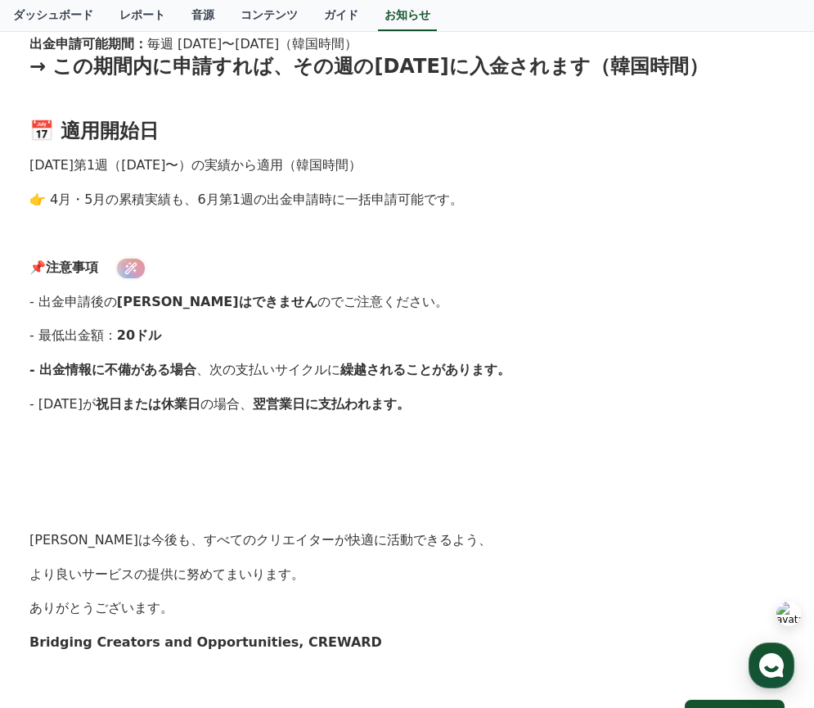
drag, startPoint x: 116, startPoint y: 300, endPoint x: 347, endPoint y: 313, distance: 231.1
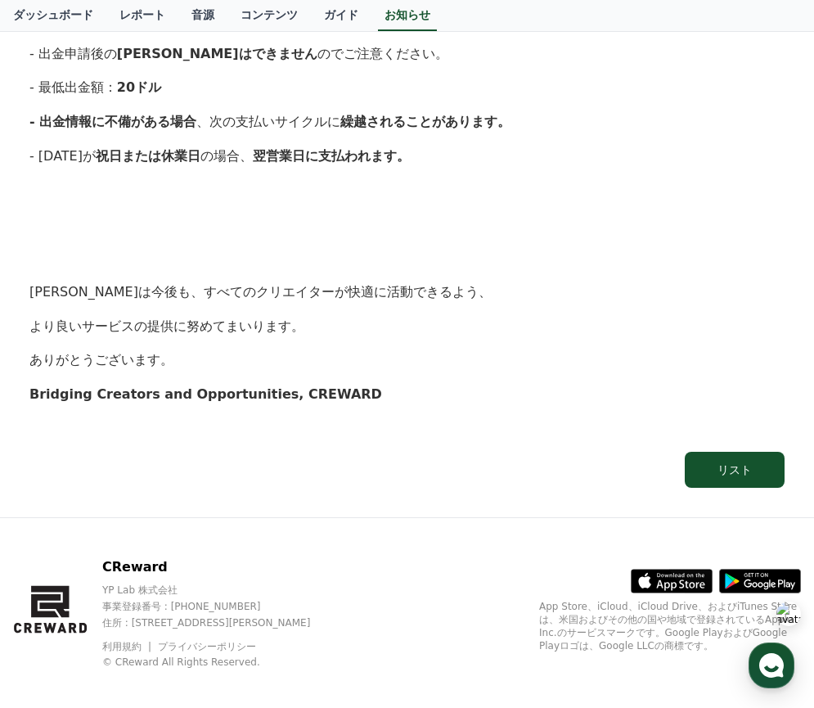
scroll to position [1494, 0]
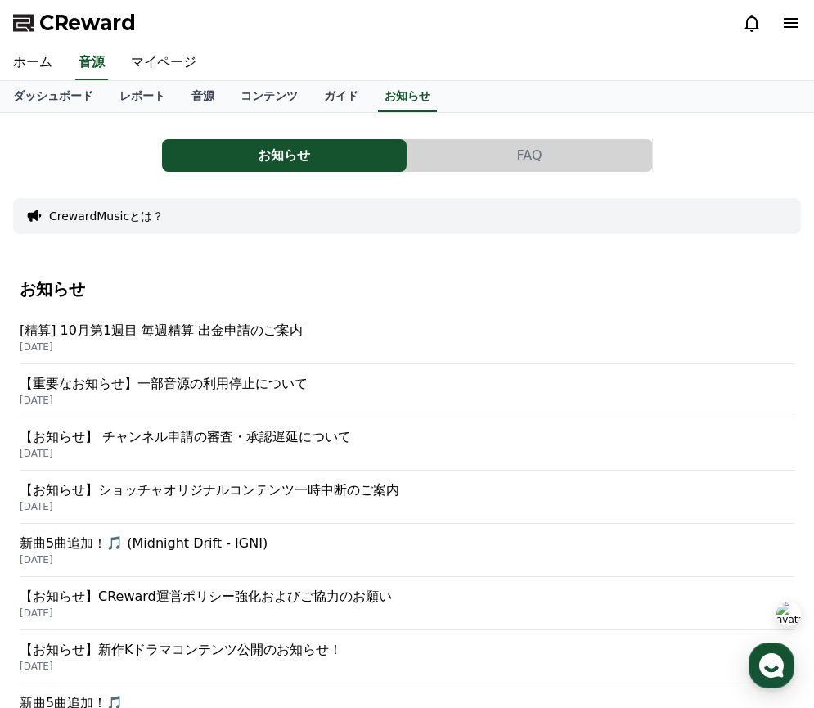
drag, startPoint x: 196, startPoint y: 3, endPoint x: 93, endPoint y: 4, distance: 102.3
click at [93, 4] on div "CReward" at bounding box center [407, 23] width 814 height 46
click at [46, 59] on link "ホーム" at bounding box center [32, 63] width 65 height 34
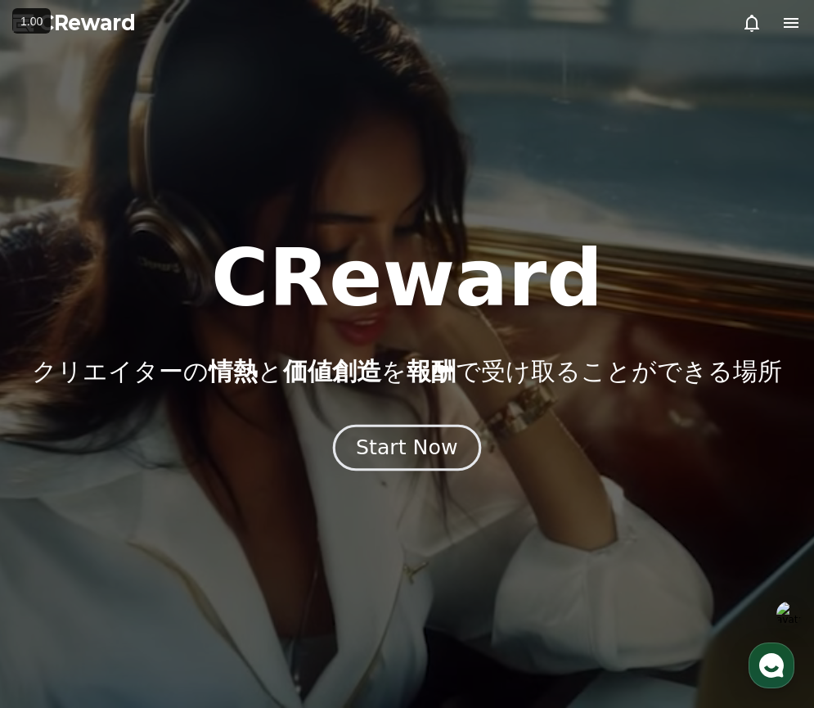
click at [403, 451] on div "Start Now" at bounding box center [406, 448] width 101 height 28
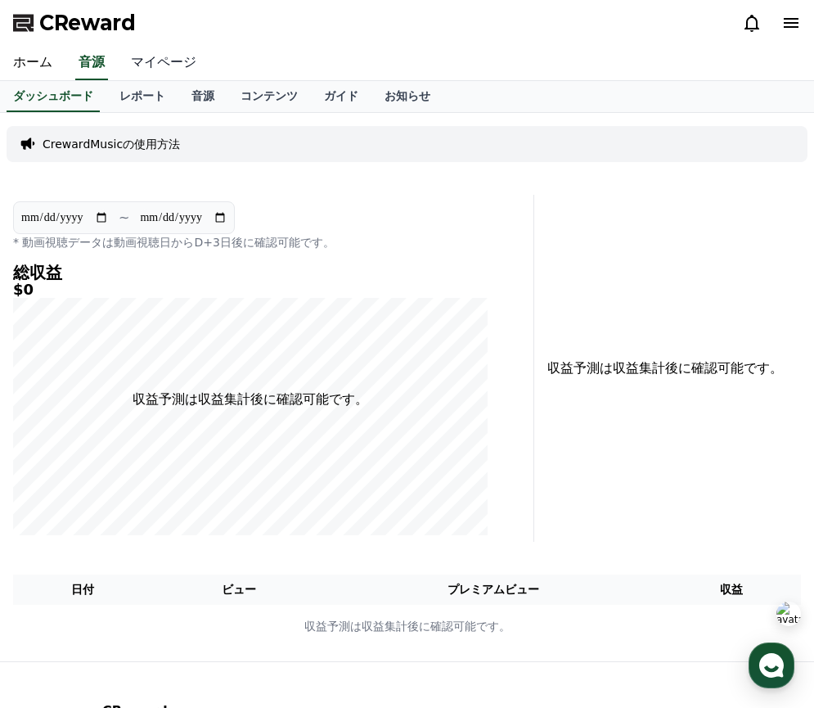
click at [144, 66] on link "マイページ" at bounding box center [164, 63] width 92 height 34
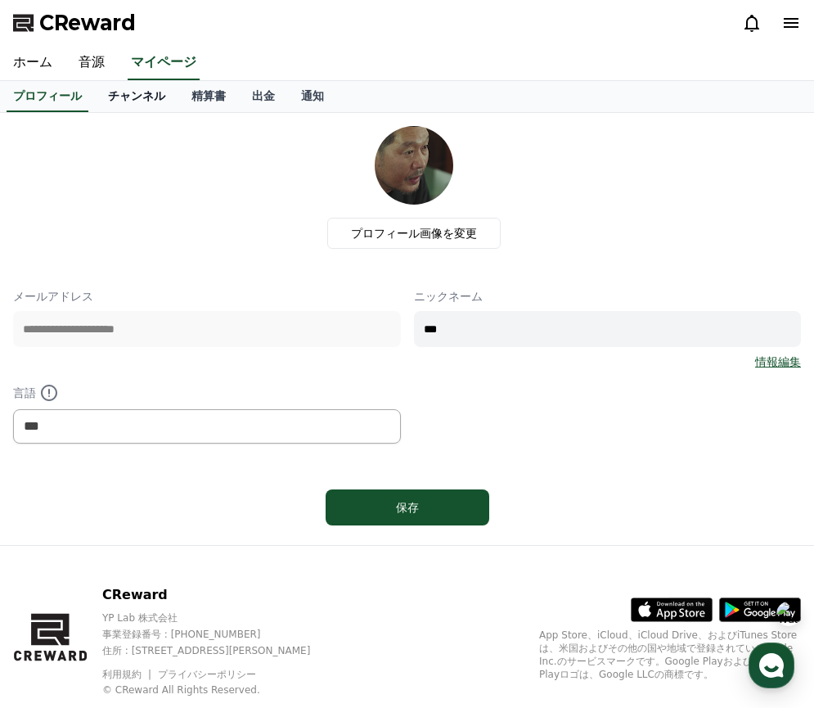
click at [144, 89] on link "チャンネル" at bounding box center [136, 96] width 83 height 31
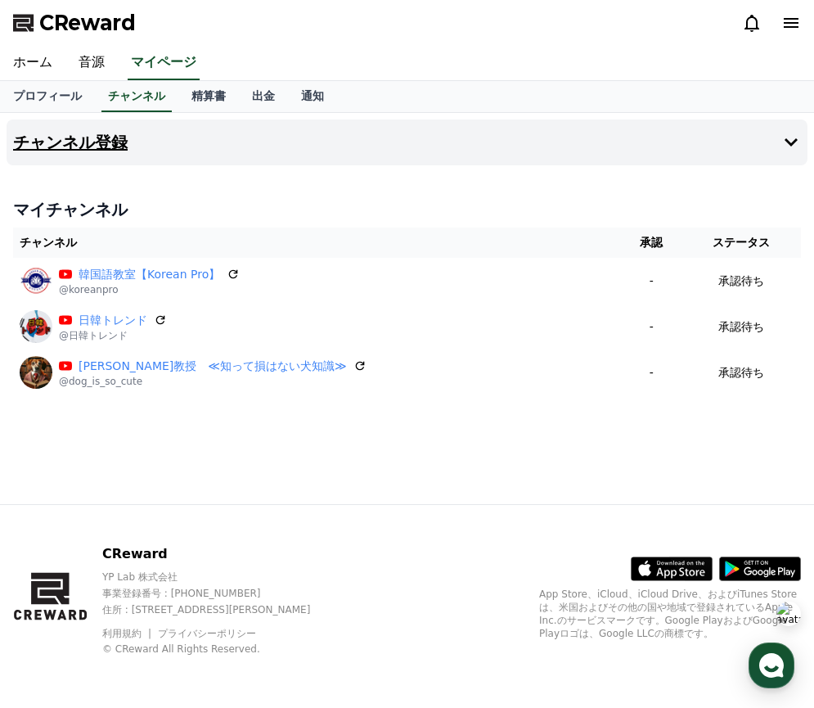
click at [192, 158] on button "チャンネル登録" at bounding box center [407, 142] width 801 height 46
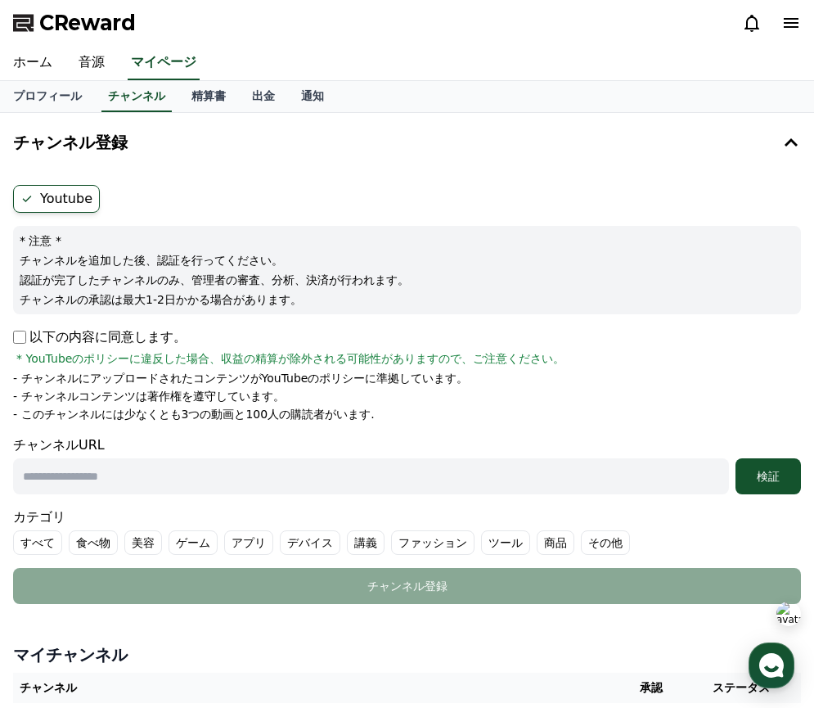
click at [85, 196] on label "Youtube" at bounding box center [56, 199] width 87 height 28
click at [225, 93] on link "精算書" at bounding box center [208, 96] width 61 height 31
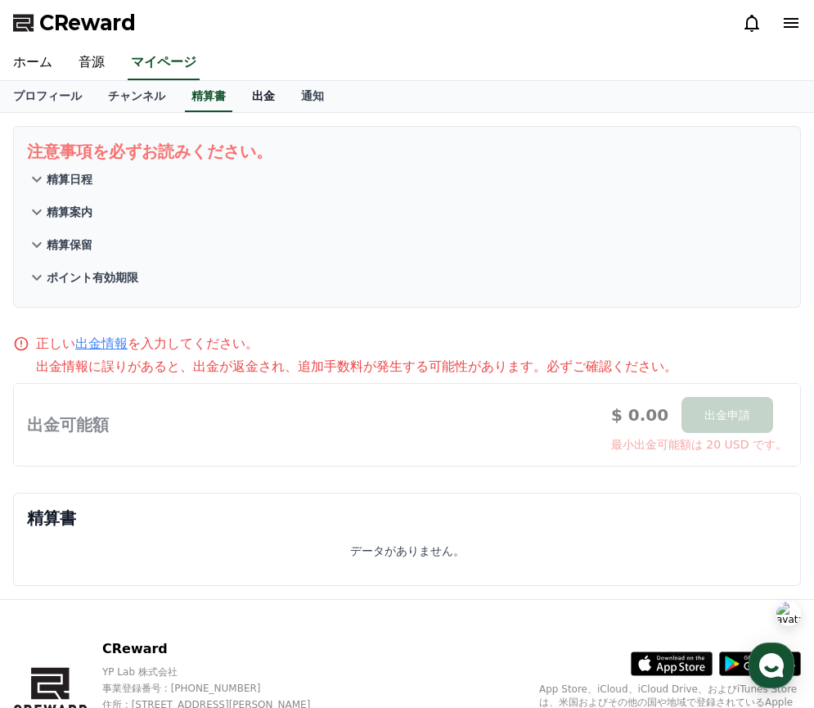
click at [255, 106] on link "出金" at bounding box center [263, 96] width 49 height 31
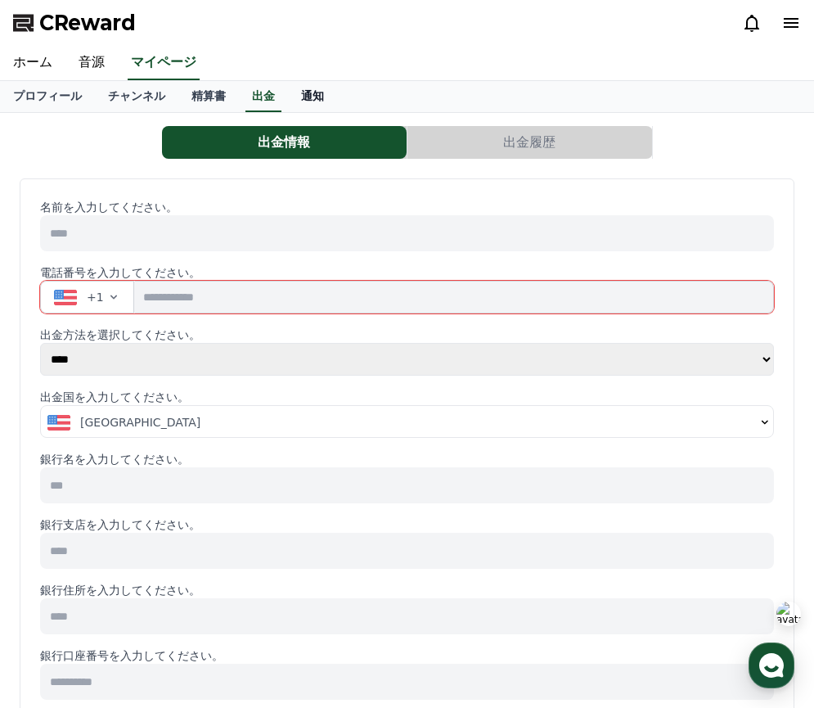
click at [324, 97] on link "通知" at bounding box center [312, 96] width 49 height 31
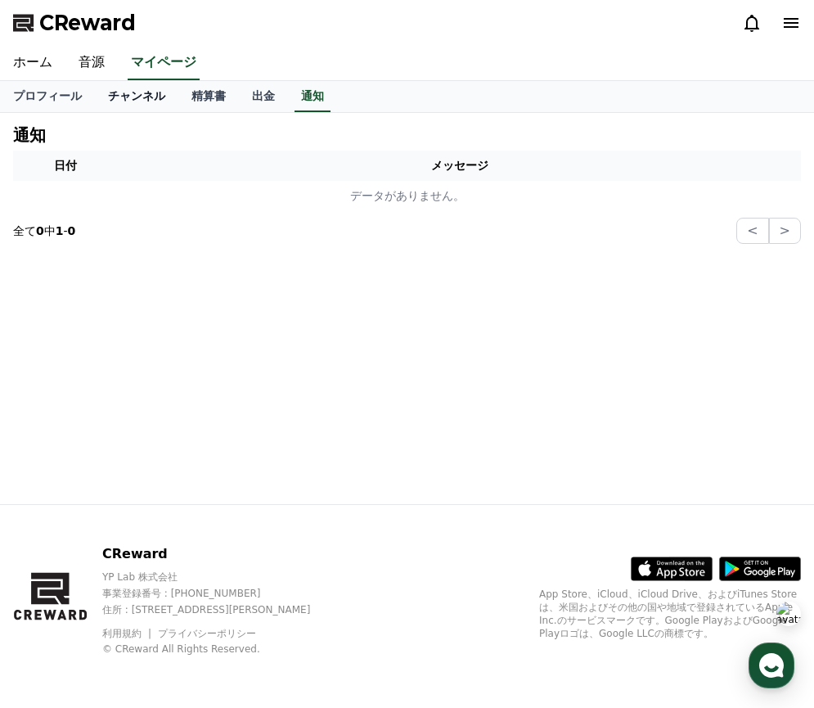
click at [124, 95] on link "チャンネル" at bounding box center [136, 96] width 83 height 31
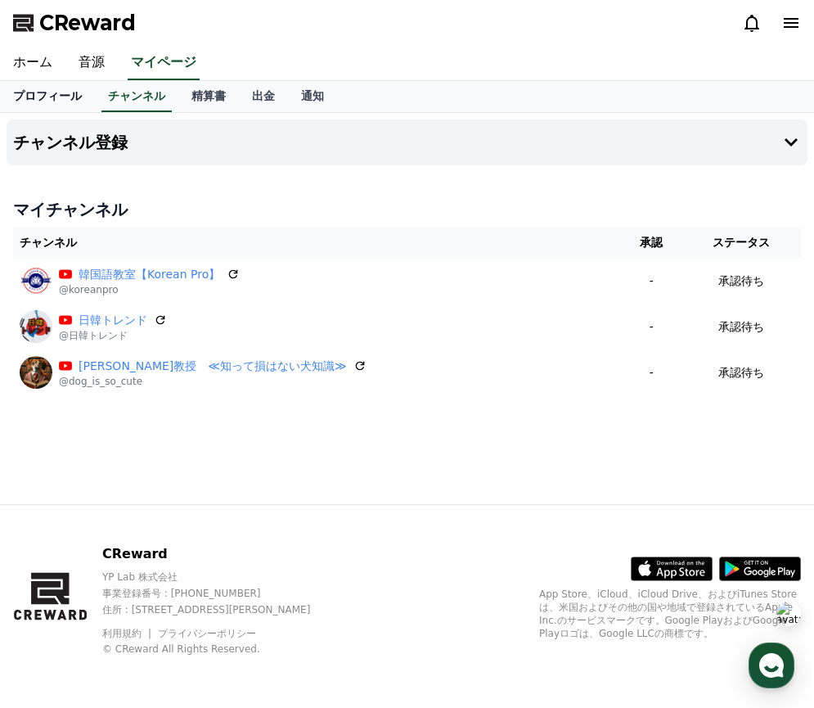
click at [54, 92] on link "プロフィール" at bounding box center [47, 96] width 95 height 31
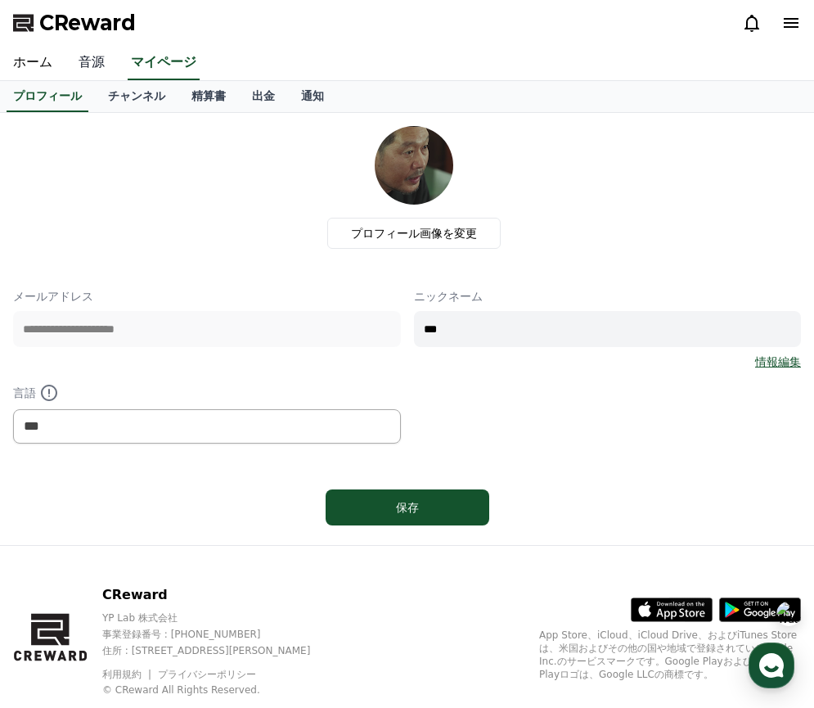
click at [96, 66] on link "音源" at bounding box center [91, 63] width 52 height 34
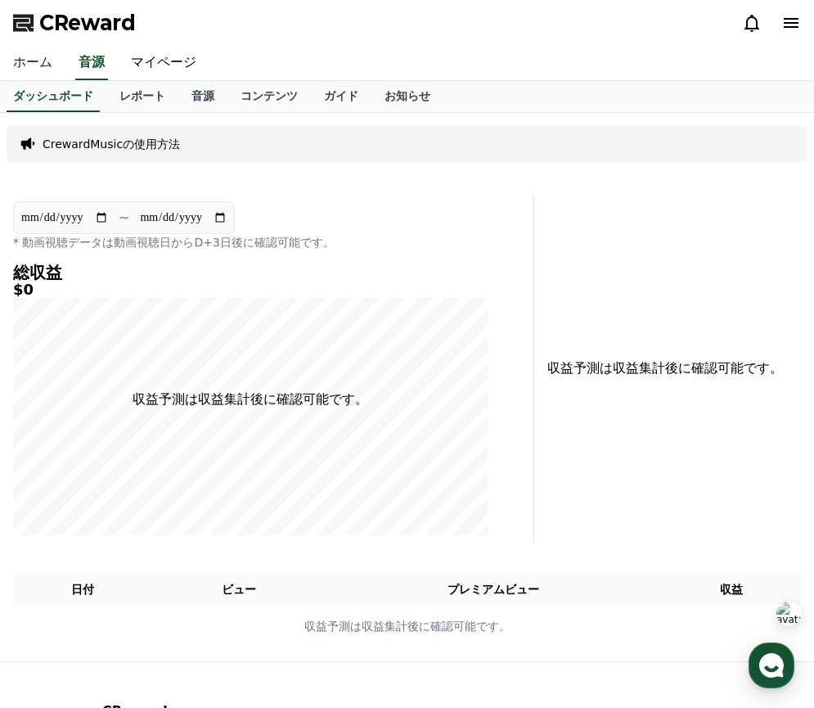
click at [52, 64] on link "ホーム" at bounding box center [32, 63] width 65 height 34
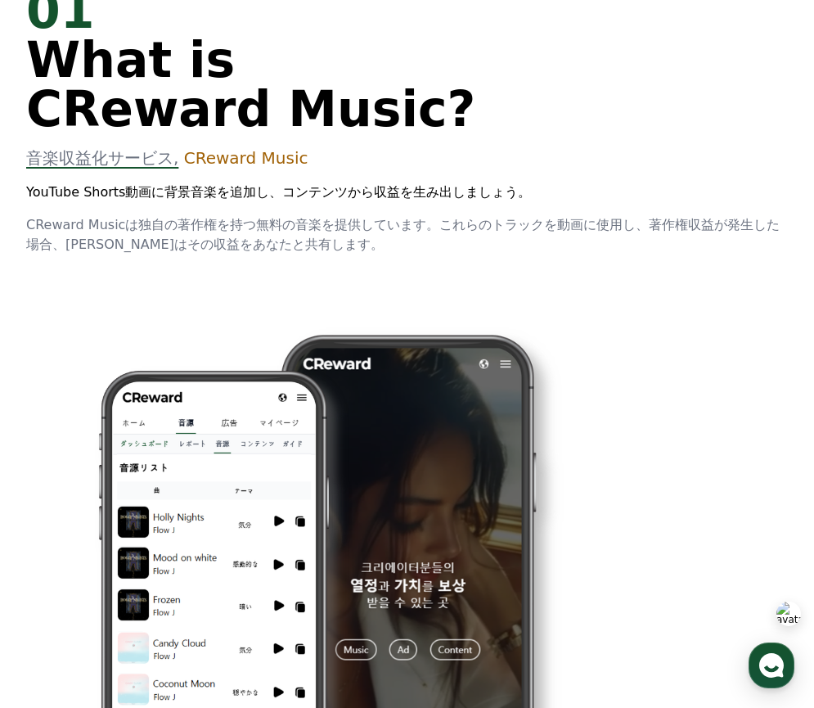
scroll to position [723, 0]
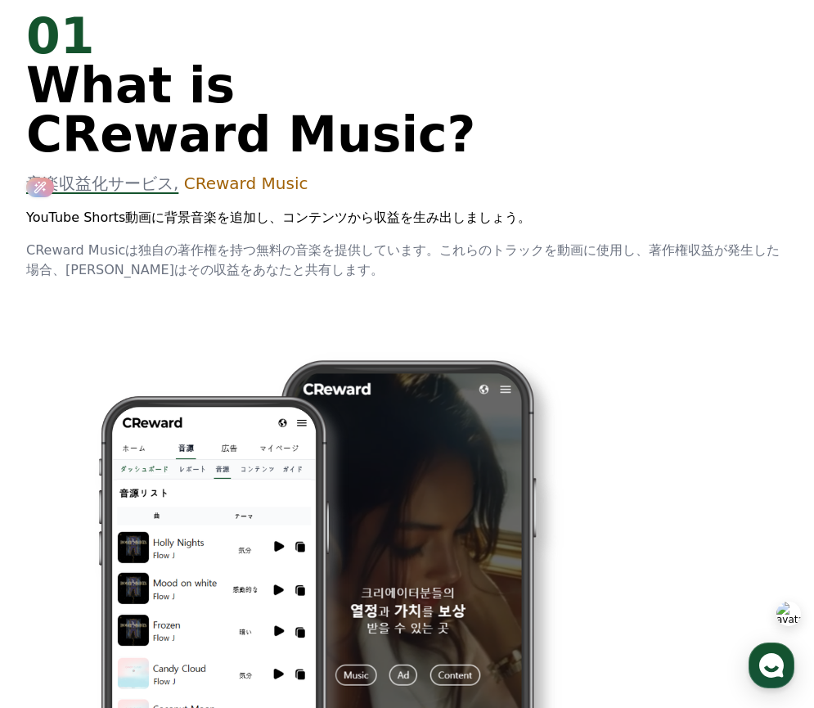
drag, startPoint x: 268, startPoint y: 223, endPoint x: 297, endPoint y: 291, distance: 74.5
click at [297, 291] on div "01 What is CReward Music? 音楽収益化サービス, CReward Music YouTube Shorts動画に背景音楽を追加し、コン…" at bounding box center [407, 476] width 814 height 982
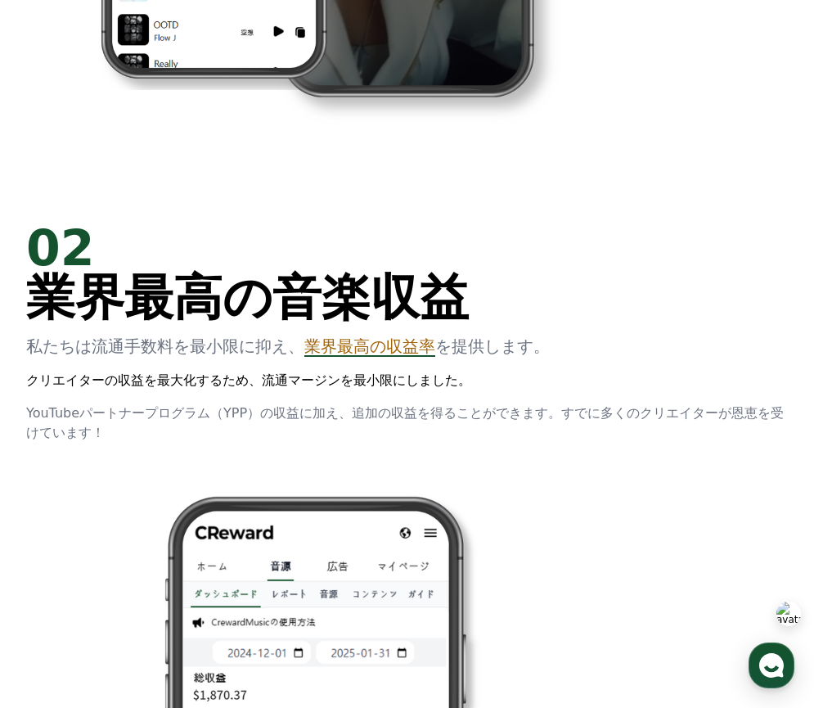
scroll to position [0, 0]
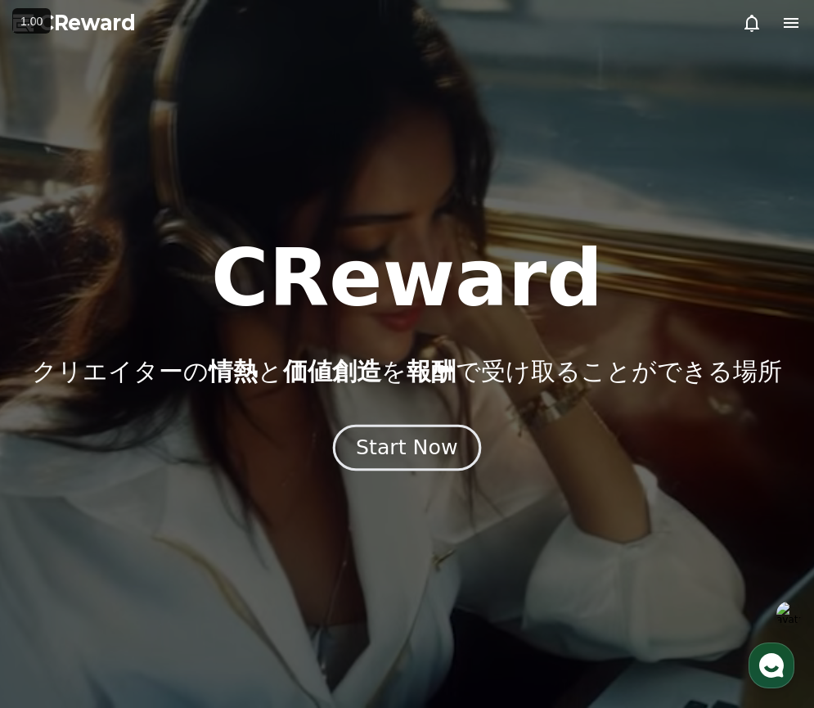
click at [419, 457] on div "Start Now" at bounding box center [406, 448] width 101 height 28
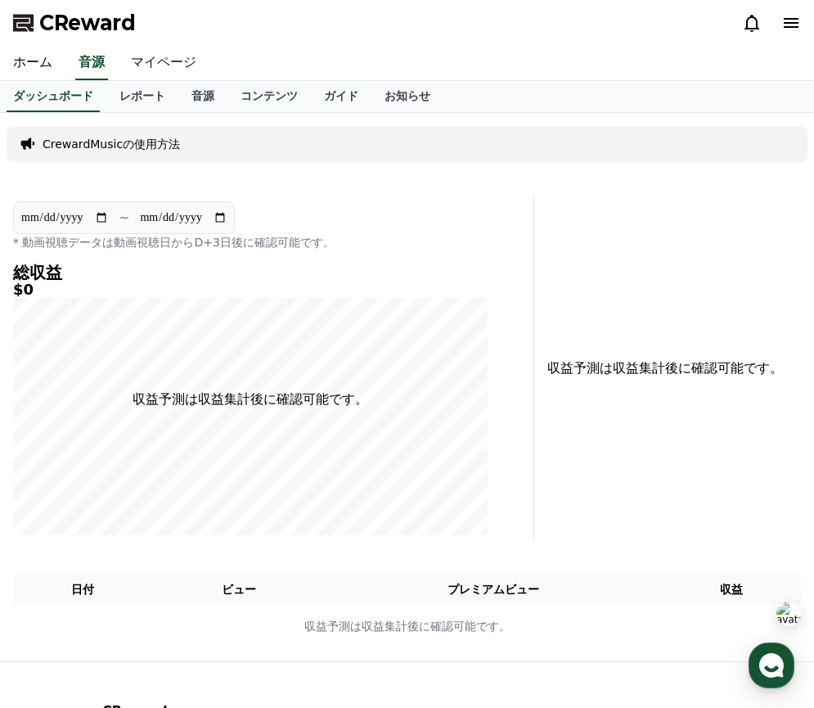
click at [169, 59] on link "マイページ" at bounding box center [164, 63] width 92 height 34
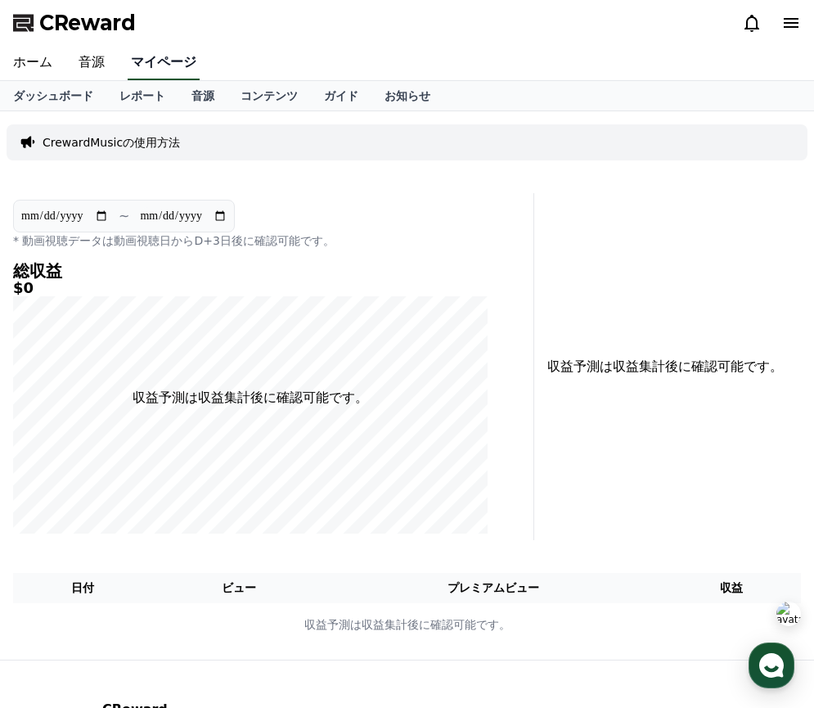
select select "**********"
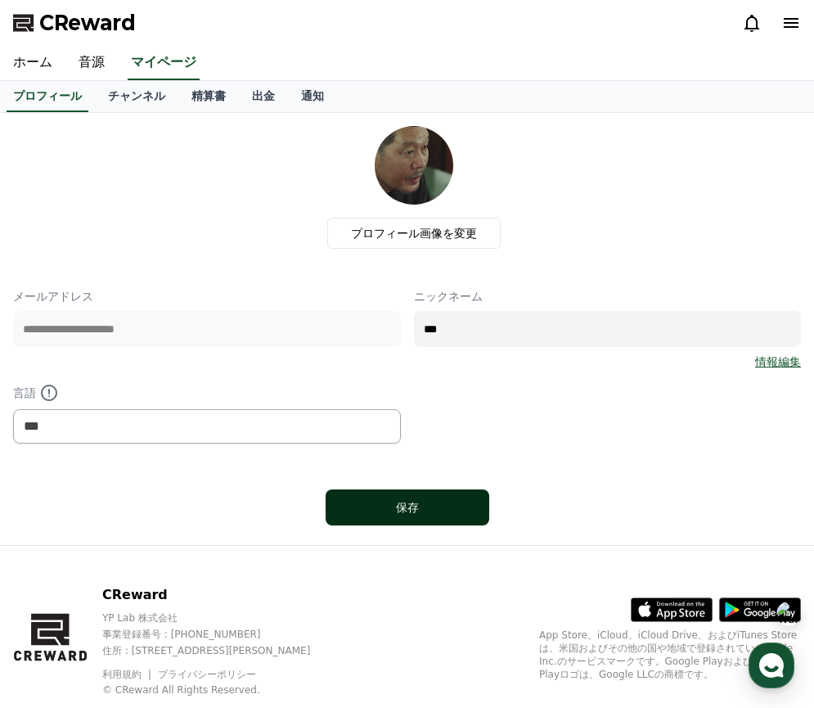
click at [442, 519] on button "保存" at bounding box center [408, 507] width 164 height 36
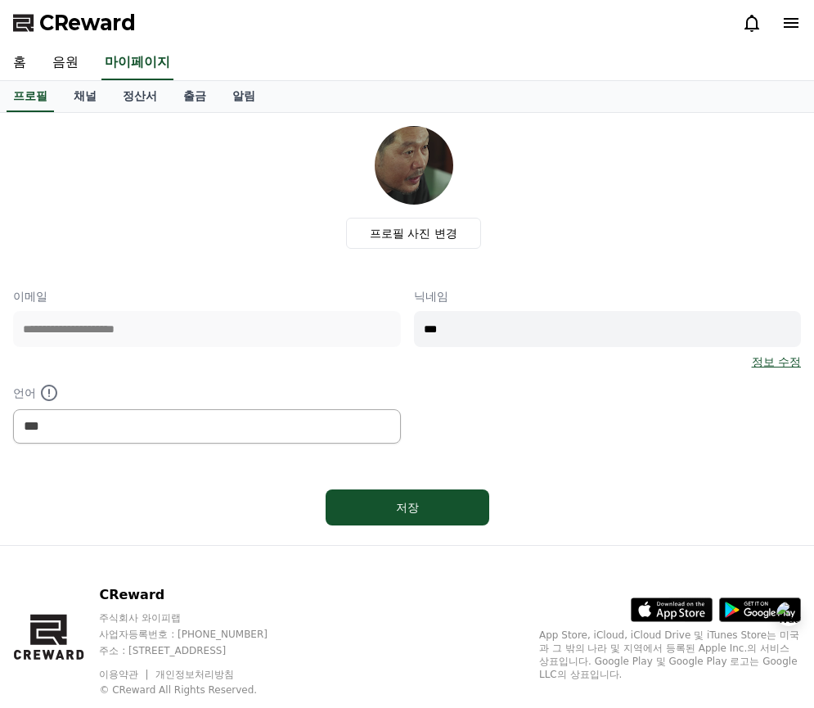
select select "**********"
click at [86, 88] on link "채널" at bounding box center [85, 96] width 49 height 31
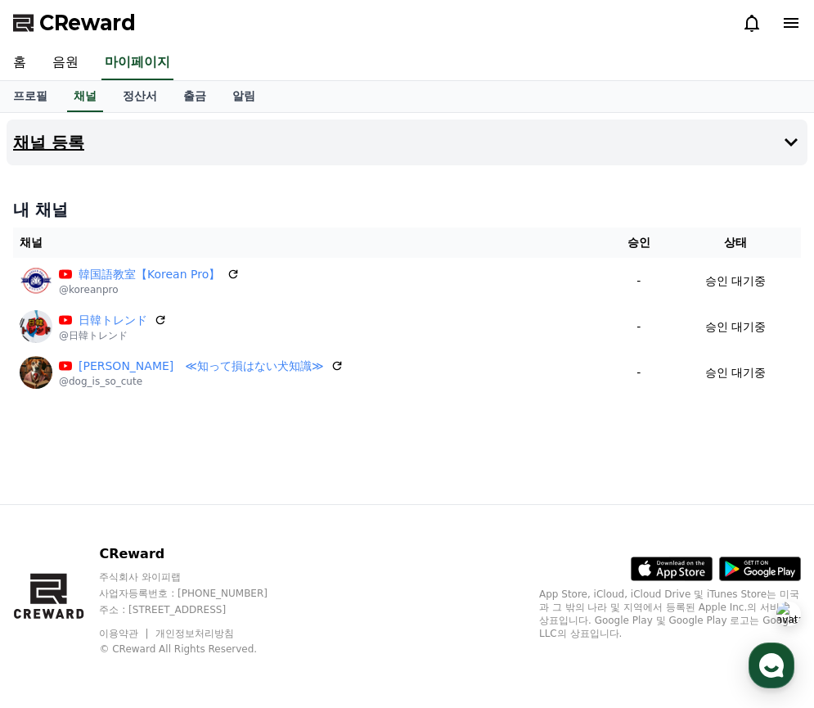
click at [169, 151] on button "채널 등록" at bounding box center [407, 142] width 801 height 46
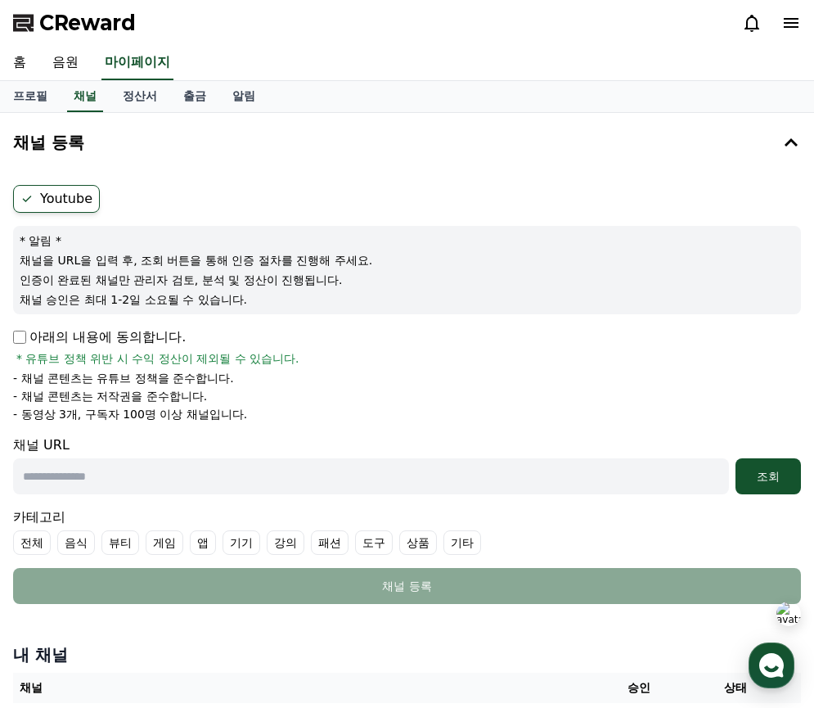
click at [63, 193] on label "Youtube" at bounding box center [56, 199] width 87 height 28
click at [212, 193] on ul "Youtube" at bounding box center [407, 199] width 788 height 28
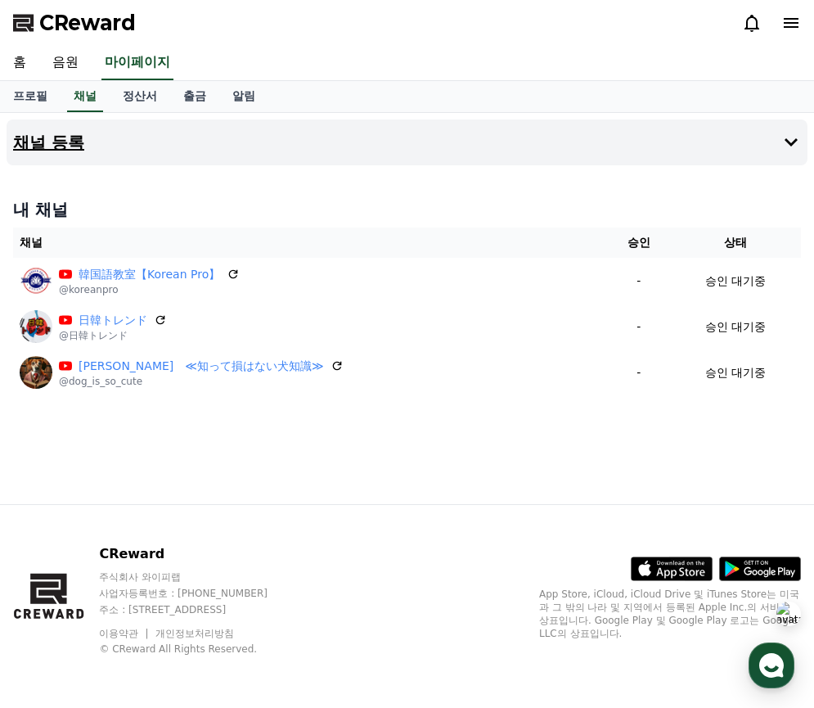
click at [129, 135] on button "채널 등록" at bounding box center [407, 142] width 801 height 46
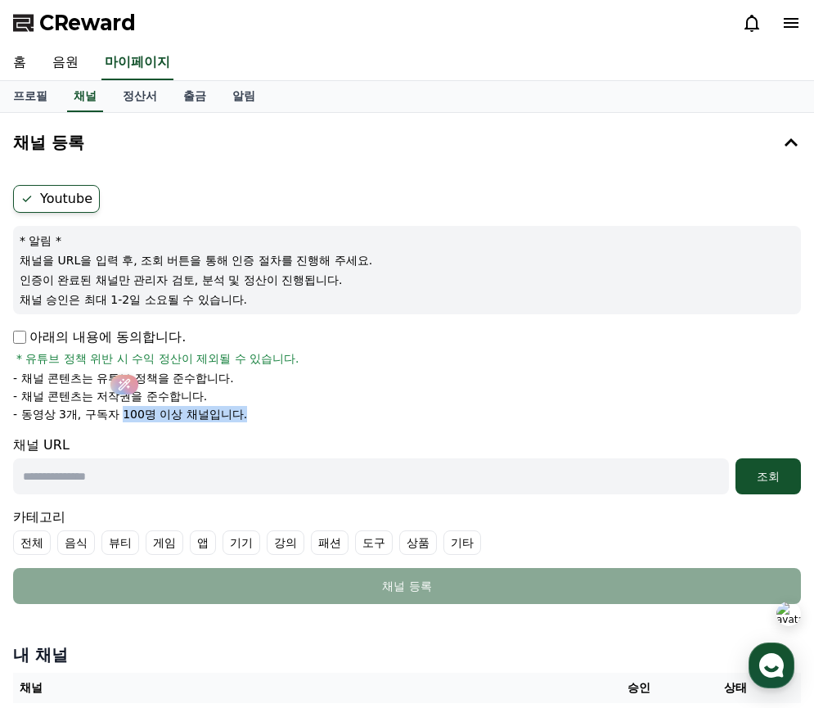
drag, startPoint x: 222, startPoint y: 414, endPoint x: 111, endPoint y: 414, distance: 110.5
click at [111, 414] on li "- 동영상 3개, 구독자 100명 이상 채널입니다." at bounding box center [407, 414] width 788 height 16
click at [111, 414] on p "- 동영상 3개, 구독자 100명 이상 채널입니다." at bounding box center [130, 414] width 234 height 16
click at [236, 414] on li "- 동영상 3개, 구독자 100명 이상 채널입니다." at bounding box center [407, 414] width 788 height 16
click at [65, 207] on label "Youtube" at bounding box center [56, 199] width 87 height 28
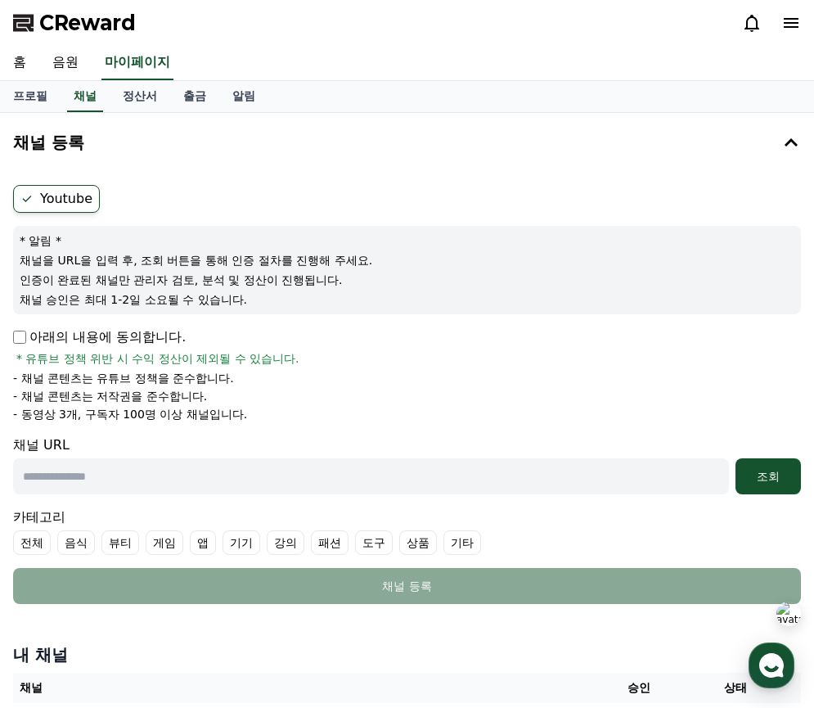
click at [119, 196] on ul "Youtube" at bounding box center [407, 199] width 788 height 28
click at [61, 66] on link "음원" at bounding box center [65, 63] width 52 height 34
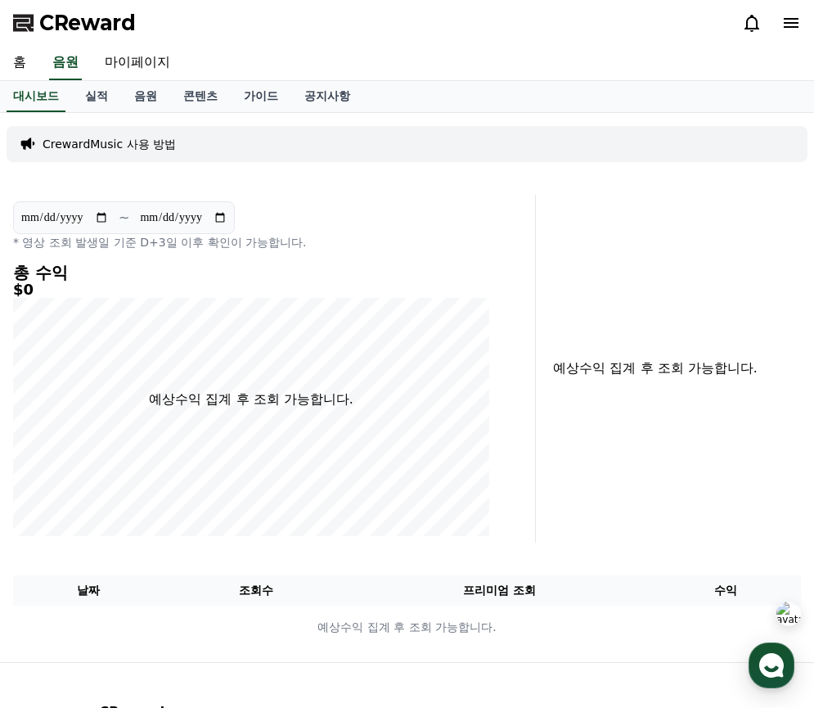
click at [66, 134] on div "CrewardMusic 사용 방법" at bounding box center [407, 144] width 801 height 36
click at [73, 142] on p "CrewardMusic 사용 방법" at bounding box center [109, 144] width 133 height 16
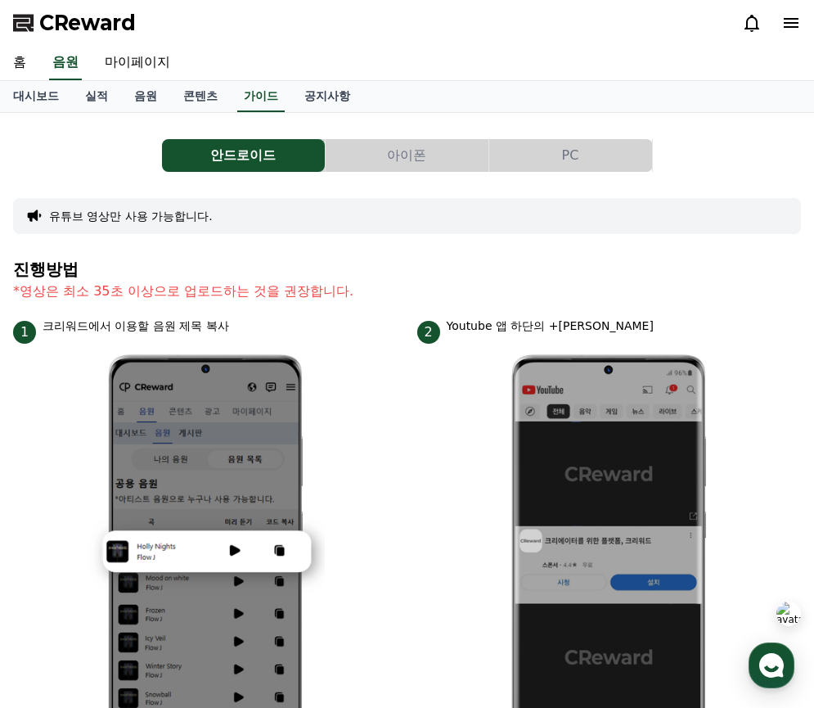
click at [385, 148] on button "아이폰" at bounding box center [407, 155] width 163 height 33
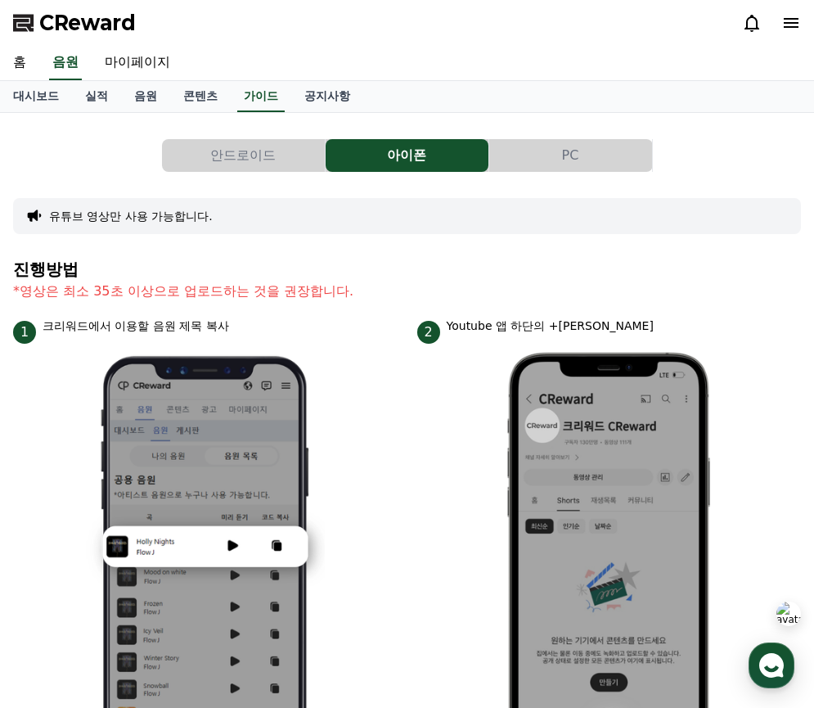
click at [547, 151] on button "PC" at bounding box center [570, 155] width 163 height 33
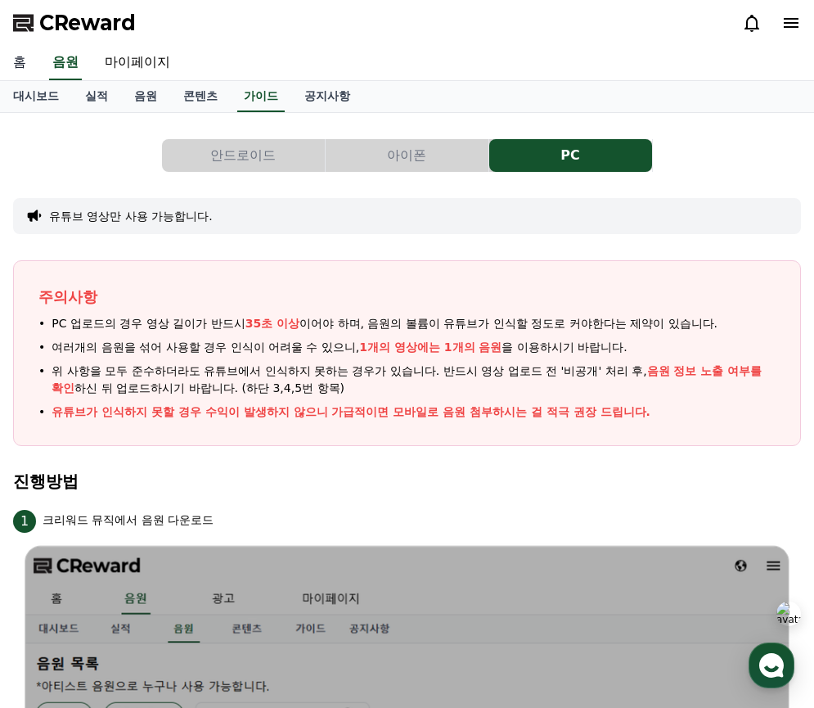
click at [30, 63] on link "홈" at bounding box center [19, 63] width 39 height 34
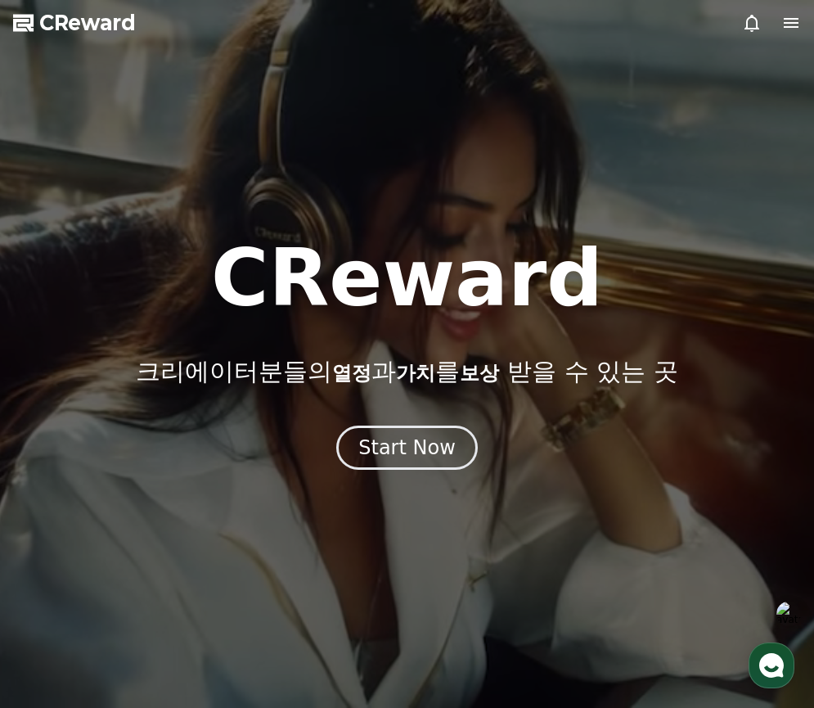
click at [789, 29] on icon at bounding box center [791, 23] width 20 height 20
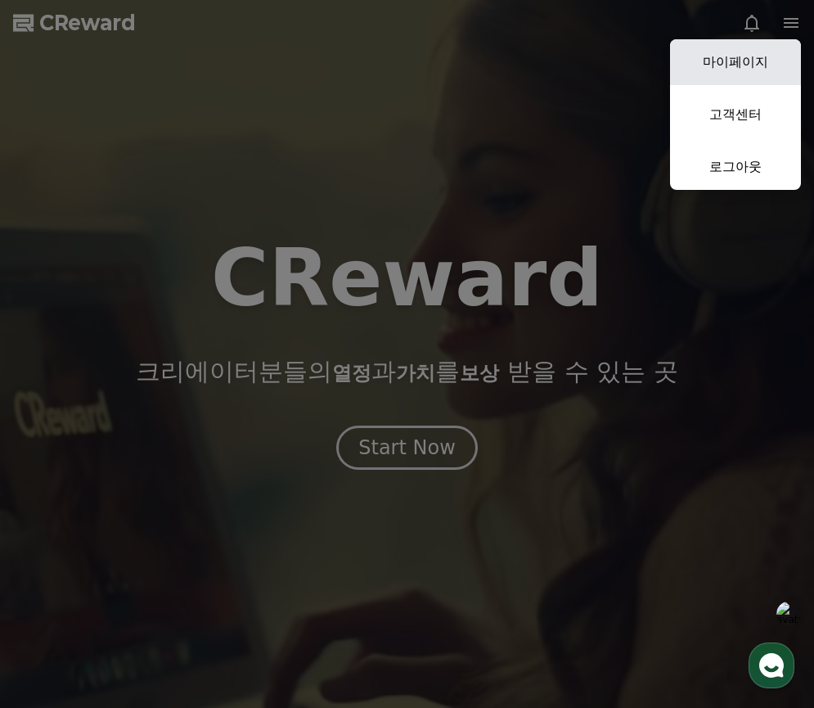
click at [757, 56] on link "마이페이지" at bounding box center [735, 62] width 131 height 46
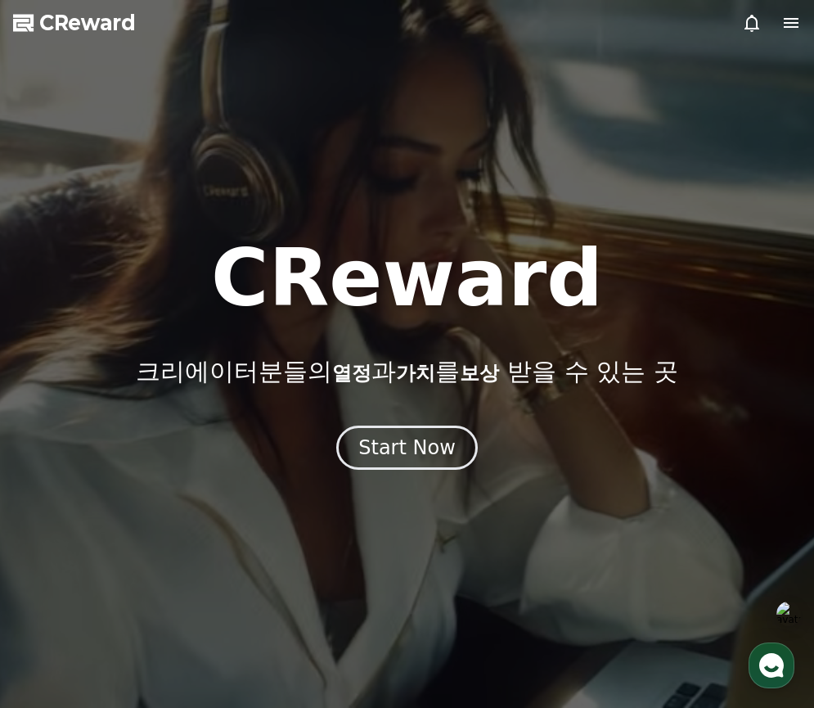
select select "**********"
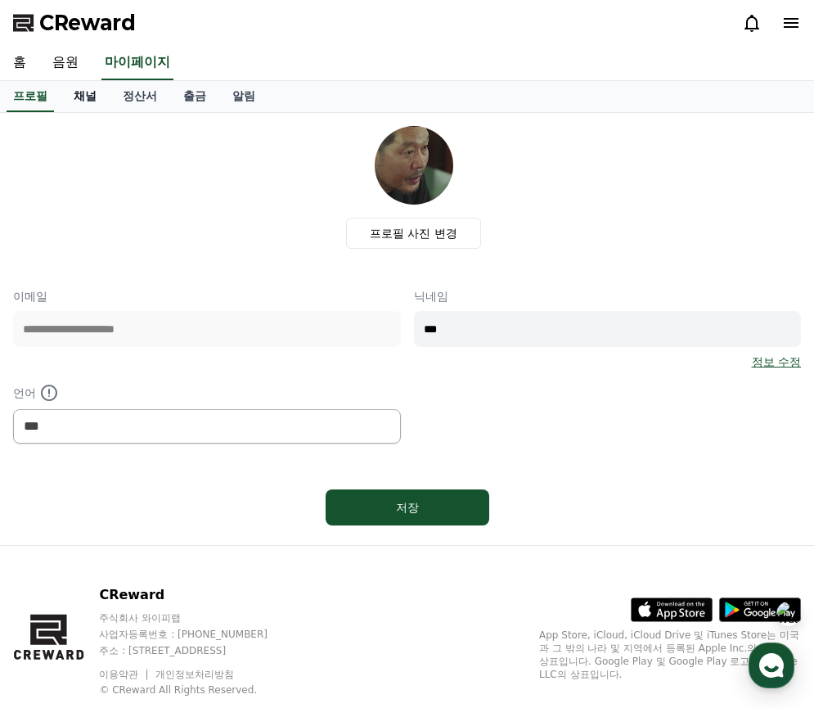
click at [88, 92] on link "채널" at bounding box center [85, 96] width 49 height 31
